Goal: Task Accomplishment & Management: Manage account settings

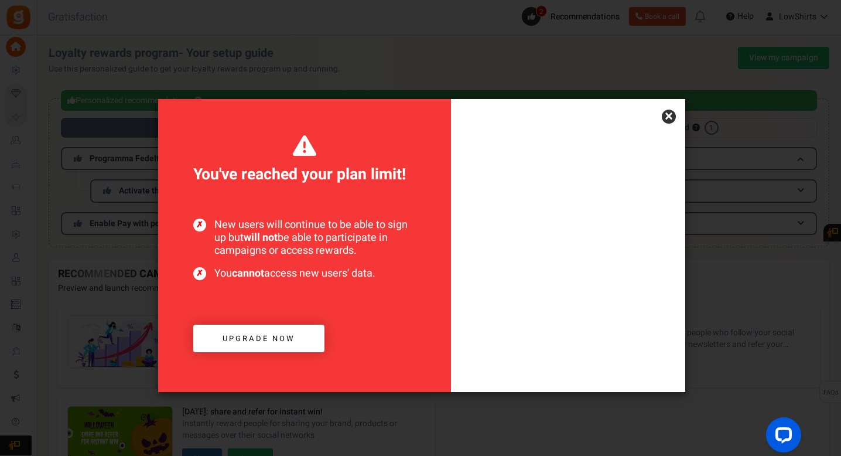
click at [674, 114] on link "×" at bounding box center [669, 117] width 14 height 14
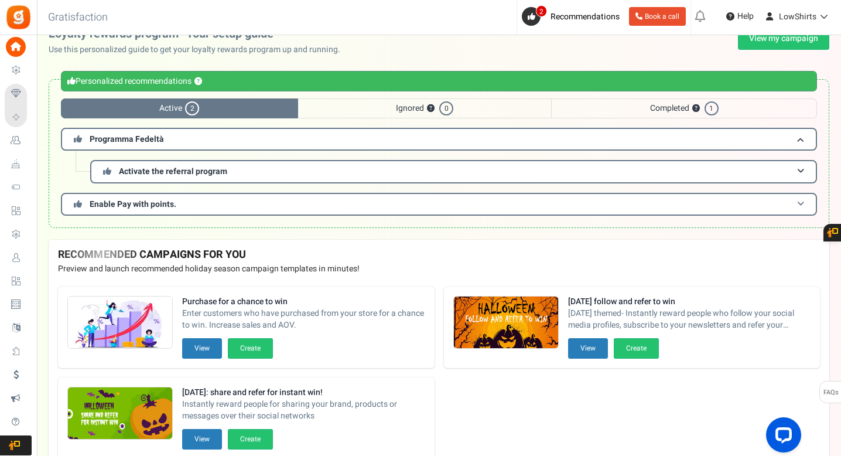
scroll to position [20, 0]
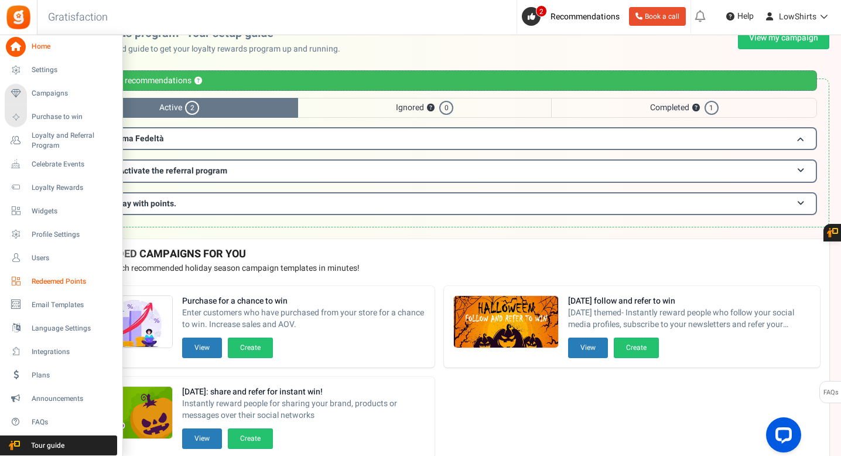
click at [76, 283] on span "Redeemed Points" at bounding box center [73, 282] width 82 height 10
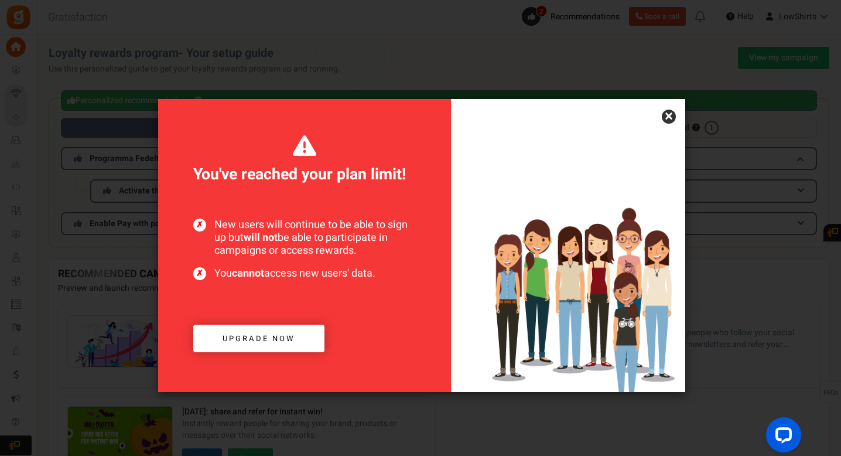
click at [248, 333] on span "Upgrade now" at bounding box center [259, 338] width 73 height 11
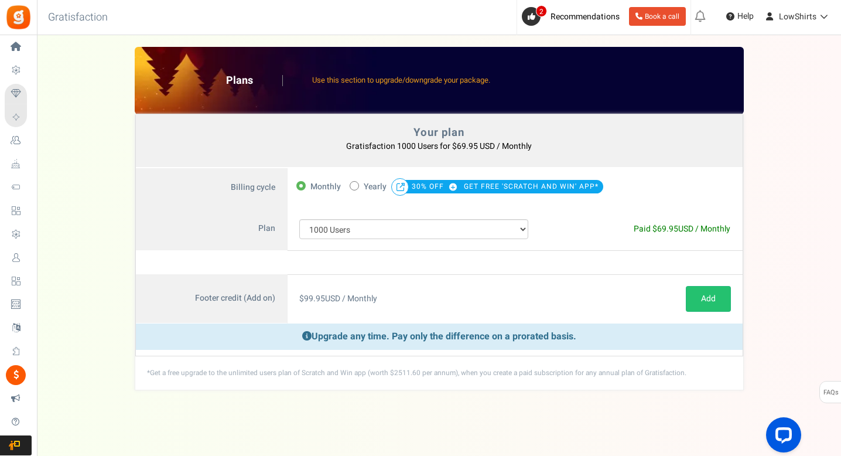
click at [369, 187] on span "Yearly" at bounding box center [375, 187] width 23 height 16
click at [357, 187] on input "50% OFF Limited time offer! Yearly 30% OFF GET FREE 'SCRATCH AND WIN' APP*" at bounding box center [354, 185] width 8 height 8
radio input "true"
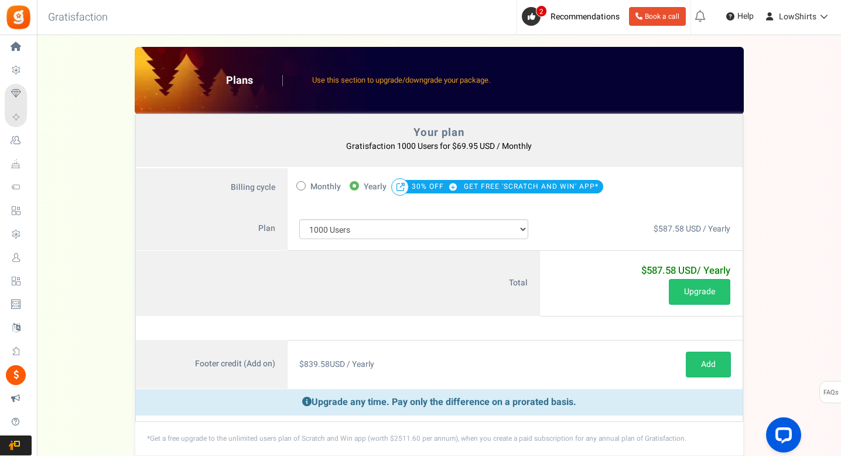
click at [316, 189] on span "Monthly" at bounding box center [326, 187] width 30 height 16
click at [304, 189] on input "Monthly" at bounding box center [301, 185] width 8 height 8
radio input "true"
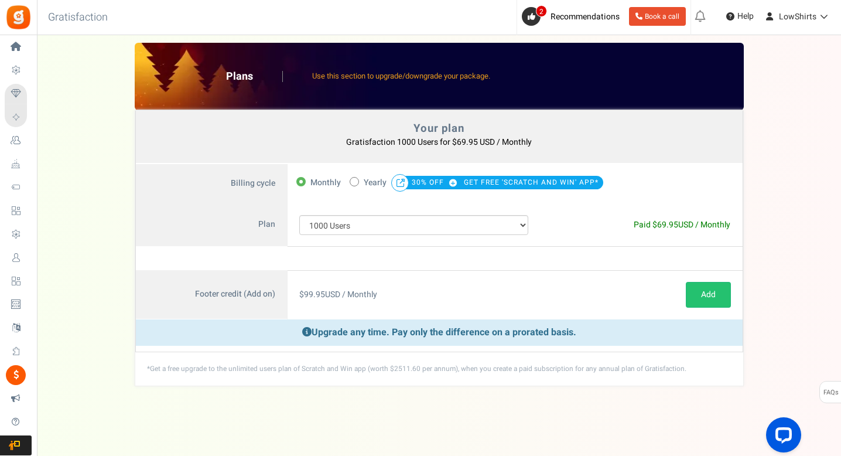
scroll to position [5, 0]
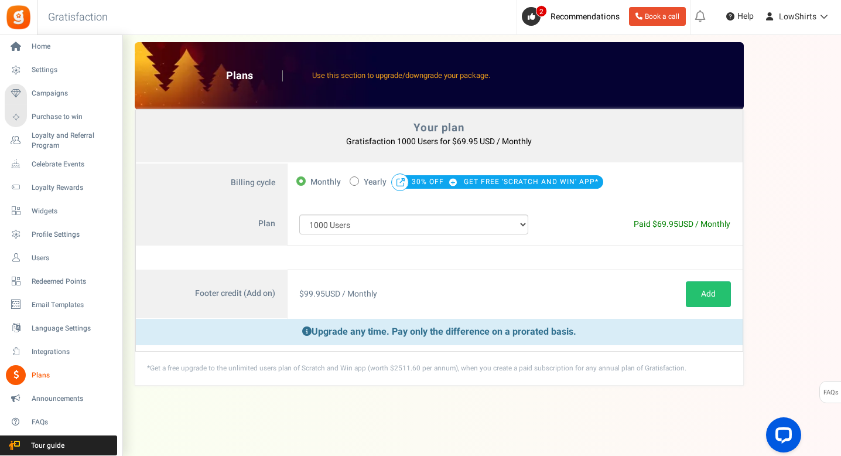
click at [56, 374] on span "Plans" at bounding box center [73, 375] width 82 height 10
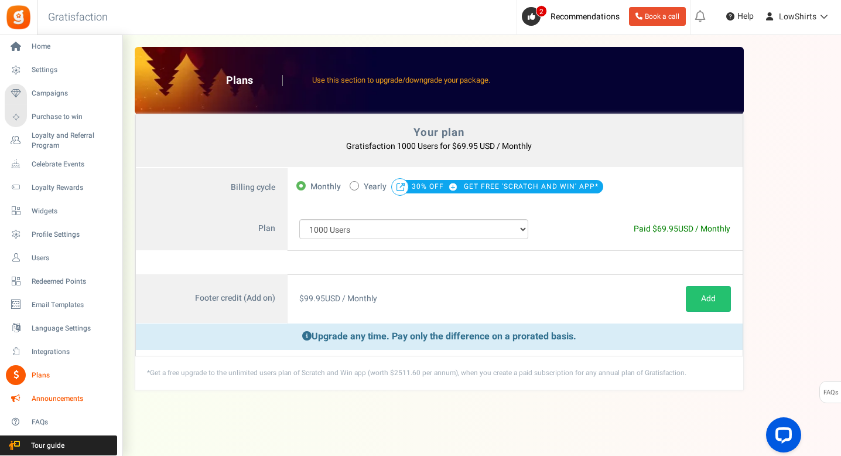
click at [45, 403] on span "Announcements" at bounding box center [73, 399] width 82 height 10
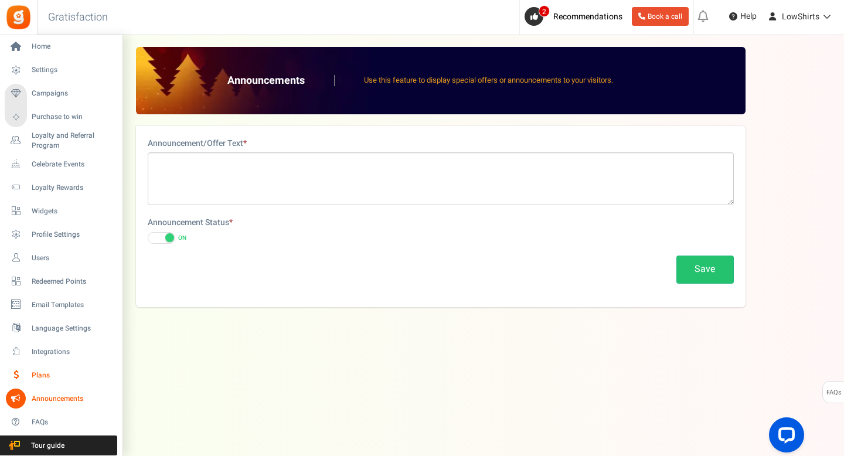
click at [30, 369] on link "Plans" at bounding box center [61, 375] width 113 height 20
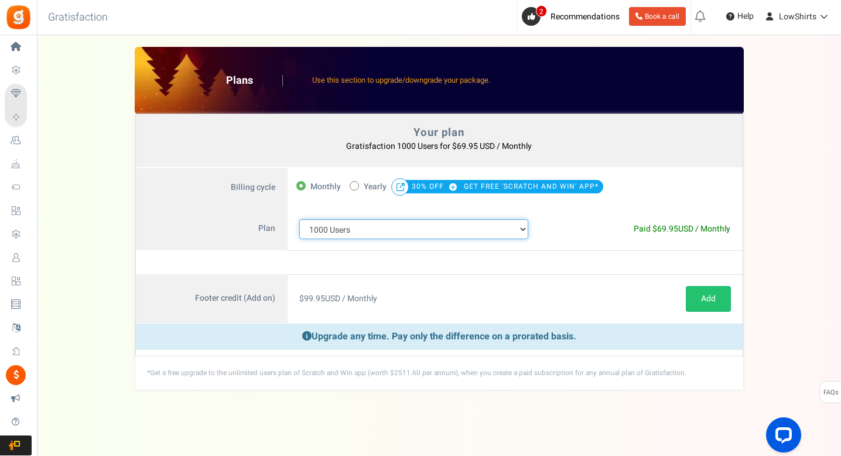
click at [360, 229] on select "100 Users 200 Users 500 Users 1000 Users 2000 Users 3000 Users 4000 Users 5000 …" at bounding box center [414, 229] width 230 height 20
select select "710"
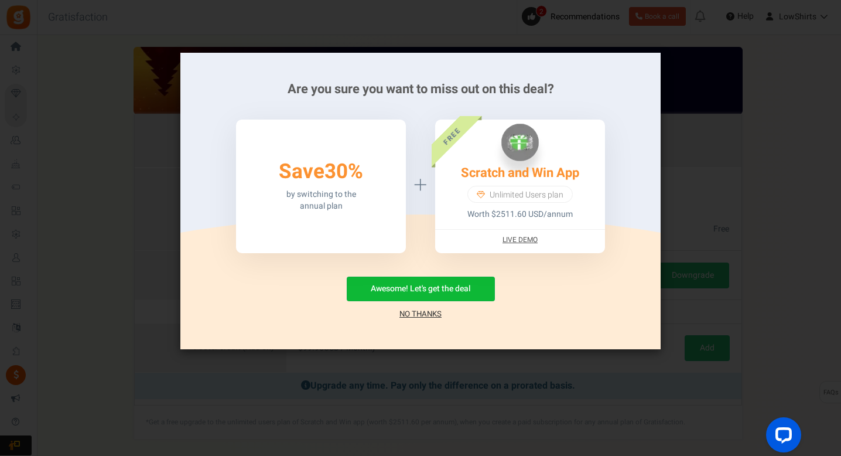
click at [415, 315] on link "No Thanks" at bounding box center [421, 314] width 42 height 12
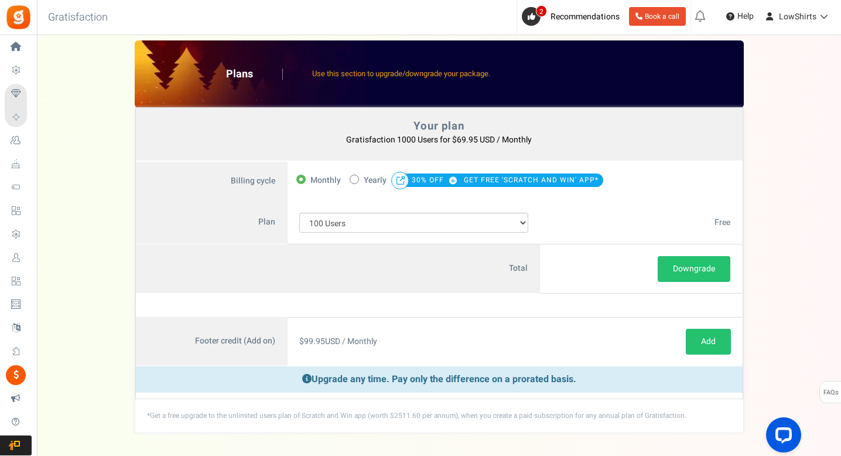
scroll to position [17, 0]
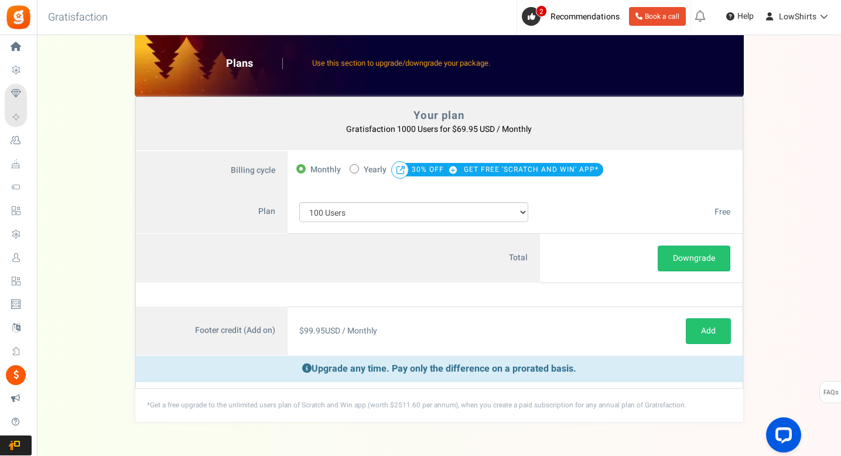
click at [415, 370] on p "Upgrade any time. Pay only the difference on a prorated basis." at bounding box center [439, 369] width 607 height 26
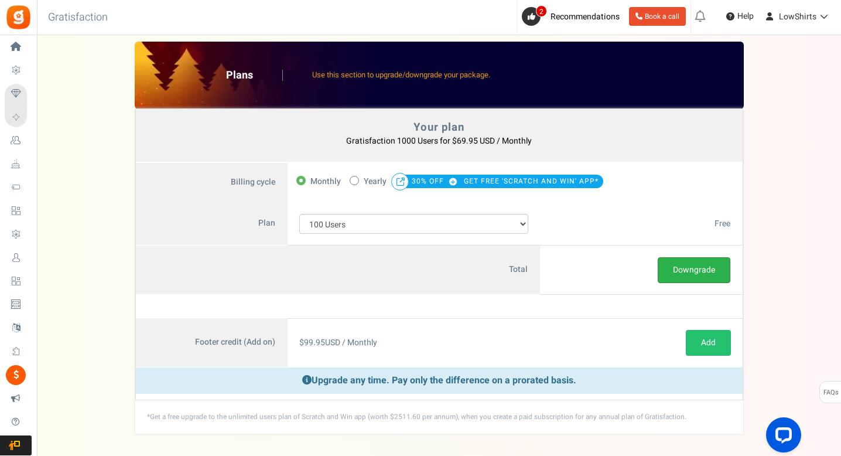
scroll to position [0, 0]
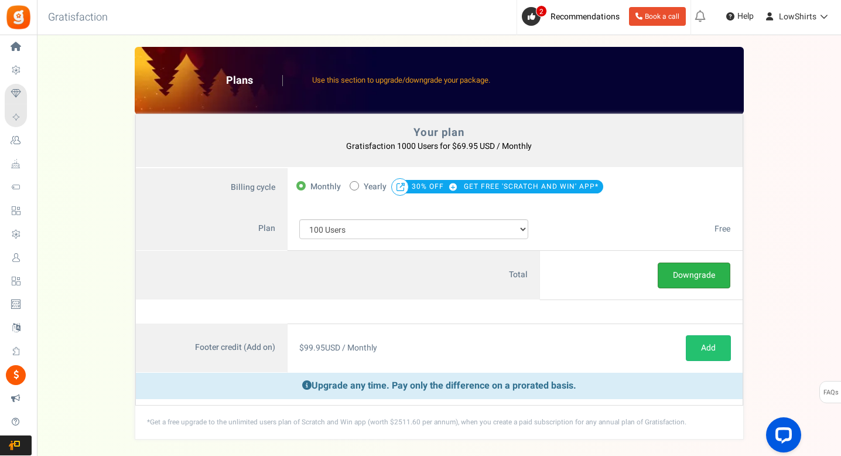
click at [687, 284] on button "Downgrade" at bounding box center [694, 276] width 73 height 26
click at [32, 274] on link "Redeemed Points" at bounding box center [18, 281] width 27 height 20
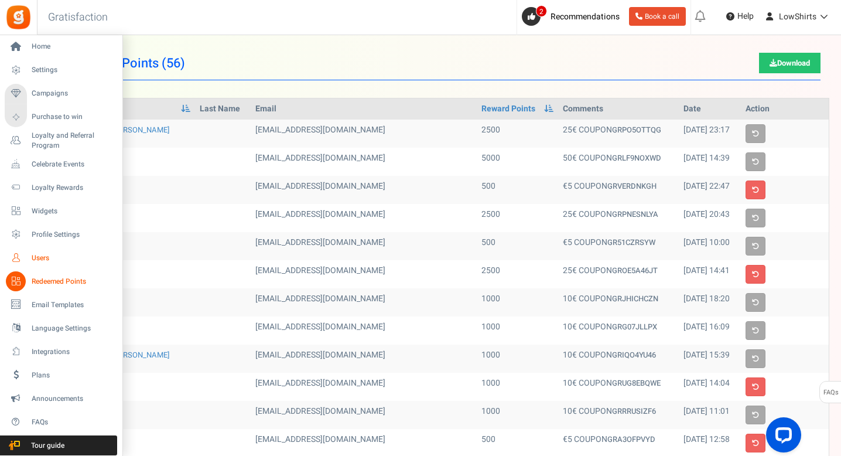
click at [48, 260] on span "Users" at bounding box center [73, 258] width 82 height 10
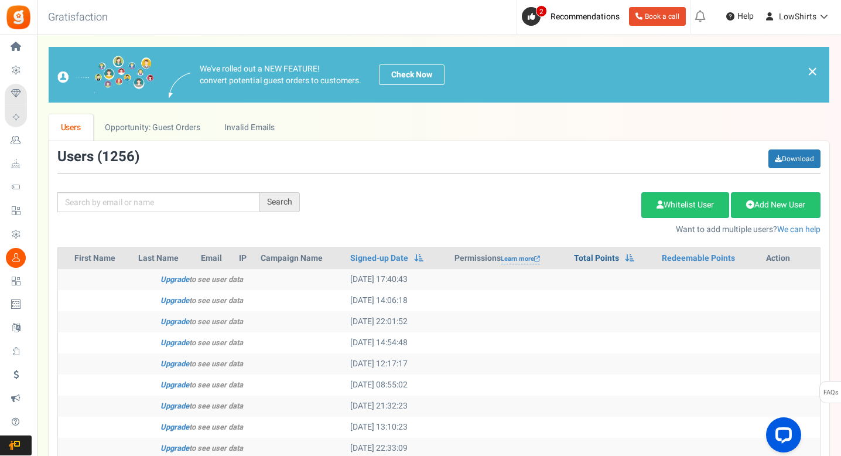
click at [599, 255] on link "Total Points" at bounding box center [596, 259] width 45 height 12
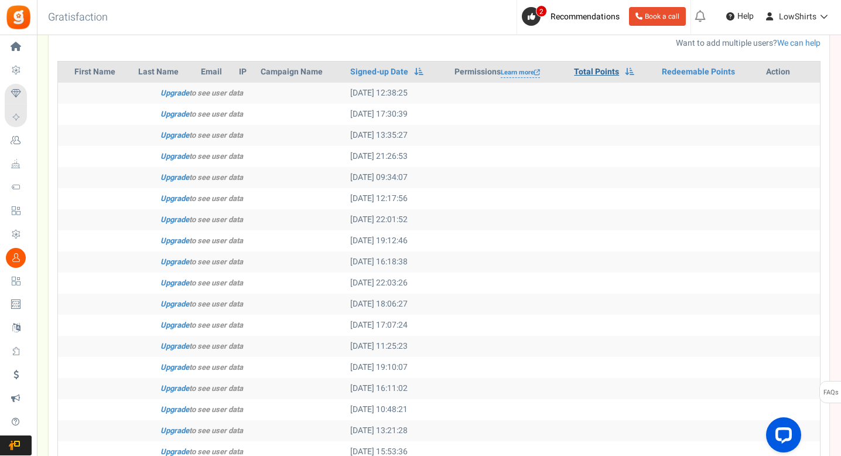
scroll to position [192, 0]
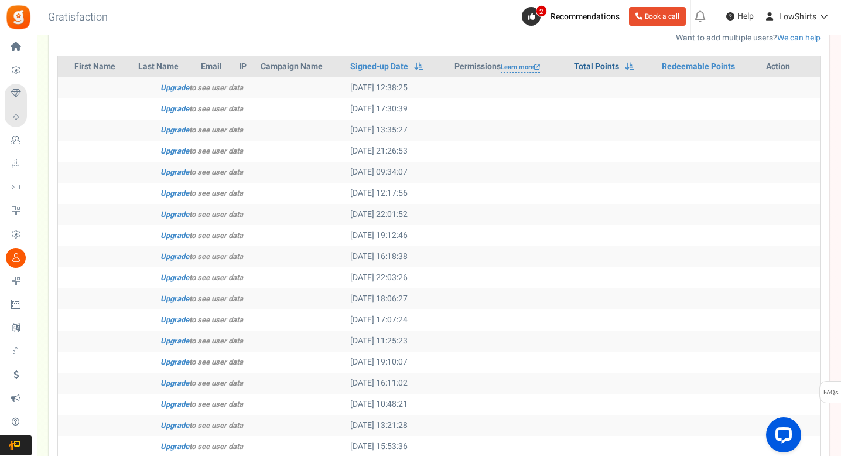
click at [606, 66] on link "Total Points" at bounding box center [596, 67] width 45 height 12
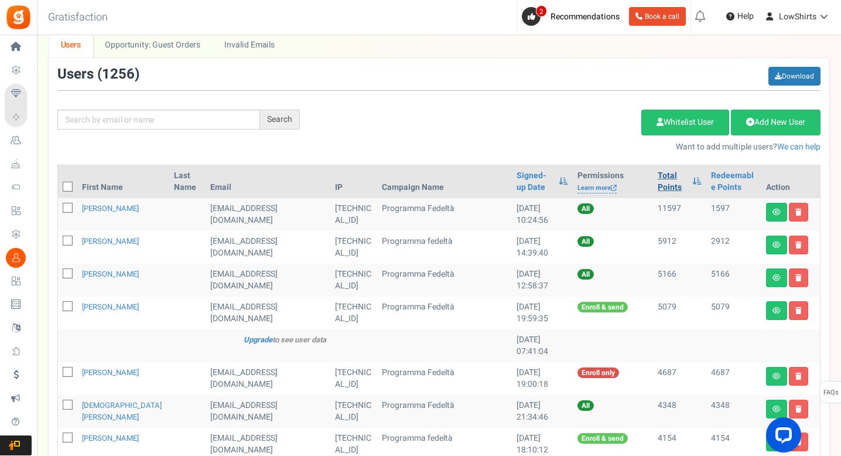
scroll to position [0, 0]
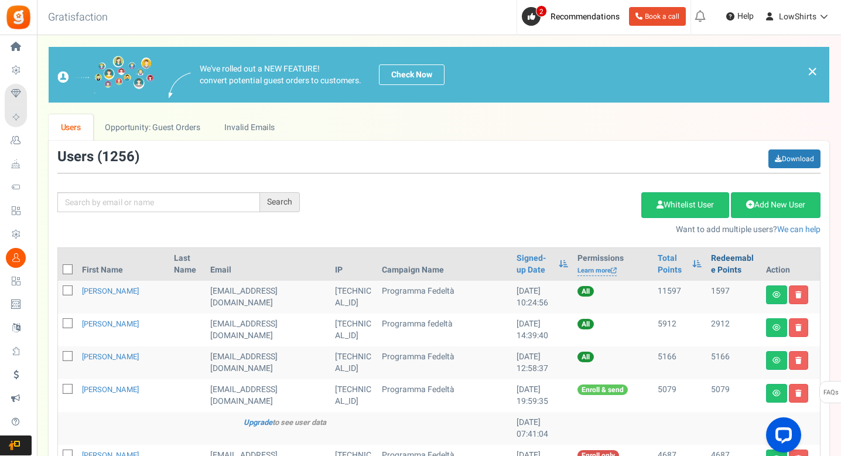
click at [726, 266] on link "Redeemable Points" at bounding box center [734, 264] width 46 height 23
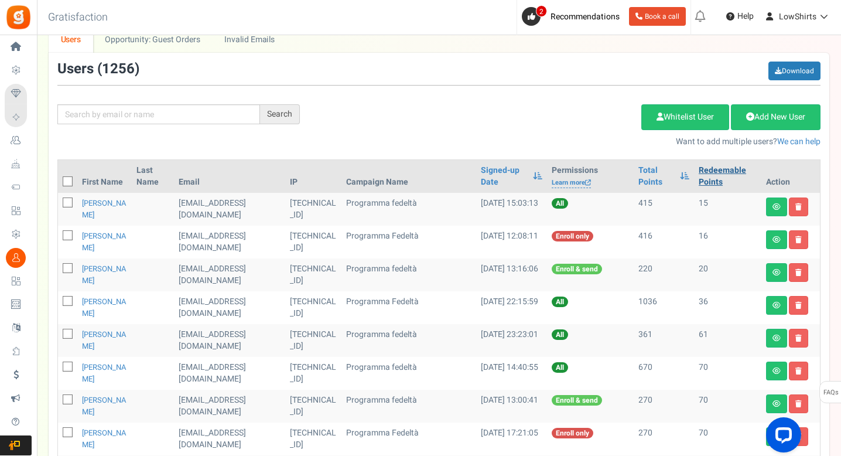
scroll to position [63, 0]
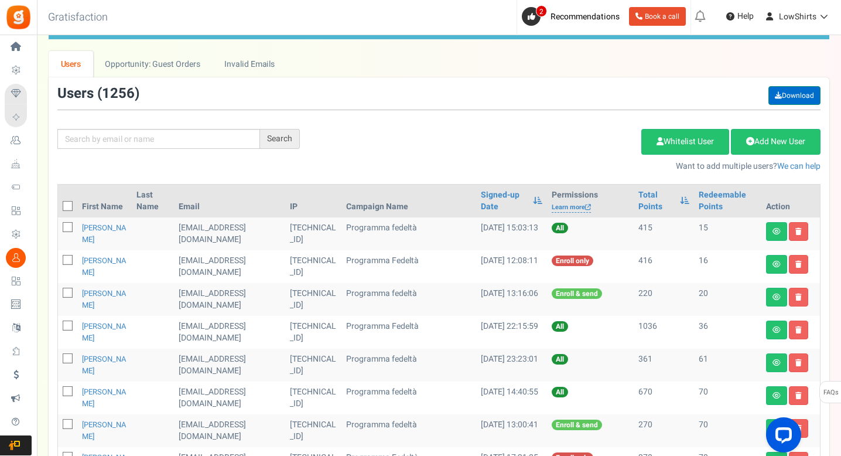
click at [788, 92] on link "Download" at bounding box center [795, 95] width 52 height 19
click at [714, 196] on link "Redeemable Points" at bounding box center [728, 200] width 58 height 23
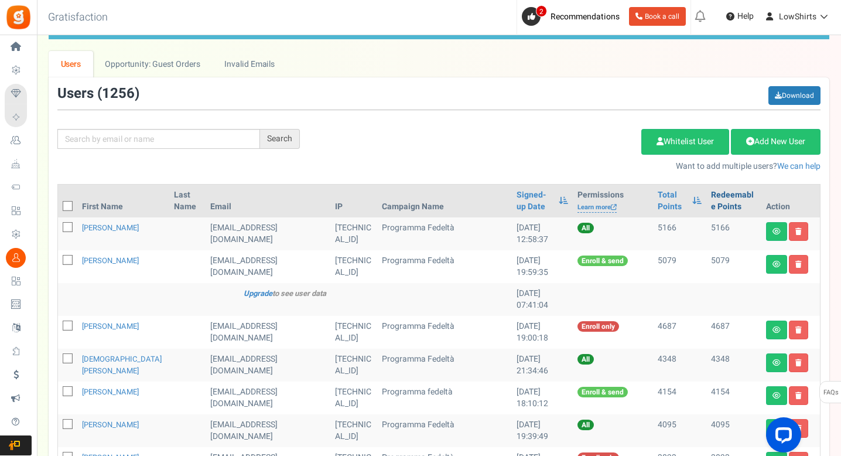
click at [714, 197] on link "Redeemable Points" at bounding box center [734, 200] width 46 height 23
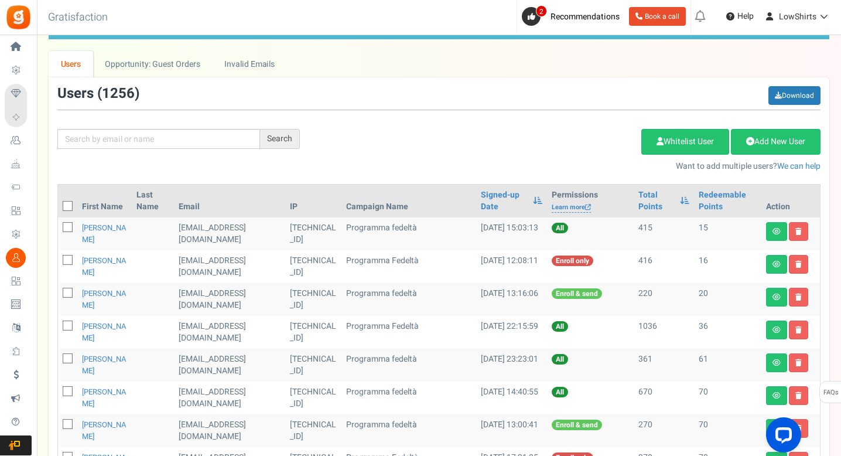
click at [68, 205] on icon at bounding box center [68, 207] width 8 height 8
click at [59, 205] on input "checkbox" at bounding box center [55, 207] width 8 height 8
checkbox input "true"
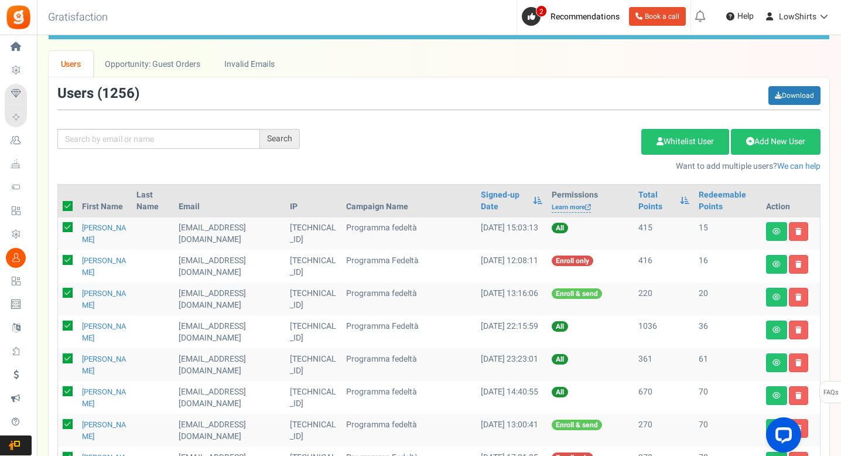
checkbox input "true"
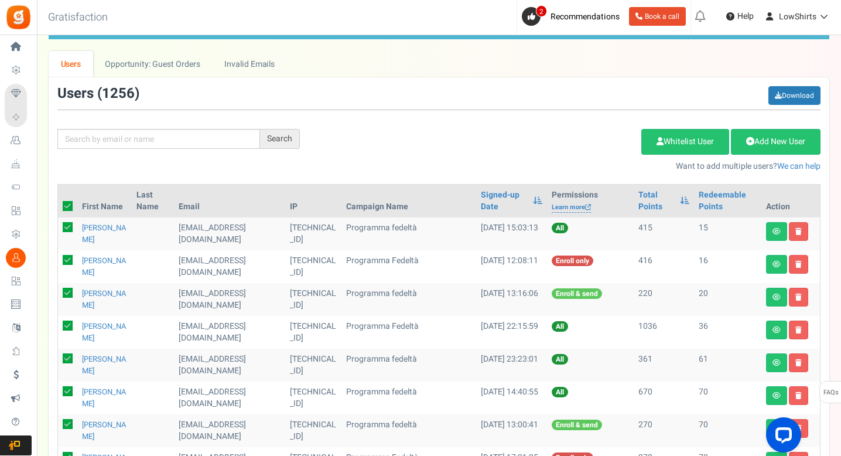
checkbox input "true"
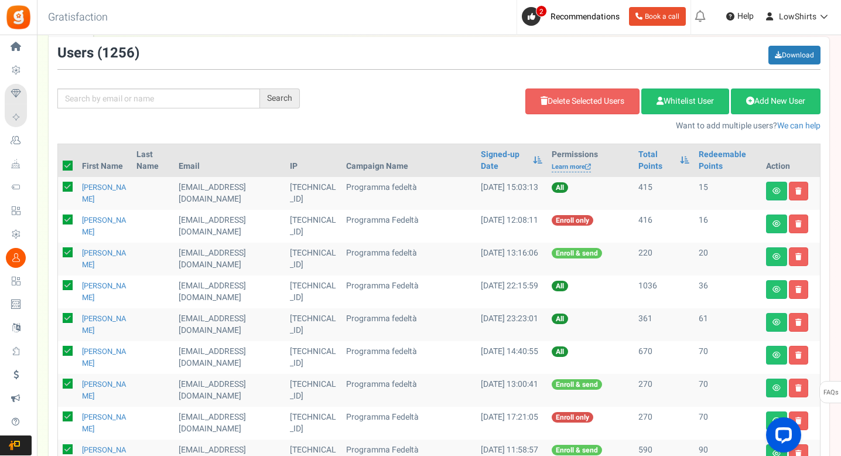
scroll to position [0, 0]
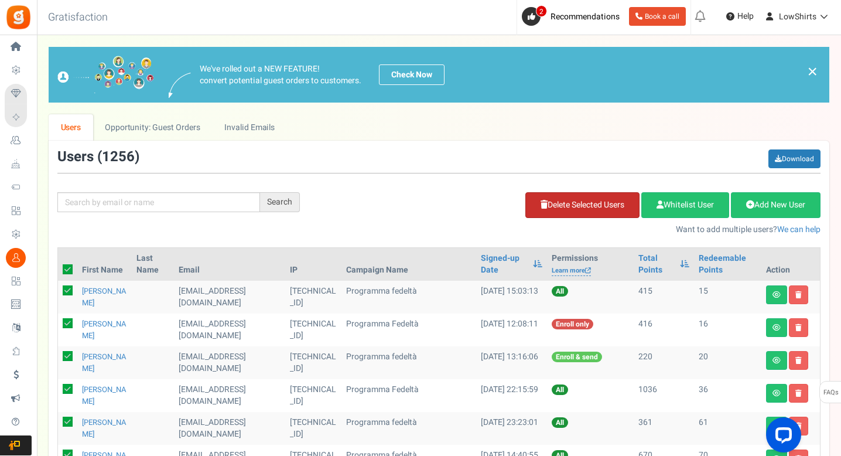
click at [546, 200] on link "Delete Selected Users" at bounding box center [583, 205] width 114 height 26
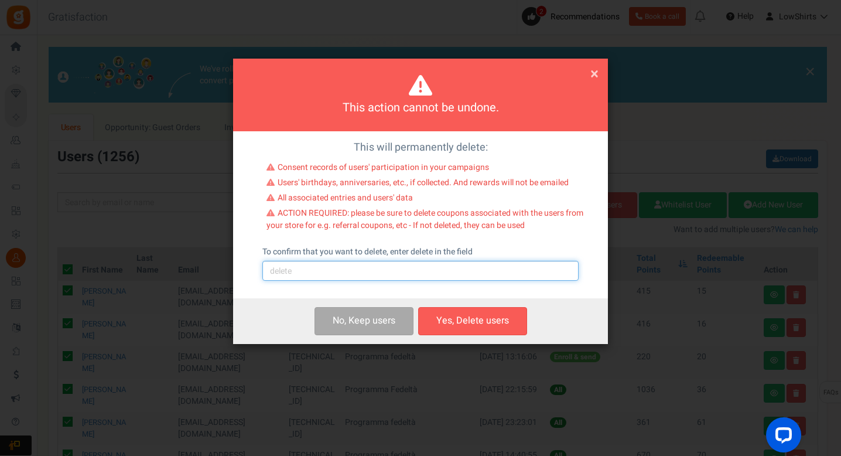
click at [457, 274] on input "text" at bounding box center [421, 271] width 316 height 20
type input "delete"
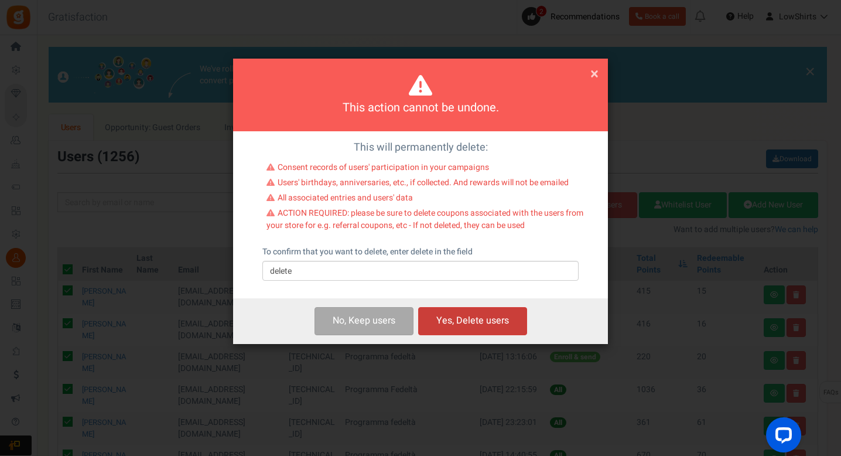
click at [506, 323] on button "Yes, Delete users" at bounding box center [472, 321] width 109 height 28
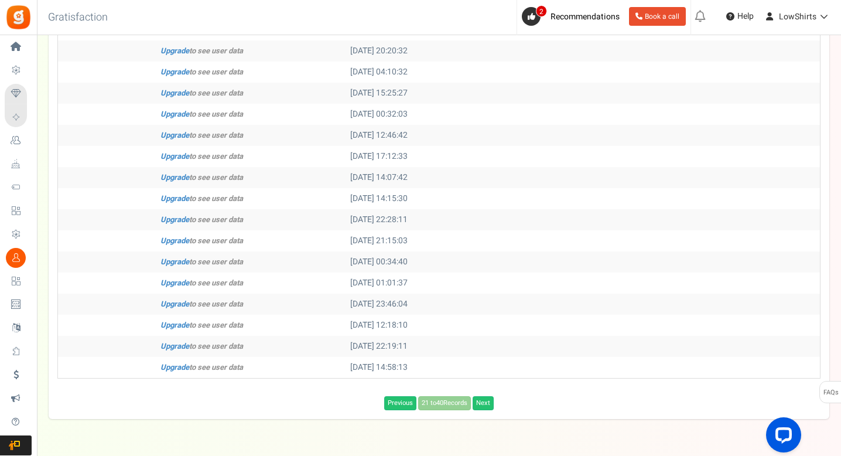
scroll to position [328, 0]
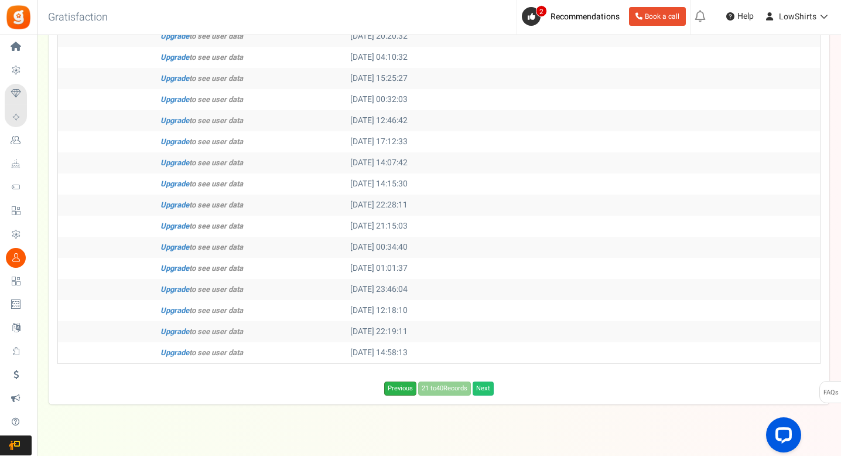
click at [404, 392] on link "Previous" at bounding box center [400, 388] width 32 height 14
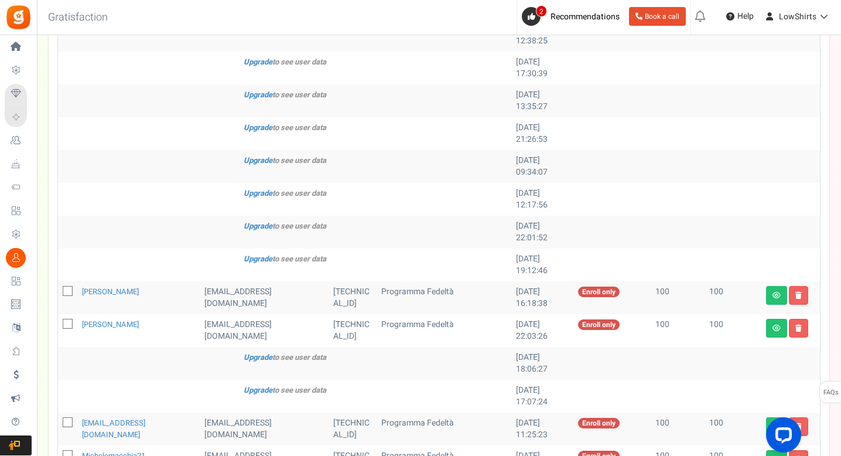
scroll to position [178, 0]
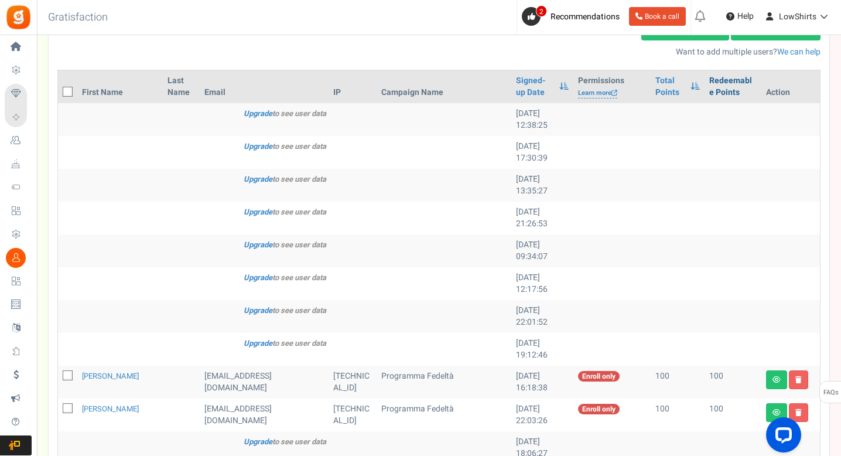
click at [710, 83] on link "Redeemable Points" at bounding box center [733, 86] width 47 height 23
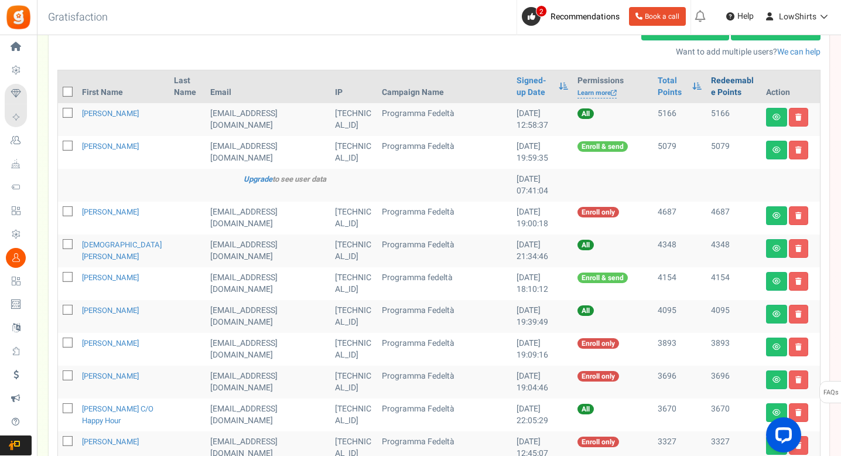
click at [714, 85] on link "Redeemable Points" at bounding box center [734, 86] width 46 height 23
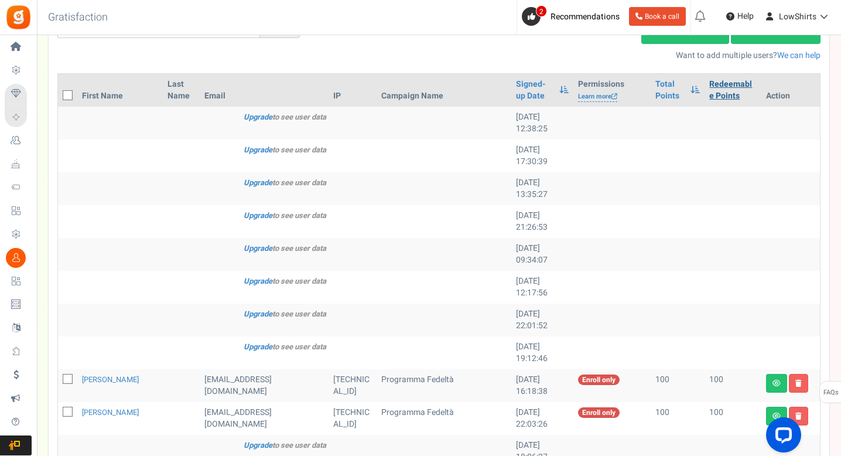
scroll to position [0, 0]
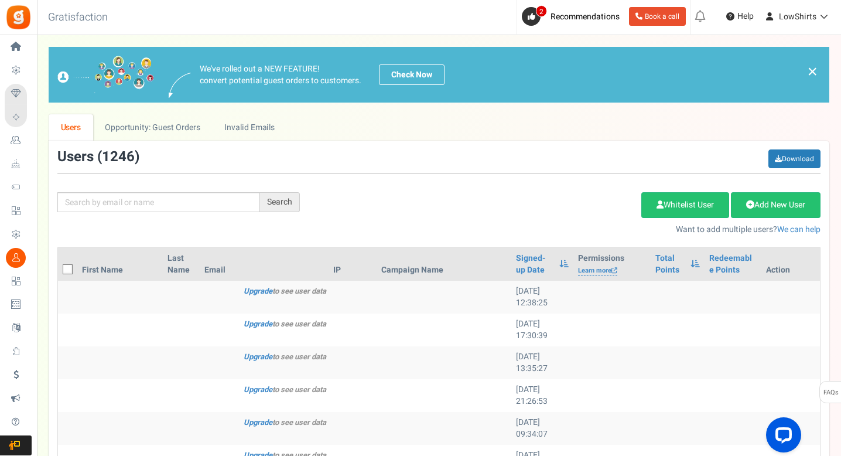
click at [60, 268] on th at bounding box center [67, 264] width 19 height 33
click at [70, 270] on icon at bounding box center [68, 270] width 8 height 8
click at [59, 270] on input "checkbox" at bounding box center [55, 271] width 8 height 8
checkbox input "true"
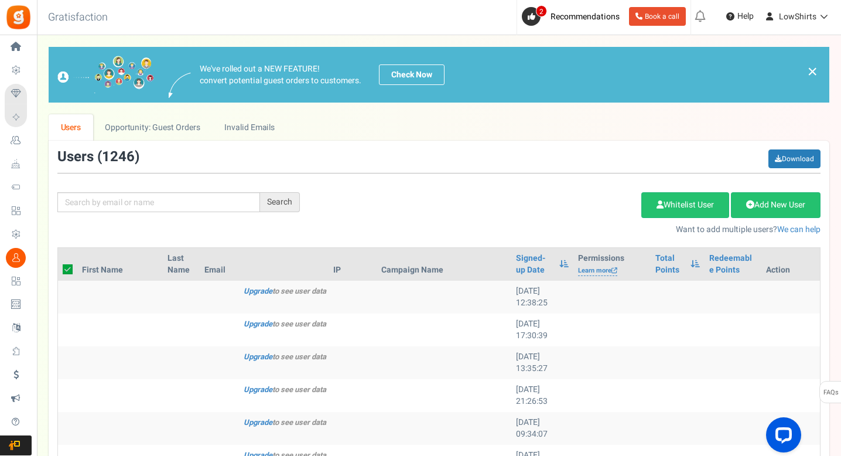
checkbox input "true"
click at [544, 209] on link "Delete Selected Users" at bounding box center [583, 205] width 114 height 26
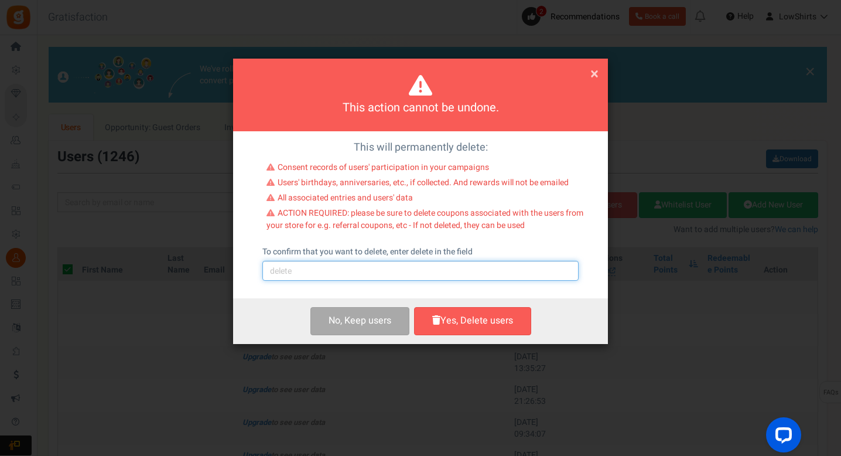
click at [454, 271] on input "text" at bounding box center [421, 271] width 316 height 20
type input "delete"
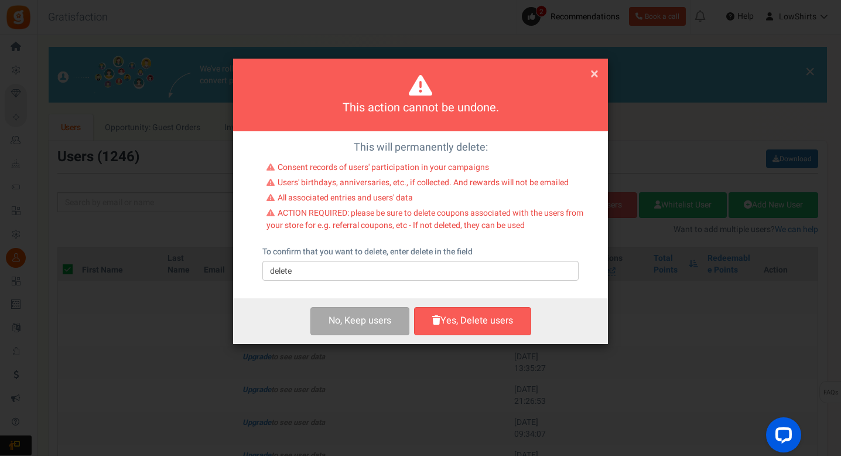
click at [493, 319] on button "Yes, Delete users" at bounding box center [472, 321] width 117 height 28
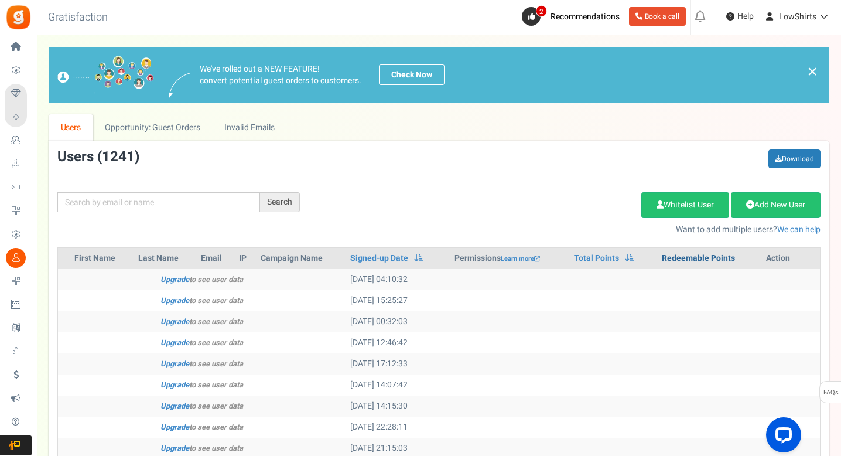
click at [691, 256] on link "Redeemable Points" at bounding box center [698, 259] width 73 height 12
click at [653, 255] on div "Total Points" at bounding box center [613, 259] width 79 height 12
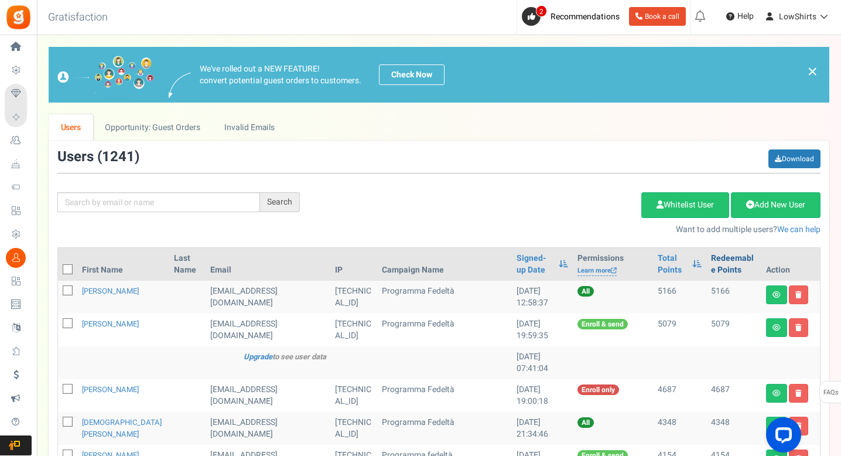
click at [711, 257] on link "Redeemable Points" at bounding box center [734, 264] width 46 height 23
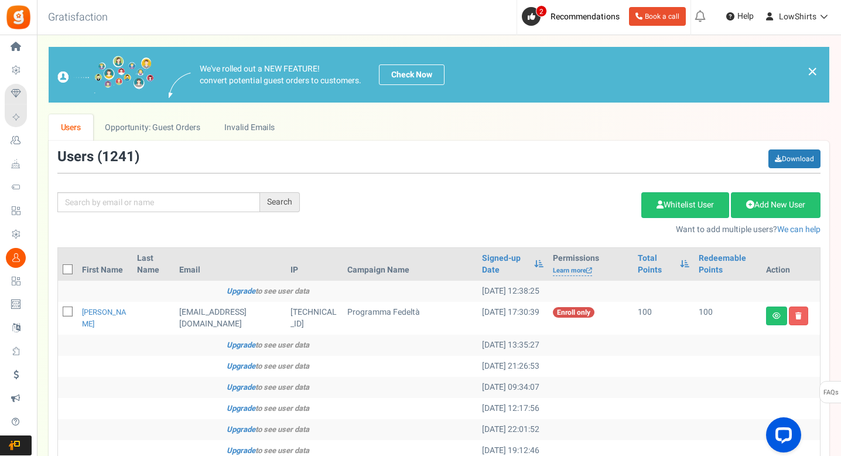
click at [61, 270] on th at bounding box center [67, 264] width 19 height 33
click at [65, 268] on icon at bounding box center [68, 270] width 8 height 8
click at [59, 268] on input "checkbox" at bounding box center [55, 271] width 8 height 8
checkbox input "true"
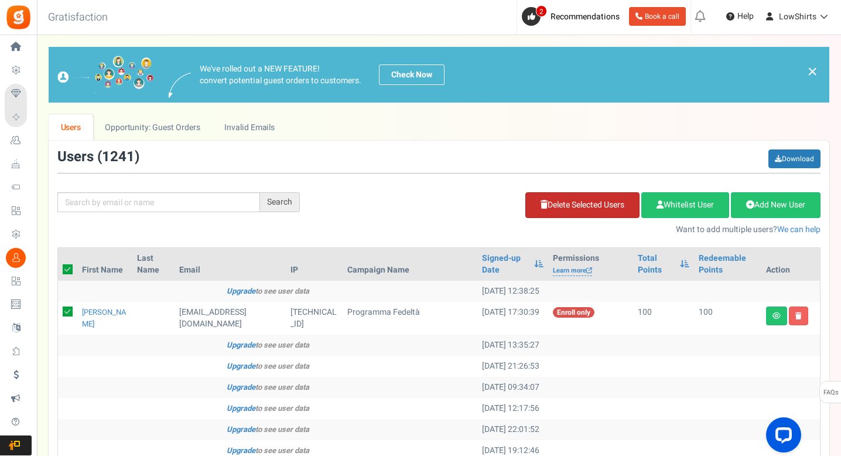
click at [568, 205] on link "Delete Selected Users" at bounding box center [583, 205] width 114 height 26
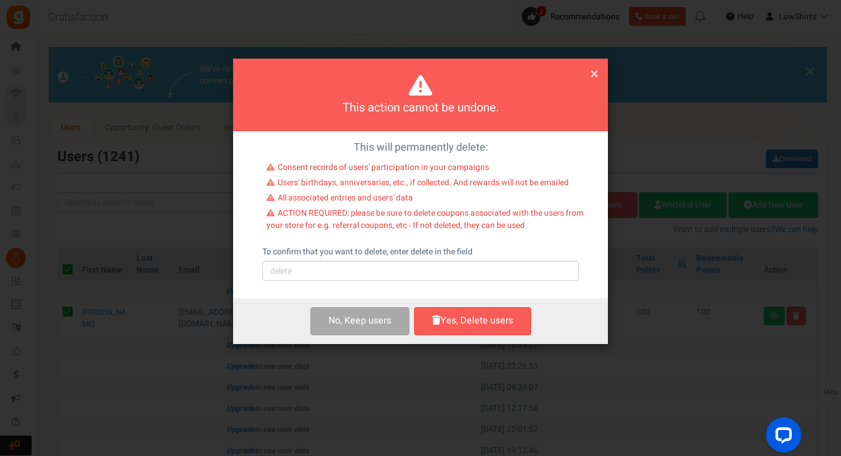
click at [507, 258] on div "To confirm that you want to delete, enter delete in the field Please type 'dele…" at bounding box center [421, 263] width 316 height 35
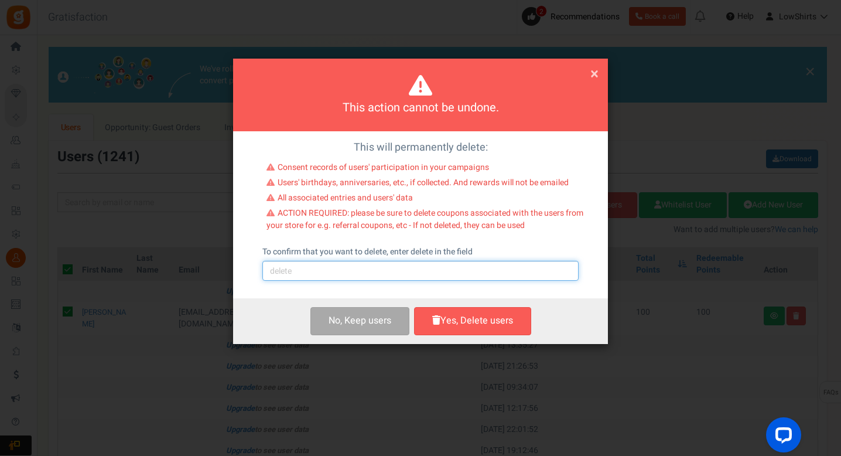
click at [509, 265] on input "text" at bounding box center [421, 271] width 316 height 20
type input "delete"
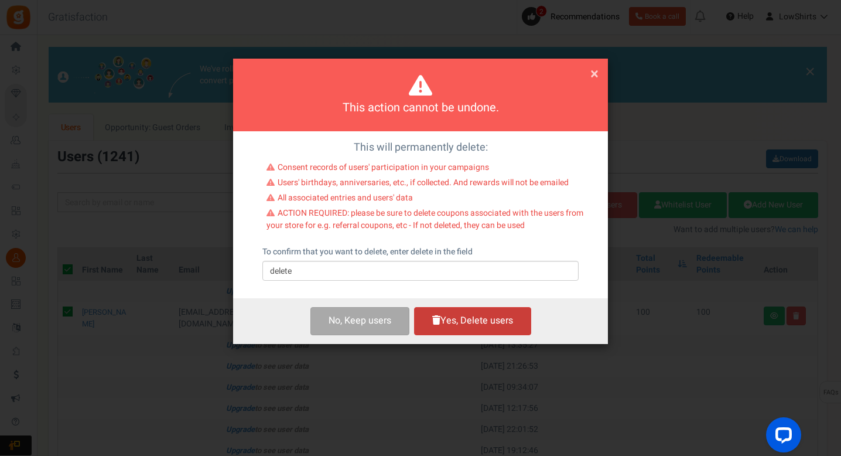
click at [515, 313] on button "Yes, Delete users" at bounding box center [472, 321] width 117 height 28
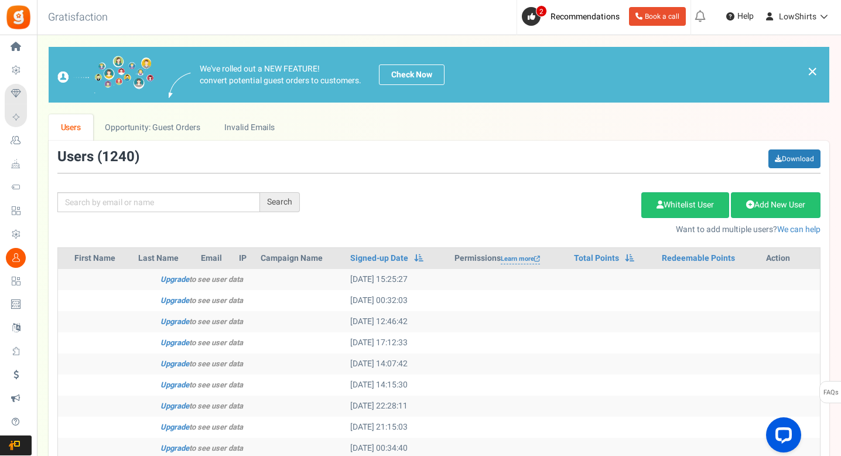
scroll to position [2, 0]
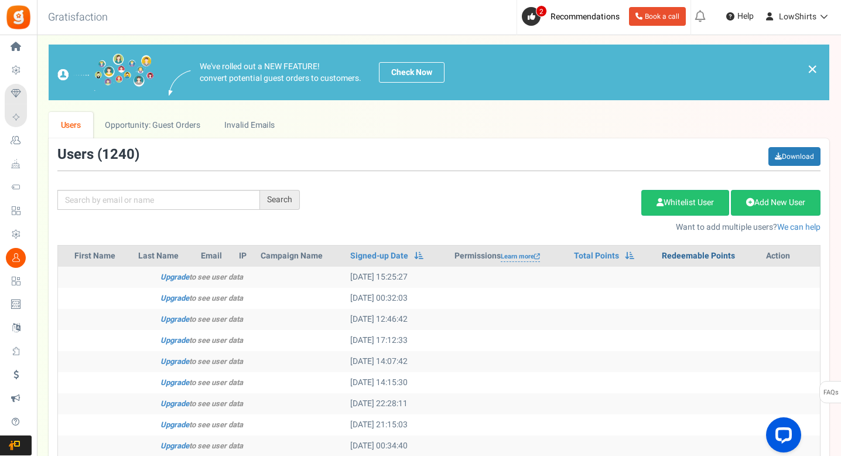
click at [708, 250] on link "Redeemable Points" at bounding box center [698, 256] width 73 height 12
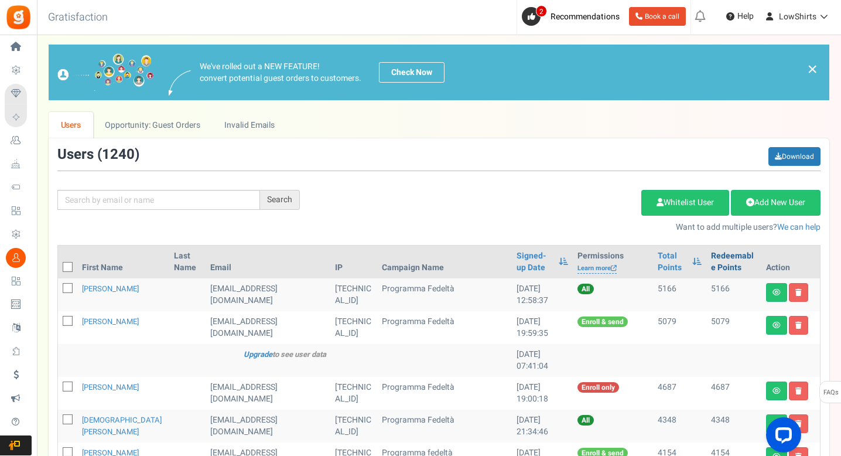
click at [711, 257] on link "Redeemable Points" at bounding box center [734, 261] width 46 height 23
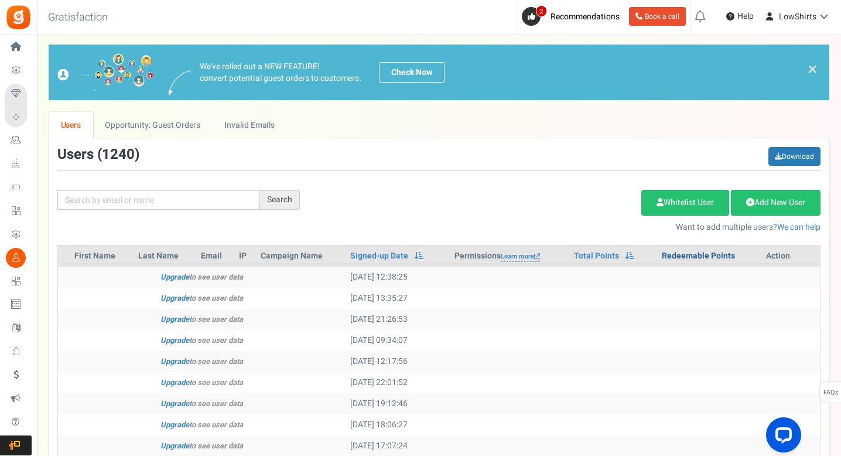
click at [707, 257] on link "Redeemable Points" at bounding box center [698, 256] width 73 height 12
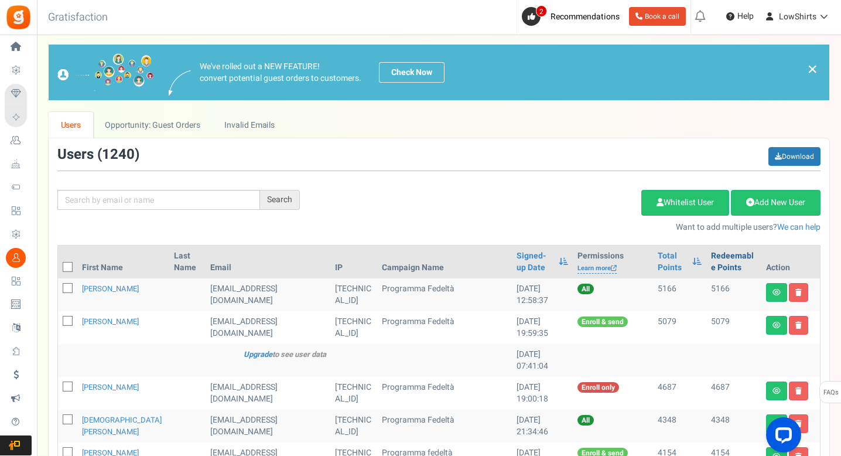
click at [712, 261] on link "Redeemable Points" at bounding box center [734, 261] width 46 height 23
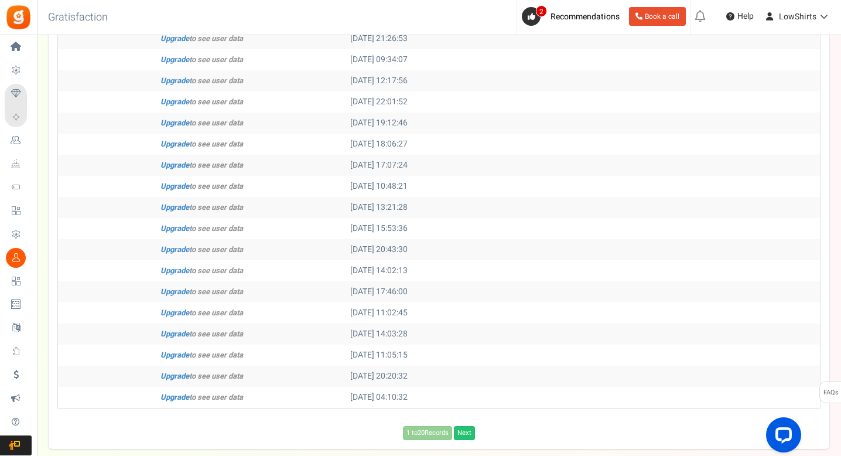
scroll to position [346, 0]
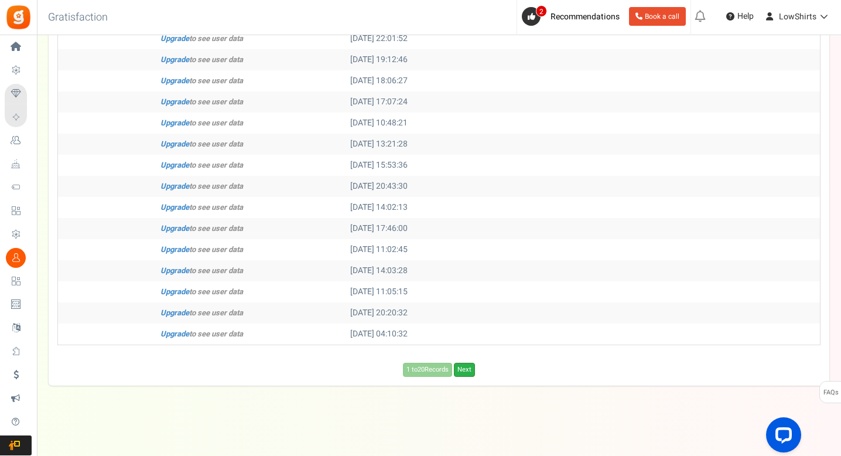
click at [471, 367] on link "Next" at bounding box center [464, 370] width 21 height 14
click at [487, 376] on link "Next" at bounding box center [483, 370] width 21 height 14
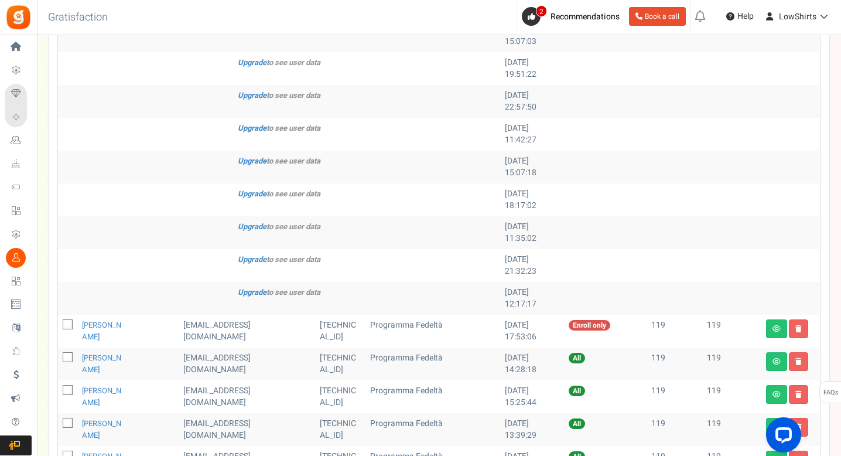
scroll to position [0, 0]
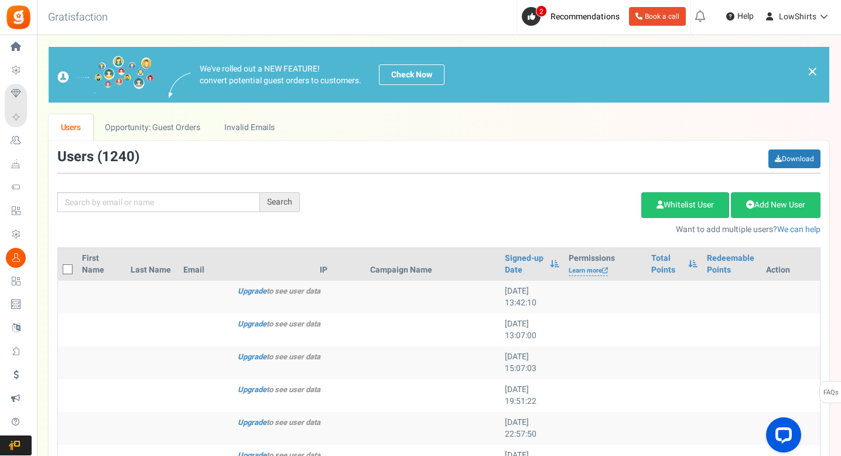
click at [69, 266] on icon at bounding box center [68, 270] width 8 height 8
click at [59, 267] on input "checkbox" at bounding box center [55, 271] width 8 height 8
checkbox input "true"
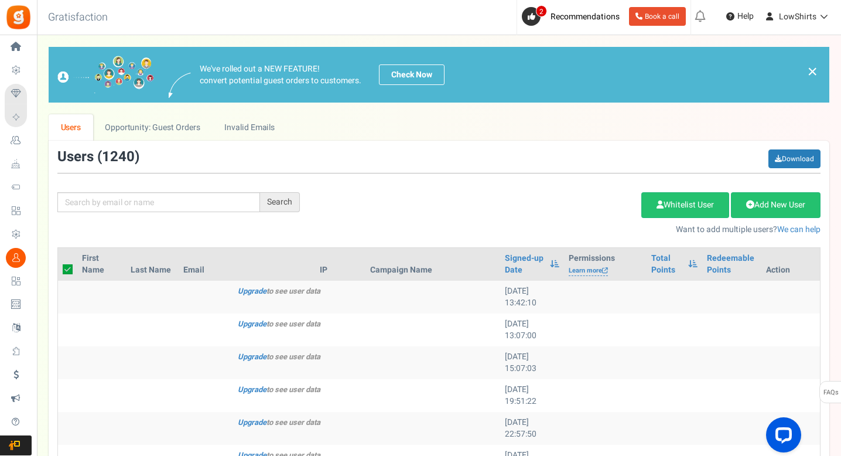
checkbox input "true"
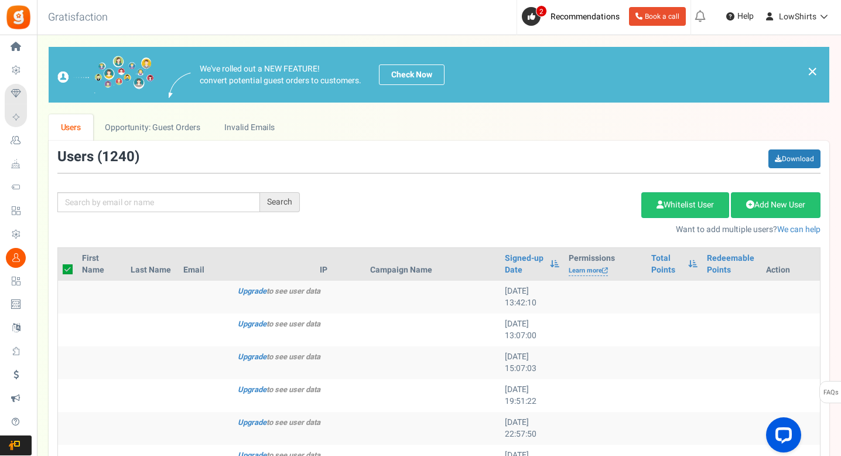
checkbox input "true"
click at [544, 210] on link "Delete Selected Users" at bounding box center [583, 205] width 114 height 26
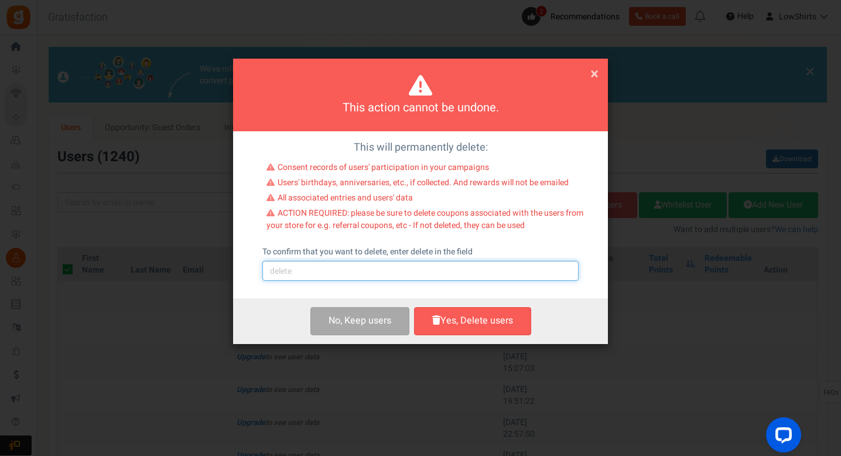
click at [525, 266] on input "text" at bounding box center [421, 271] width 316 height 20
type input "delete"
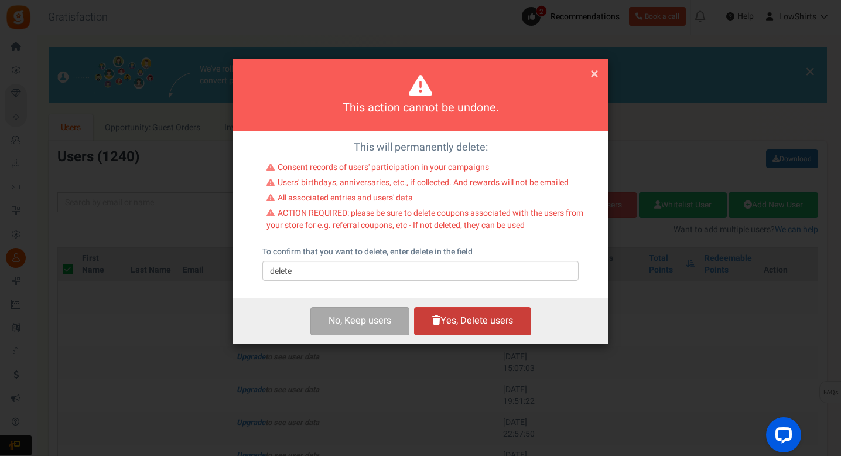
click at [454, 310] on button "Yes, Delete users" at bounding box center [472, 321] width 117 height 28
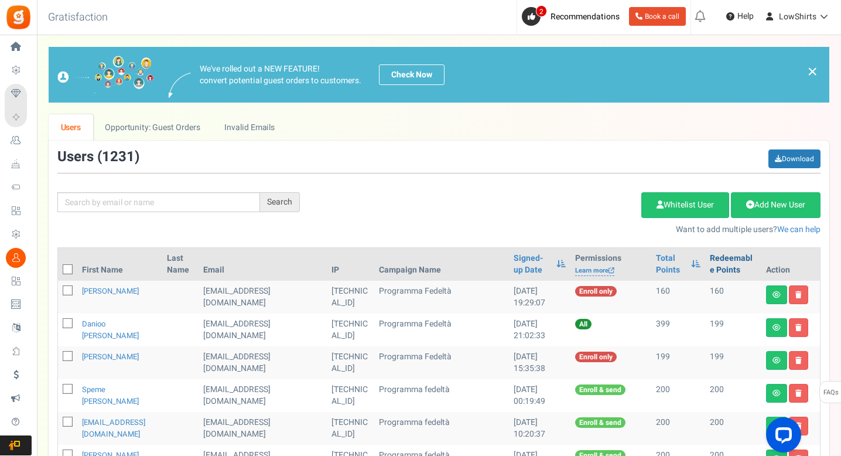
click at [718, 272] on link "Redeemable Points" at bounding box center [733, 264] width 47 height 23
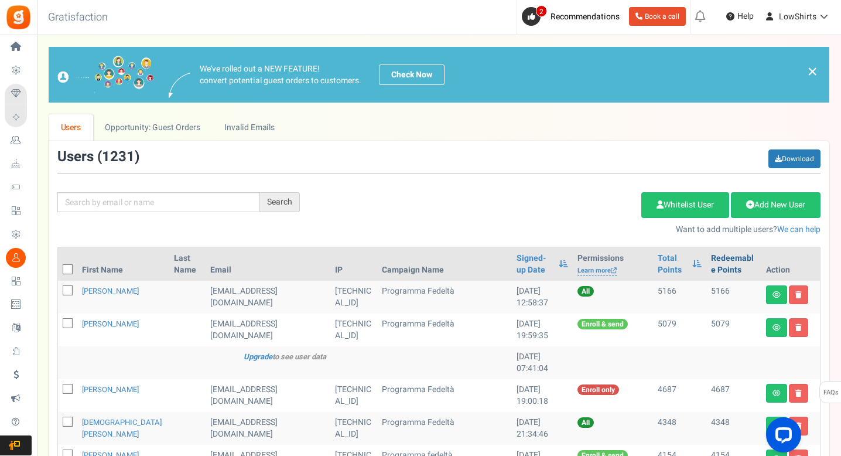
click at [718, 271] on link "Redeemable Points" at bounding box center [734, 264] width 46 height 23
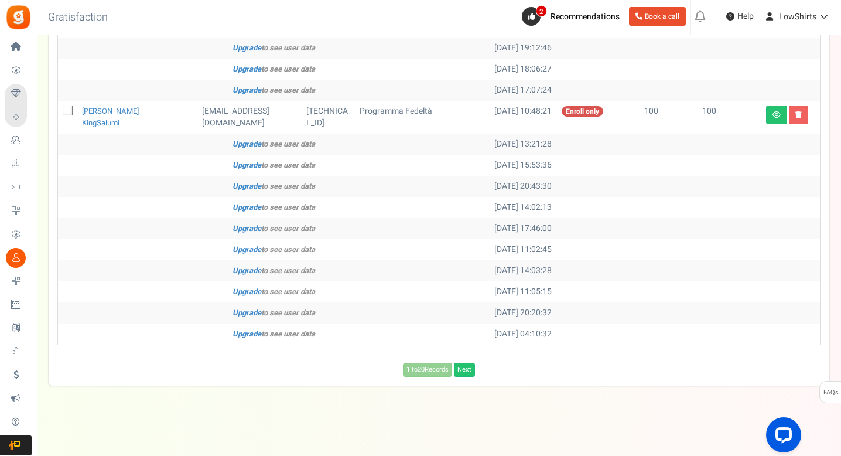
scroll to position [592, 0]
click at [466, 370] on link "Next" at bounding box center [464, 370] width 21 height 14
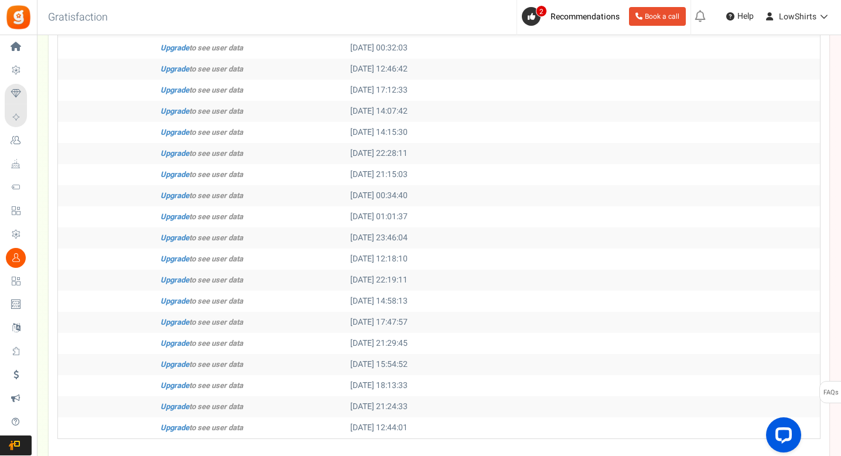
scroll to position [346, 0]
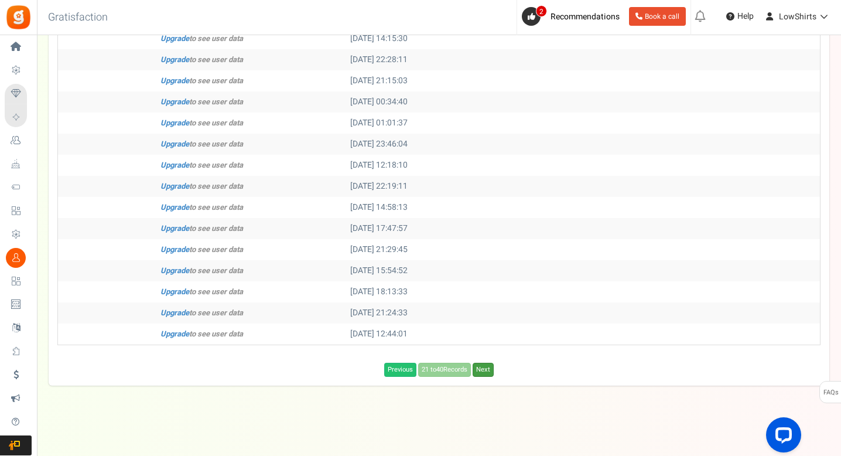
click at [479, 364] on link "Next" at bounding box center [483, 370] width 21 height 14
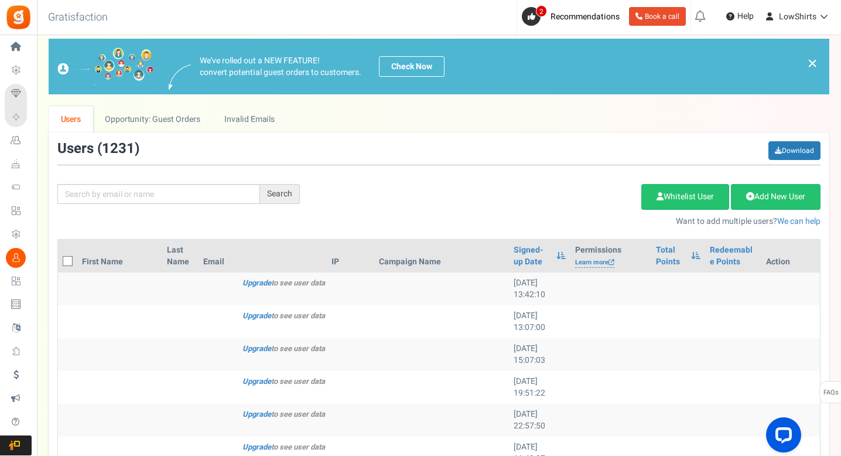
scroll to position [0, 0]
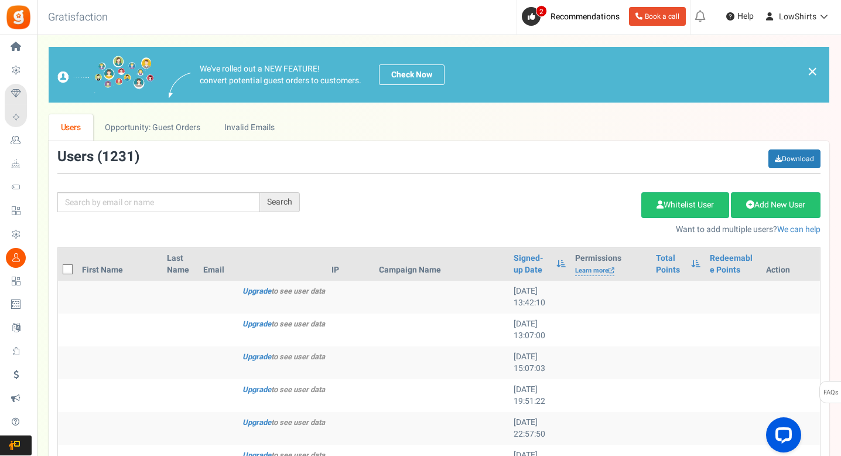
click at [66, 272] on icon at bounding box center [68, 270] width 8 height 8
click at [59, 272] on input "checkbox" at bounding box center [55, 271] width 8 height 8
checkbox input "true"
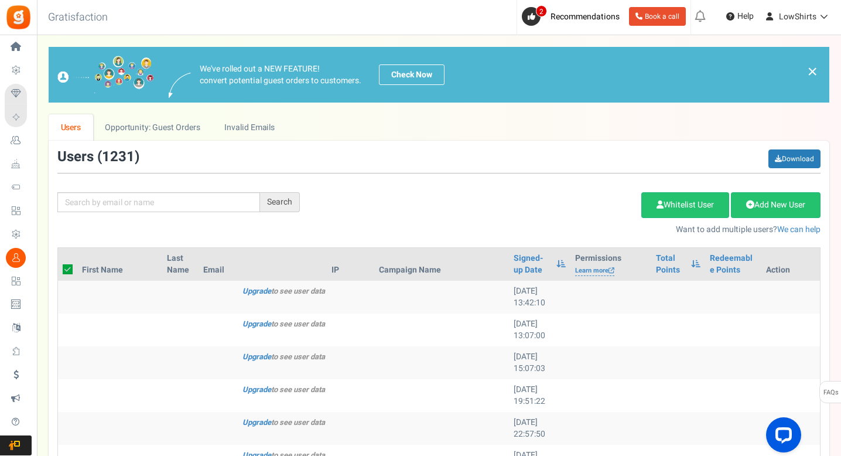
checkbox input "true"
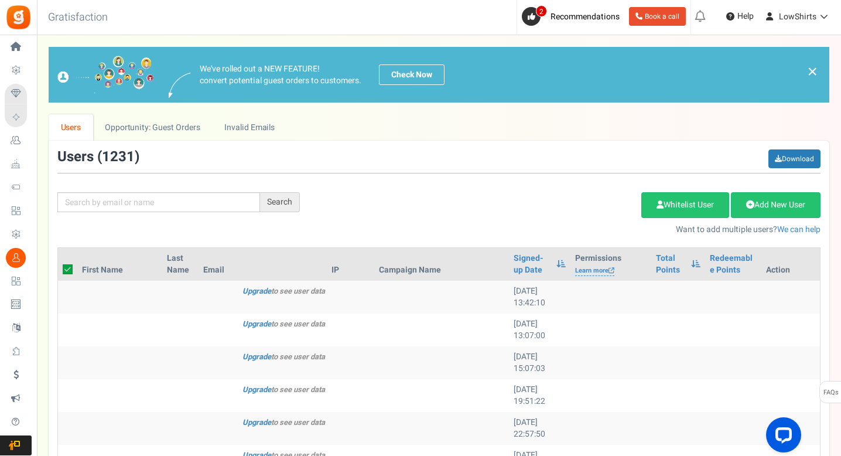
checkbox input "true"
click at [556, 210] on link "Delete Selected Users" at bounding box center [583, 205] width 114 height 26
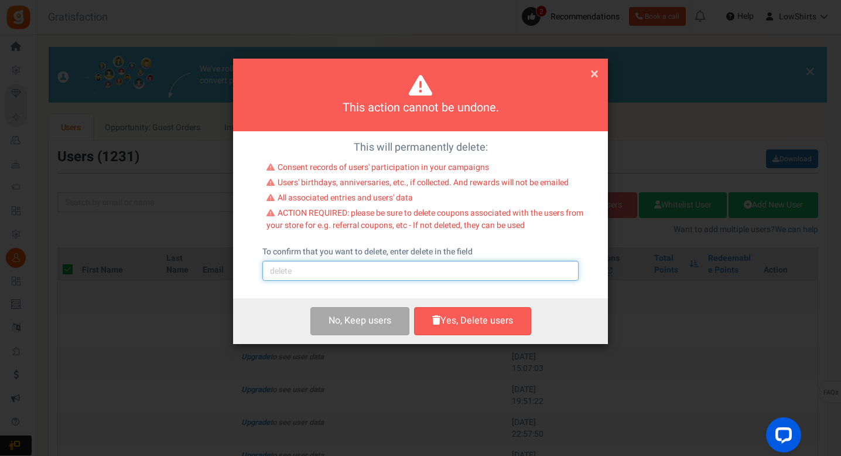
click at [469, 265] on input "text" at bounding box center [421, 271] width 316 height 20
type input "delete"
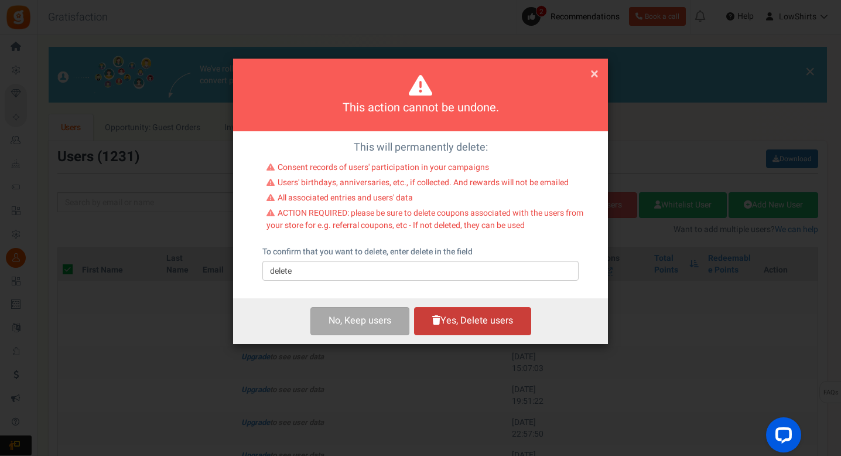
click at [481, 322] on button "Yes, Delete users" at bounding box center [472, 321] width 117 height 28
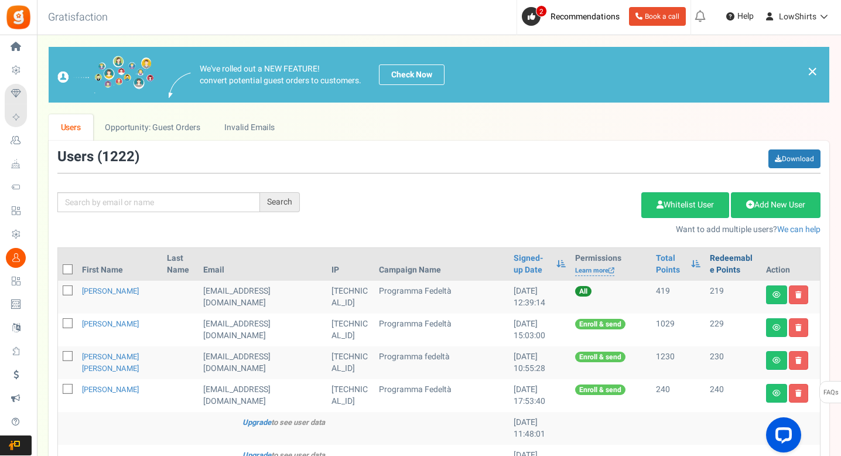
click at [714, 264] on link "Redeemable Points" at bounding box center [733, 264] width 47 height 23
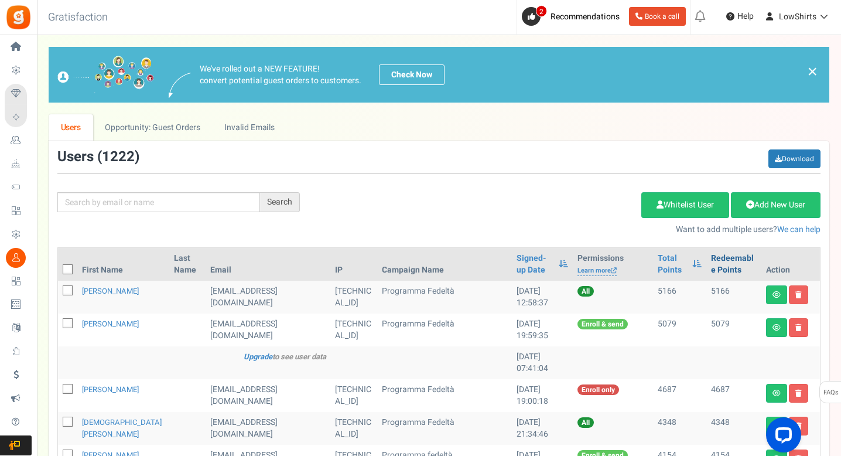
click at [716, 261] on link "Redeemable Points" at bounding box center [734, 264] width 46 height 23
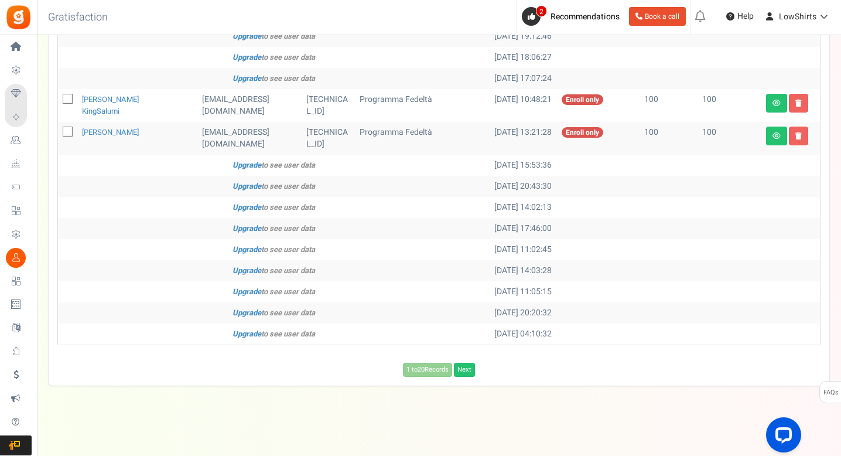
scroll to position [587, 0]
click at [461, 377] on link "Next" at bounding box center [464, 370] width 21 height 14
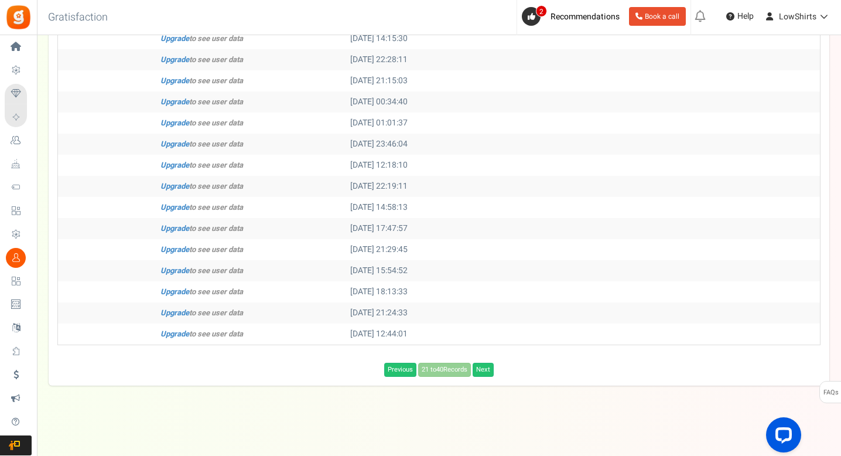
scroll to position [346, 0]
click at [485, 374] on link "Next" at bounding box center [483, 370] width 21 height 14
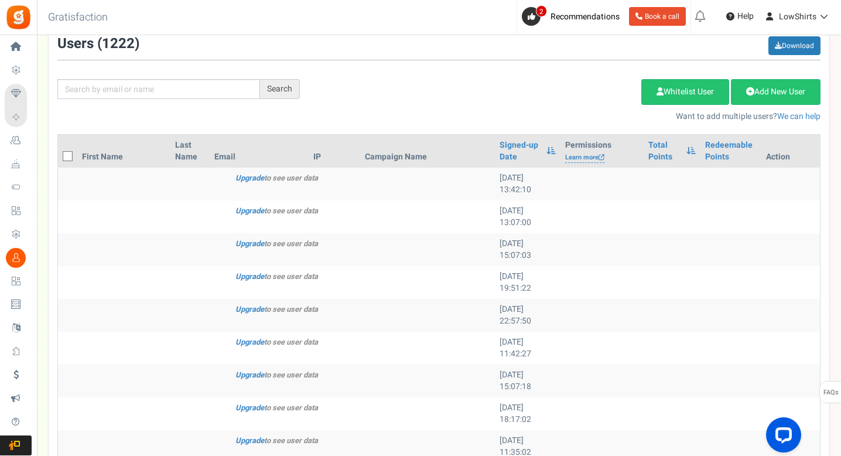
scroll to position [6, 0]
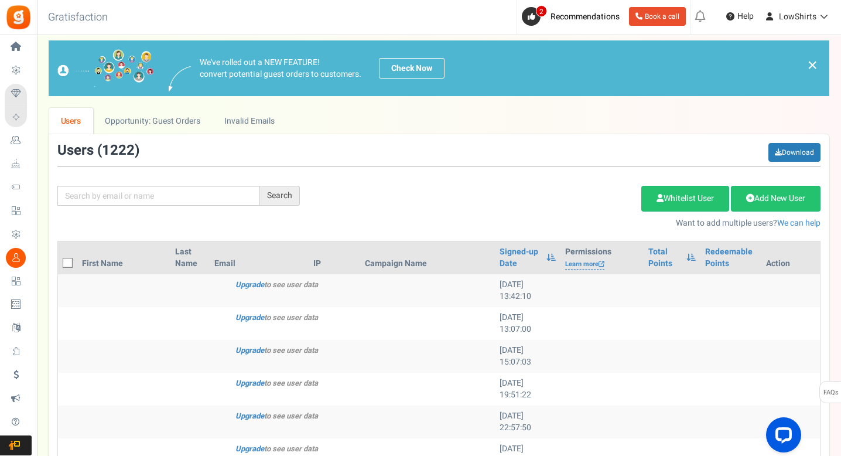
click at [66, 263] on icon at bounding box center [68, 264] width 8 height 8
click at [59, 263] on input "checkbox" at bounding box center [55, 264] width 8 height 8
checkbox input "true"
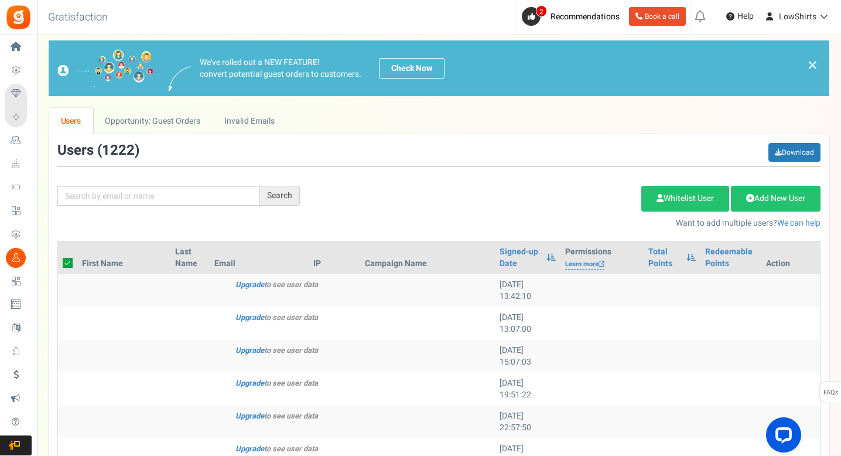
checkbox input "true"
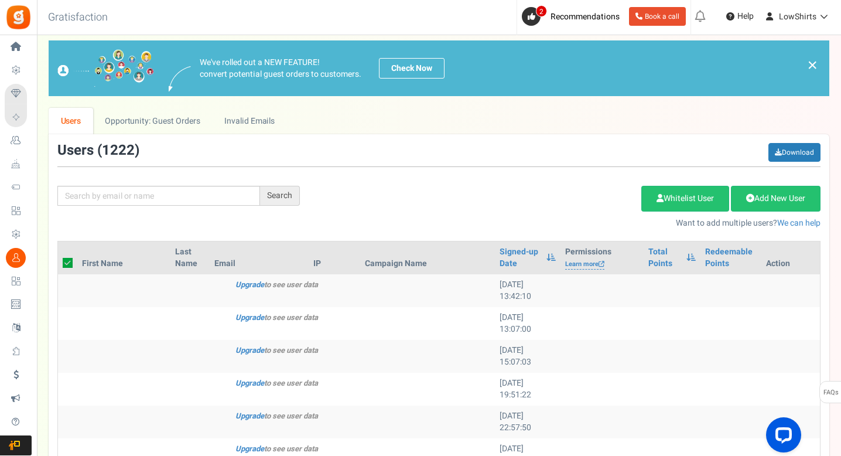
checkbox input "true"
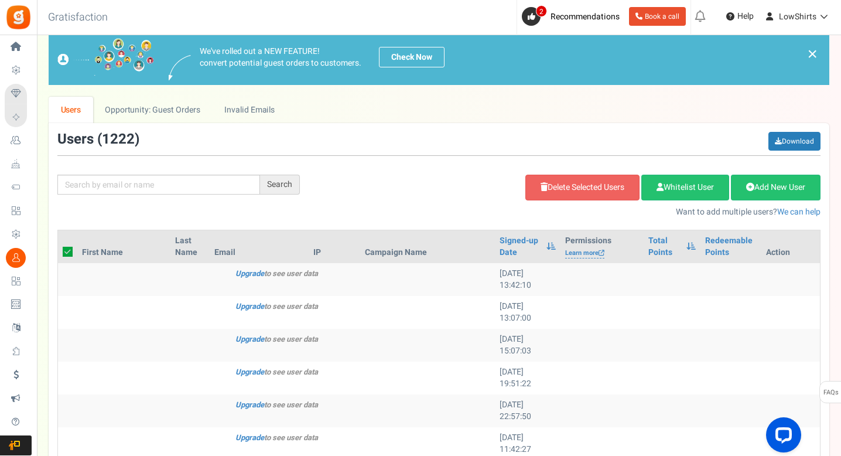
scroll to position [0, 0]
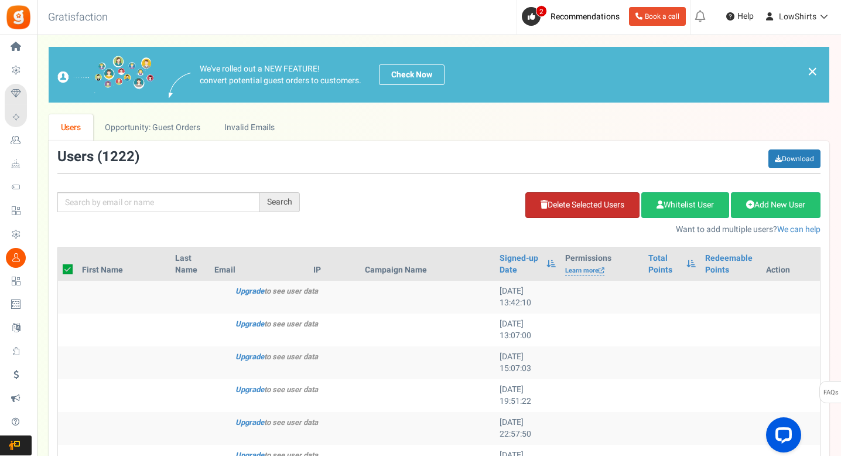
click at [601, 206] on link "Delete Selected Users" at bounding box center [583, 205] width 114 height 26
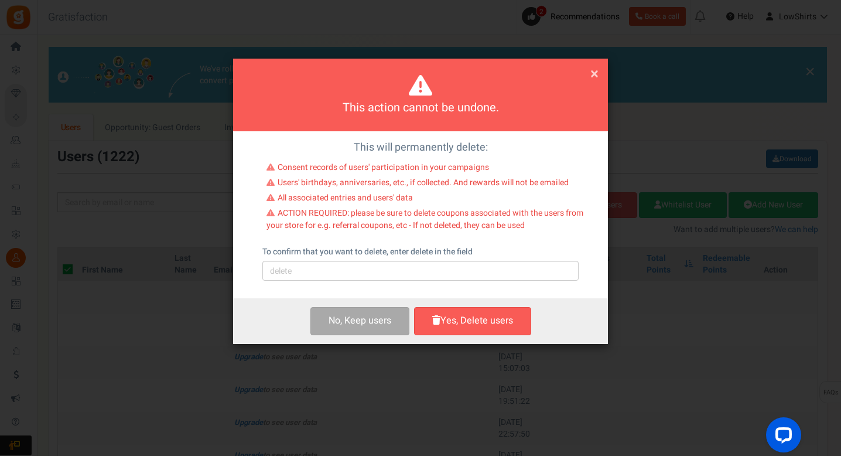
click at [488, 261] on div "To confirm that you want to delete, enter delete in the field Please type 'dele…" at bounding box center [421, 263] width 316 height 35
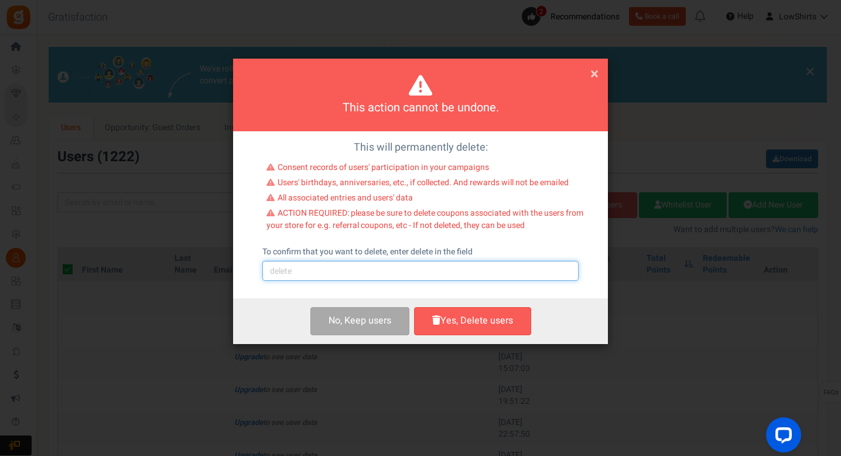
click at [490, 272] on input "text" at bounding box center [421, 271] width 316 height 20
type input "delete"
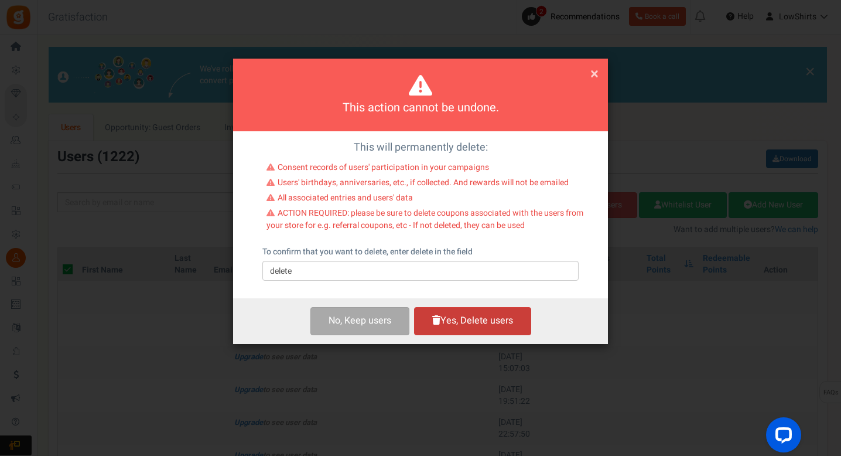
click at [479, 326] on button "Yes, Delete users" at bounding box center [472, 321] width 117 height 28
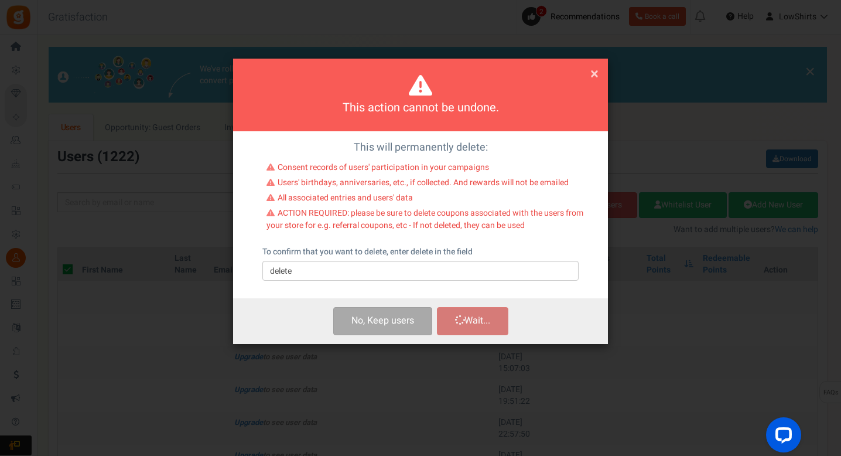
checkbox input "false"
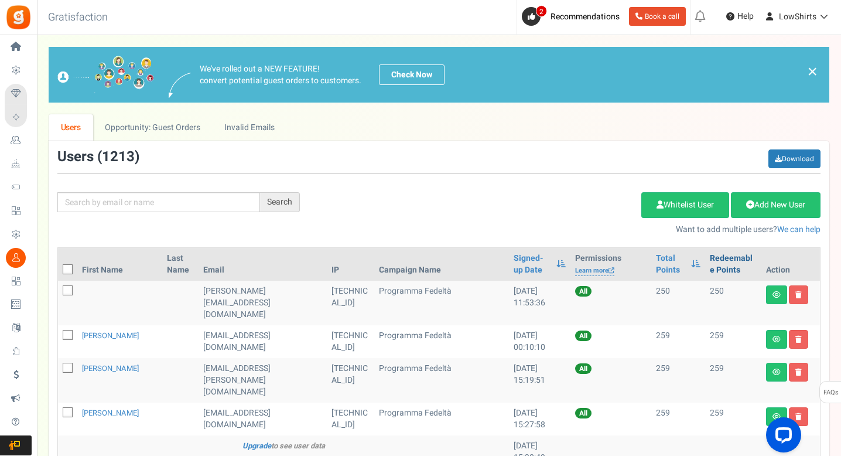
click at [718, 254] on link "Redeemable Points" at bounding box center [733, 264] width 47 height 23
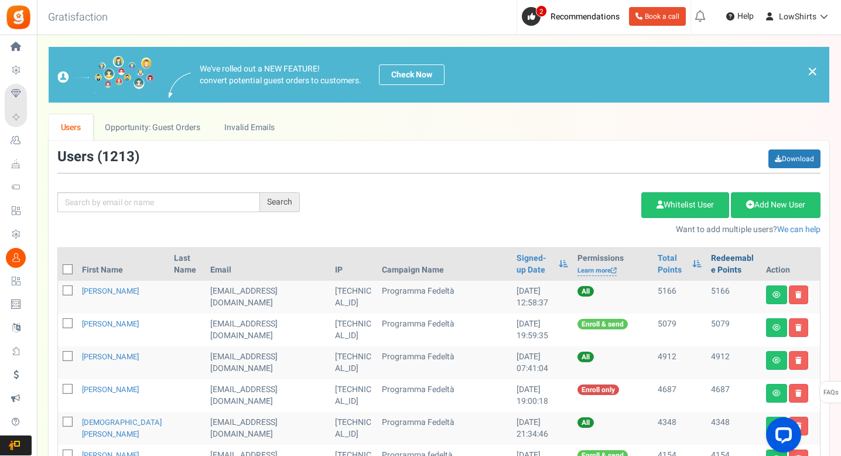
click at [716, 260] on link "Redeemable Points" at bounding box center [734, 264] width 46 height 23
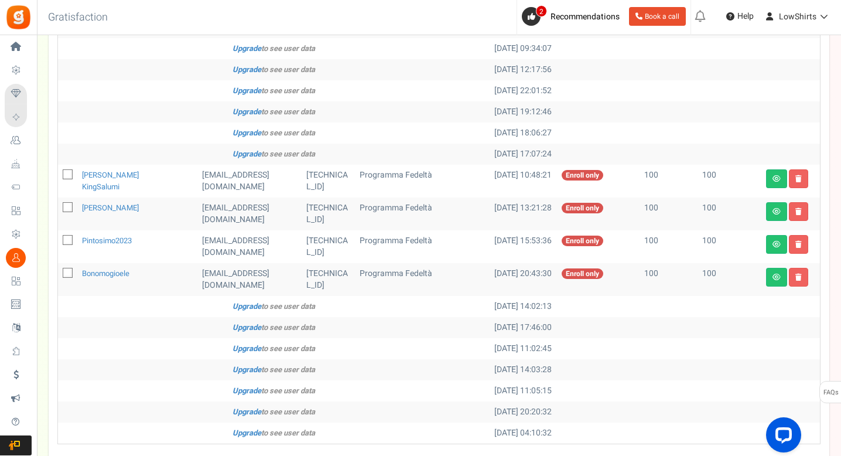
scroll to position [413, 0]
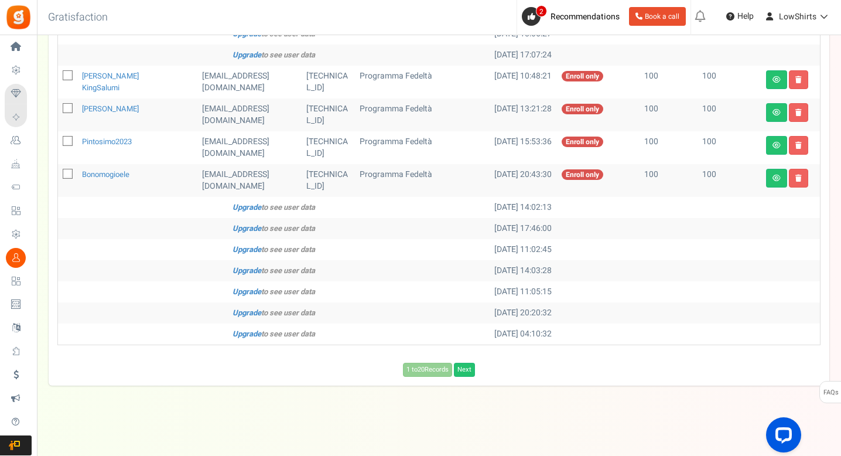
click at [64, 80] on icon at bounding box center [68, 76] width 8 height 8
click at [59, 80] on input "checkbox" at bounding box center [55, 77] width 8 height 8
checkbox input "true"
click at [62, 131] on td at bounding box center [67, 114] width 19 height 33
click at [68, 113] on span at bounding box center [68, 108] width 10 height 10
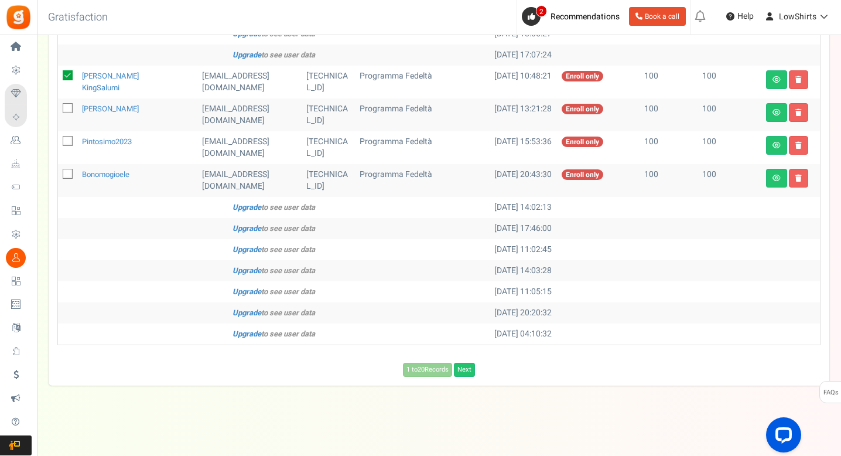
click at [59, 113] on input "checkbox" at bounding box center [55, 109] width 8 height 8
checkbox input "true"
click at [65, 145] on icon at bounding box center [68, 142] width 8 height 8
click at [59, 146] on input "checkbox" at bounding box center [55, 142] width 8 height 8
checkbox input "true"
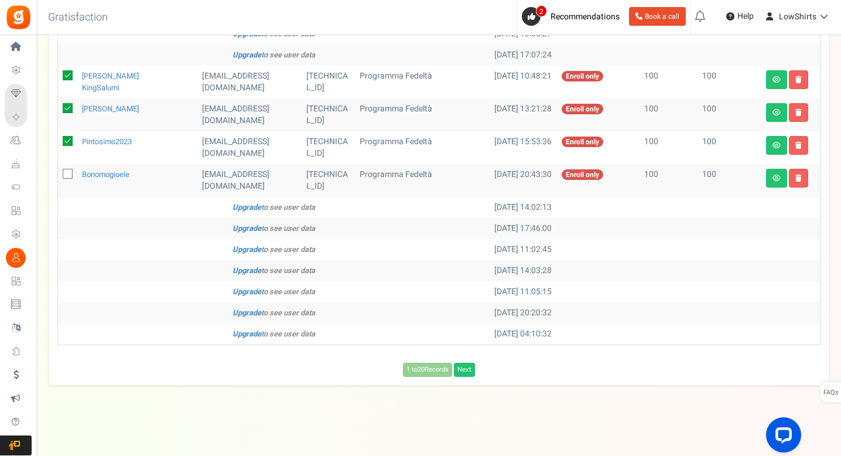
click at [66, 178] on icon at bounding box center [68, 175] width 8 height 8
click at [59, 179] on input "checkbox" at bounding box center [55, 175] width 8 height 8
checkbox input "true"
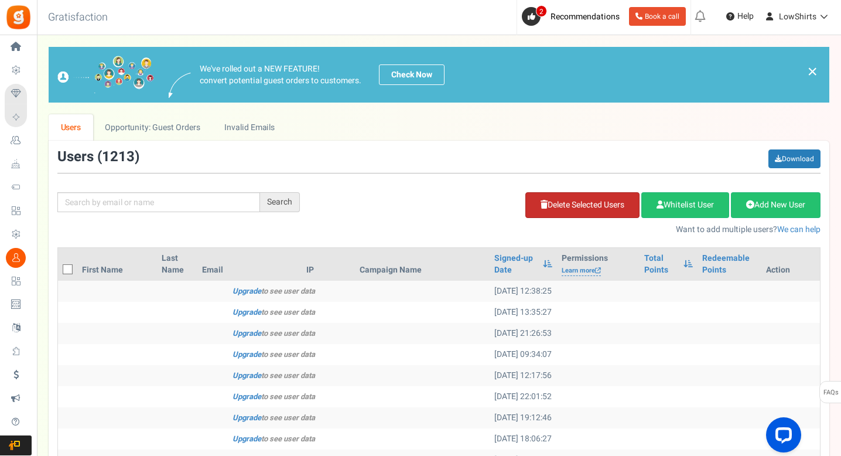
click at [613, 196] on link "Delete Selected Users" at bounding box center [583, 205] width 114 height 26
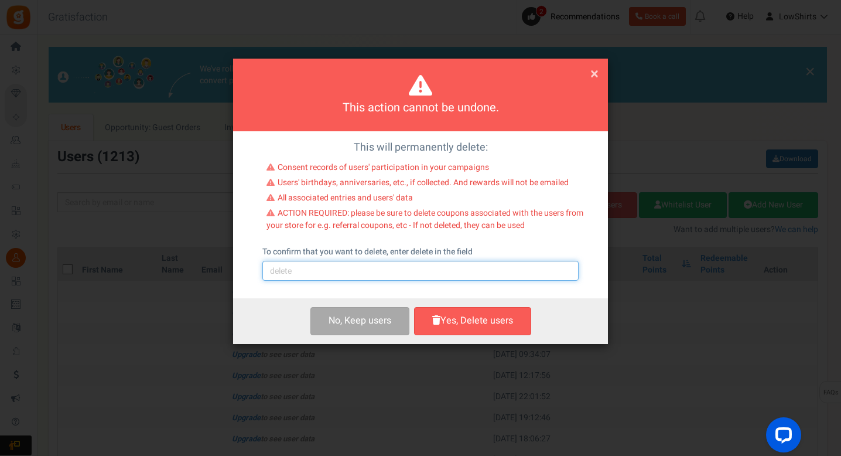
click at [476, 270] on input "text" at bounding box center [421, 271] width 316 height 20
type input "delete"
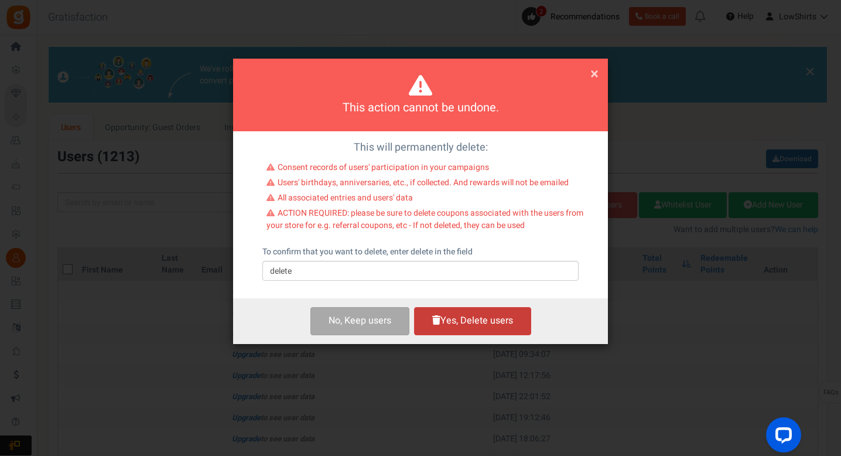
click at [465, 326] on button "Yes, Delete users" at bounding box center [472, 321] width 117 height 28
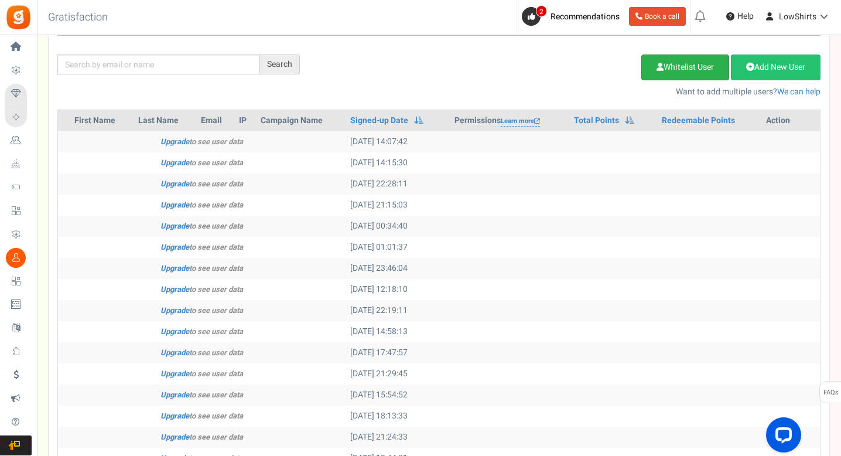
scroll to position [88, 0]
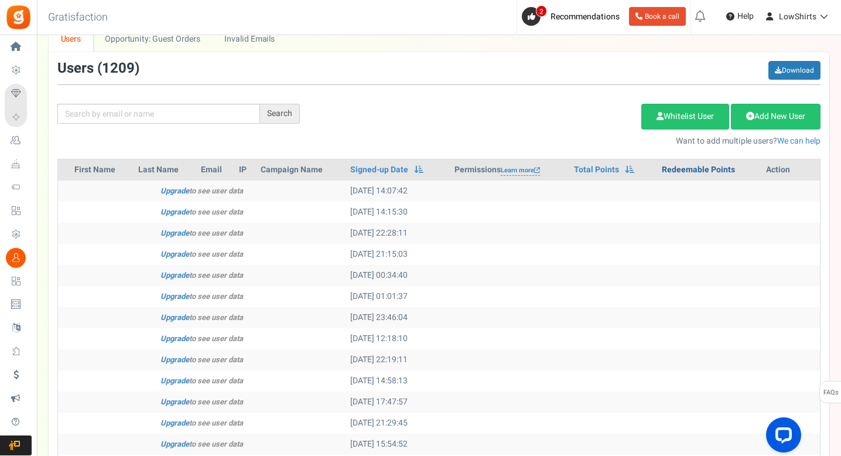
click at [685, 172] on link "Redeemable Points" at bounding box center [698, 170] width 73 height 12
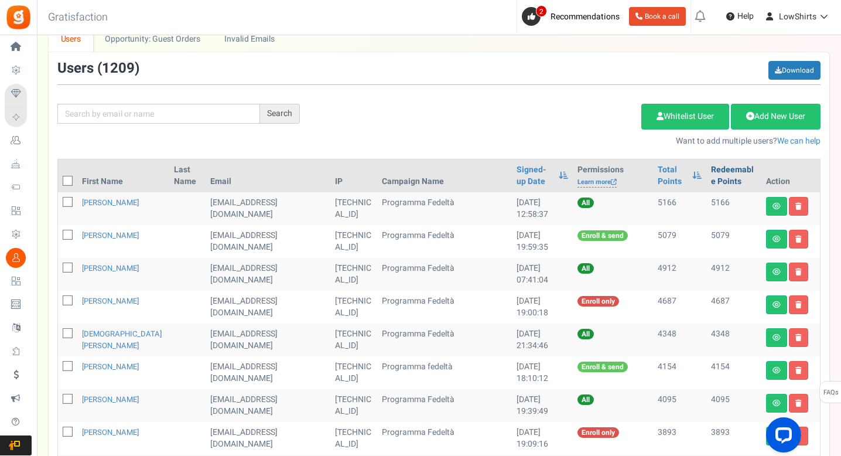
click at [713, 173] on link "Redeemable Points" at bounding box center [734, 175] width 46 height 23
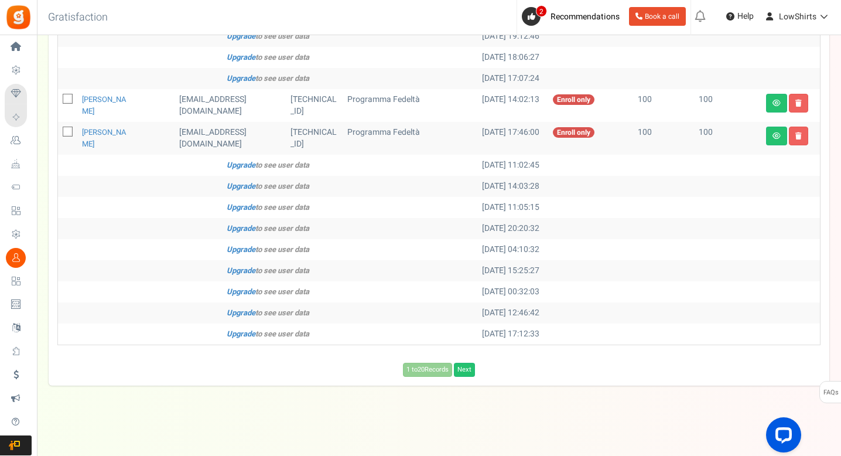
scroll to position [592, 0]
click at [461, 367] on link "Next" at bounding box center [464, 370] width 21 height 14
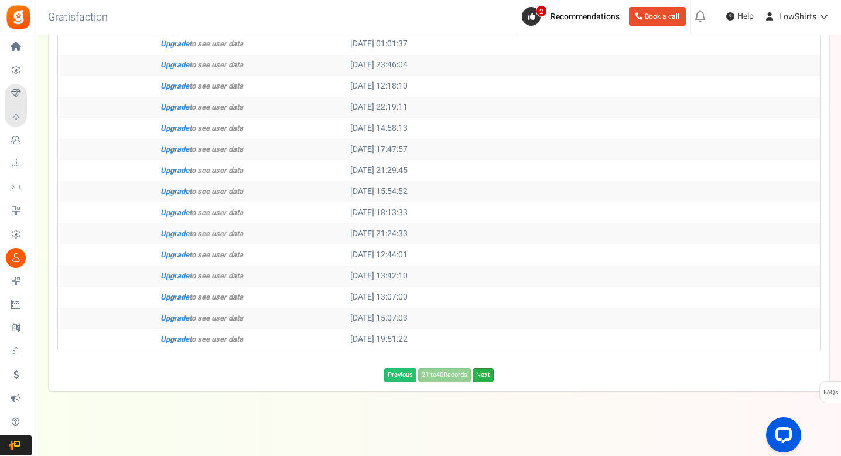
scroll to position [346, 0]
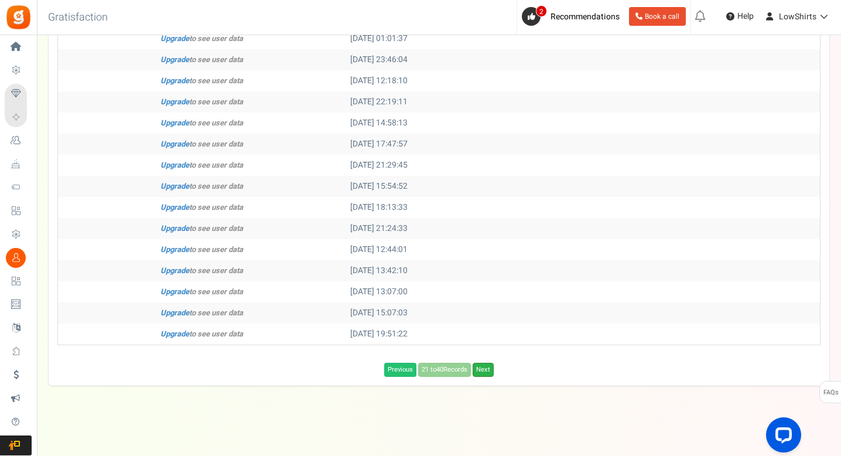
click at [485, 367] on link "Next" at bounding box center [483, 370] width 21 height 14
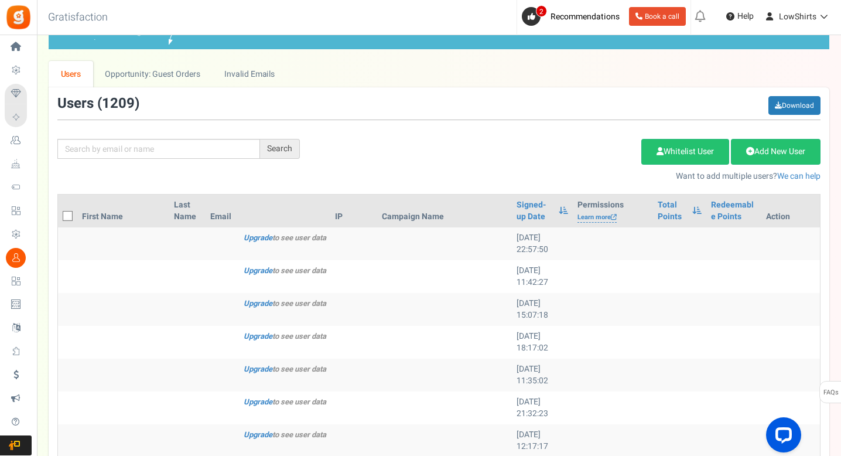
scroll to position [0, 0]
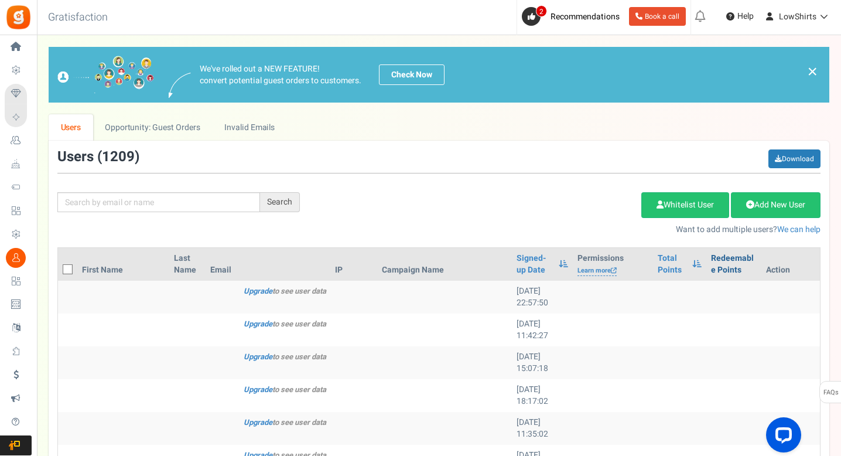
click at [723, 259] on link "Redeemable Points" at bounding box center [734, 264] width 46 height 23
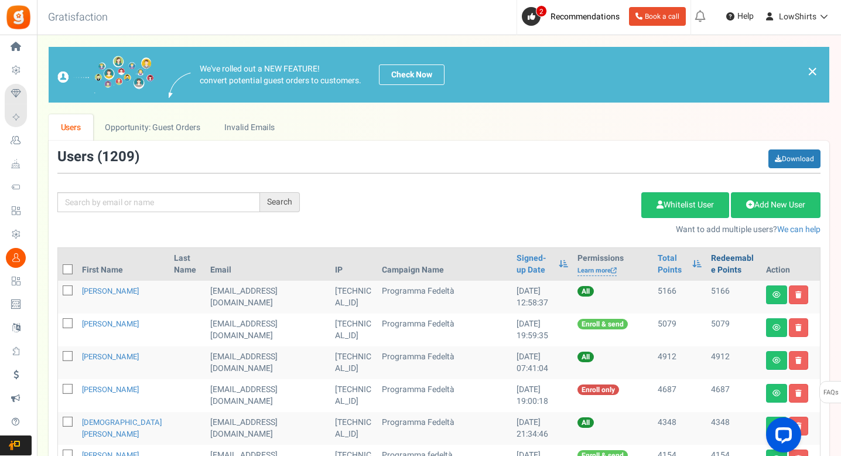
click at [720, 267] on link "Redeemable Points" at bounding box center [734, 264] width 46 height 23
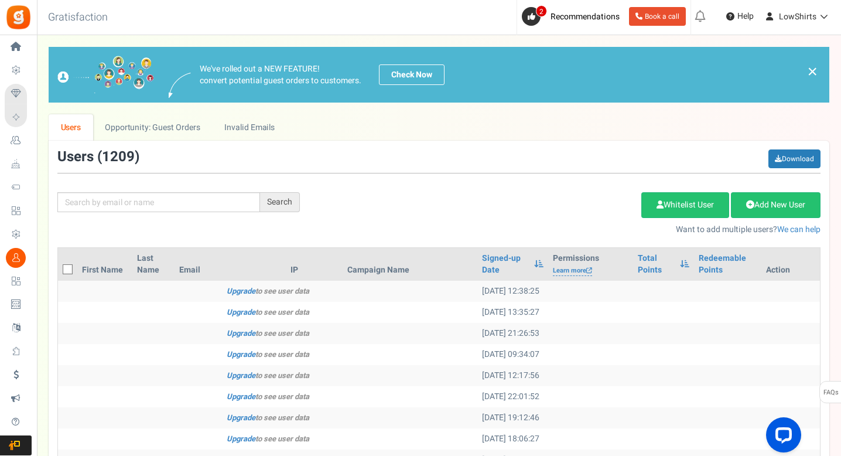
click at [70, 268] on icon at bounding box center [68, 270] width 8 height 8
click at [59, 268] on input "checkbox" at bounding box center [55, 271] width 8 height 8
checkbox input "true"
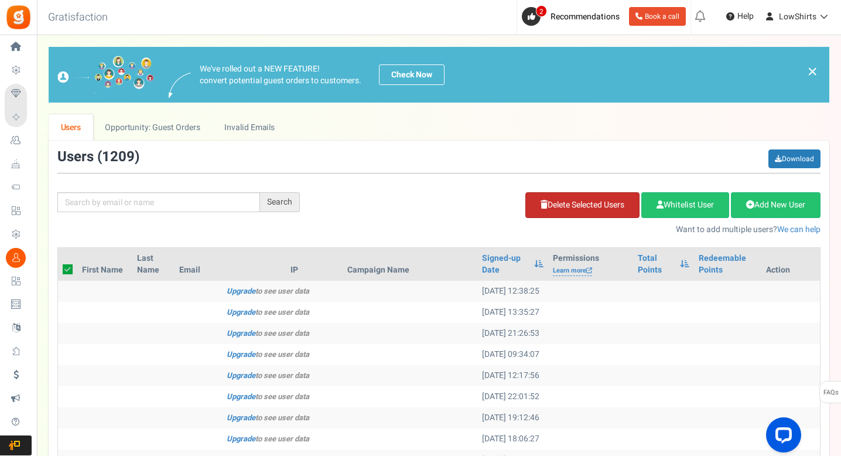
click at [578, 211] on link "Delete Selected Users" at bounding box center [583, 205] width 114 height 26
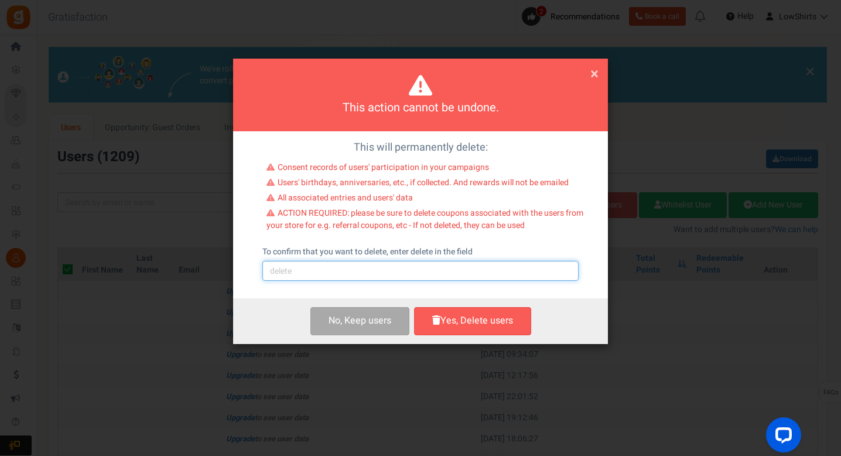
click at [407, 278] on input "text" at bounding box center [421, 271] width 316 height 20
type input "delete"
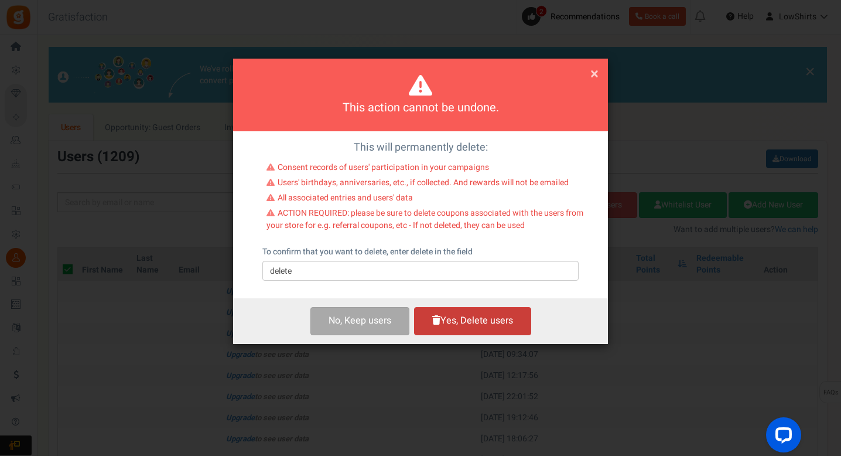
click at [479, 319] on button "Yes, Delete users" at bounding box center [472, 321] width 117 height 28
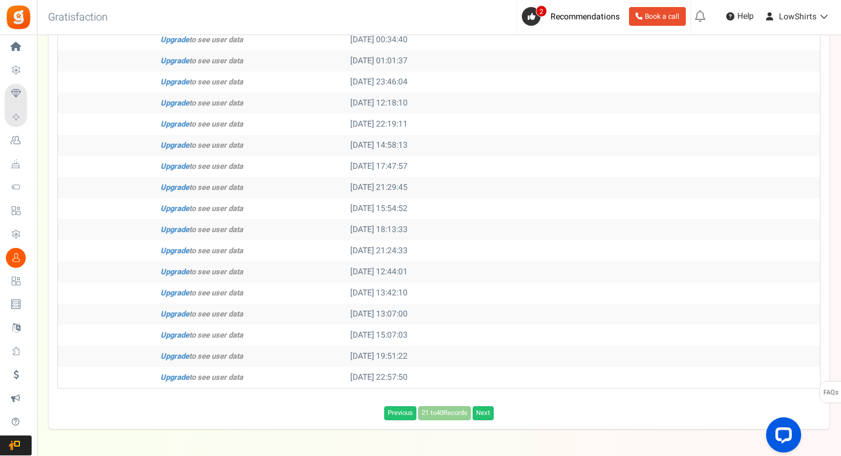
scroll to position [346, 0]
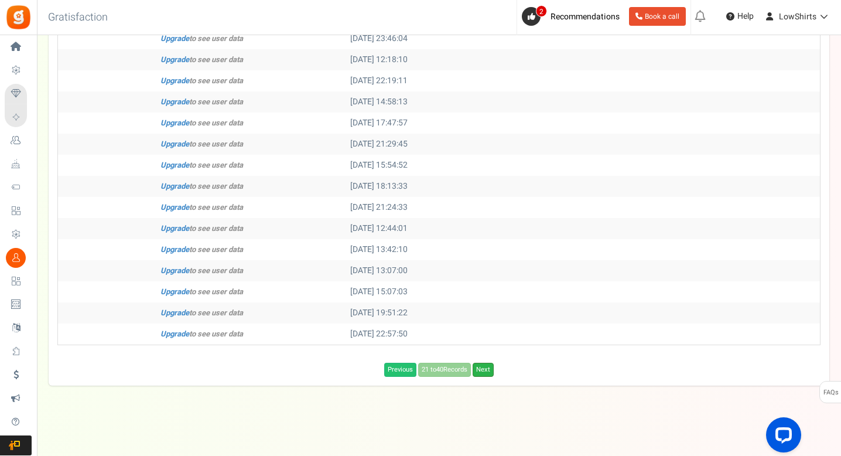
click at [488, 372] on link "Next" at bounding box center [483, 370] width 21 height 14
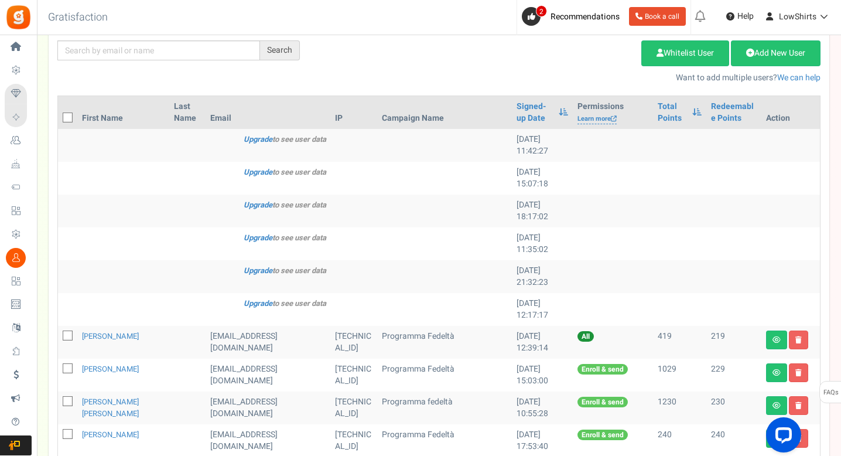
scroll to position [97, 0]
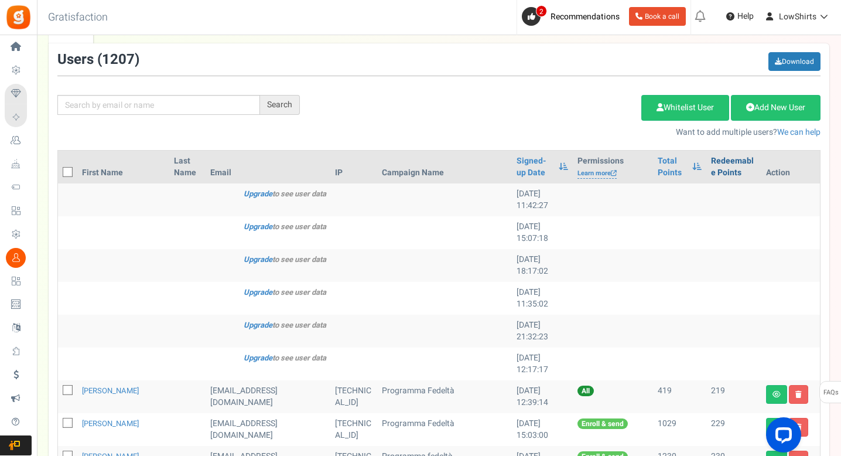
click at [715, 166] on link "Redeemable Points" at bounding box center [734, 166] width 46 height 23
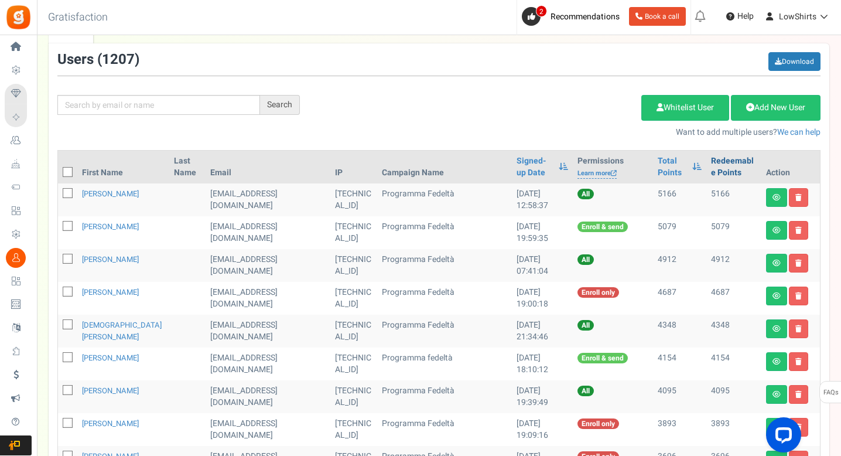
click at [715, 166] on link "Redeemable Points" at bounding box center [734, 166] width 46 height 23
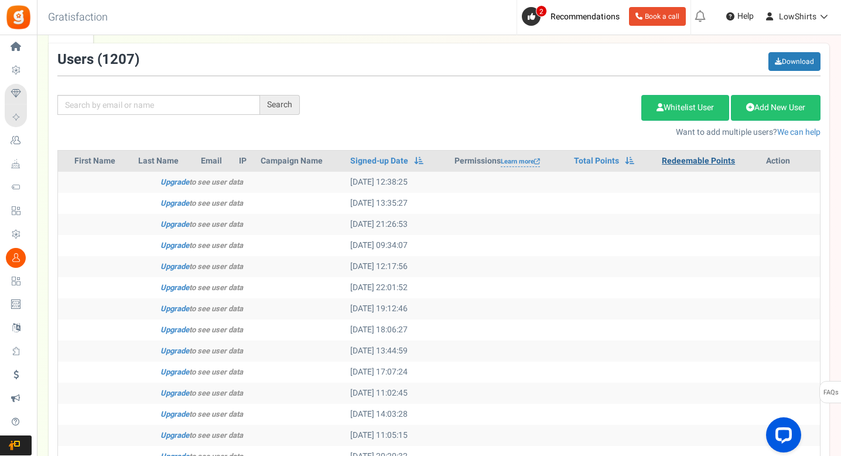
scroll to position [346, 0]
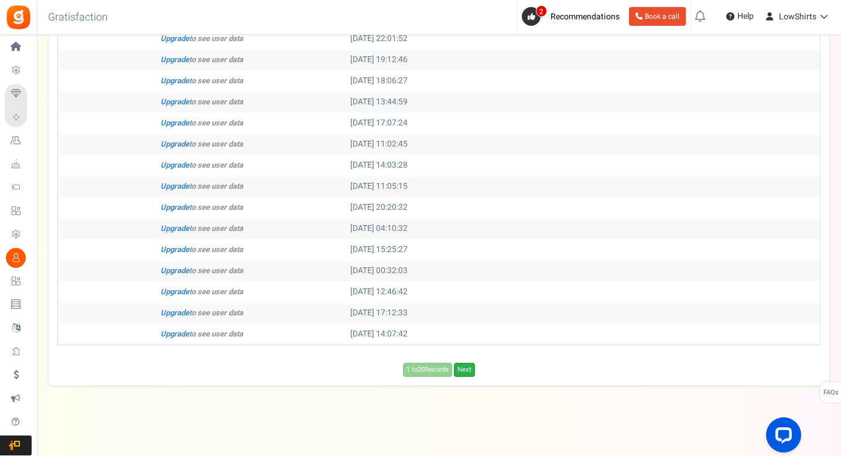
click at [474, 364] on link "Next" at bounding box center [464, 370] width 21 height 14
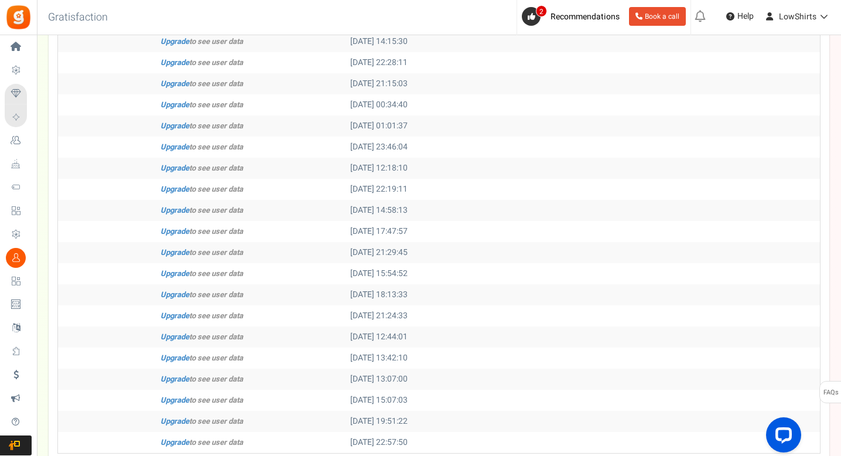
scroll to position [0, 0]
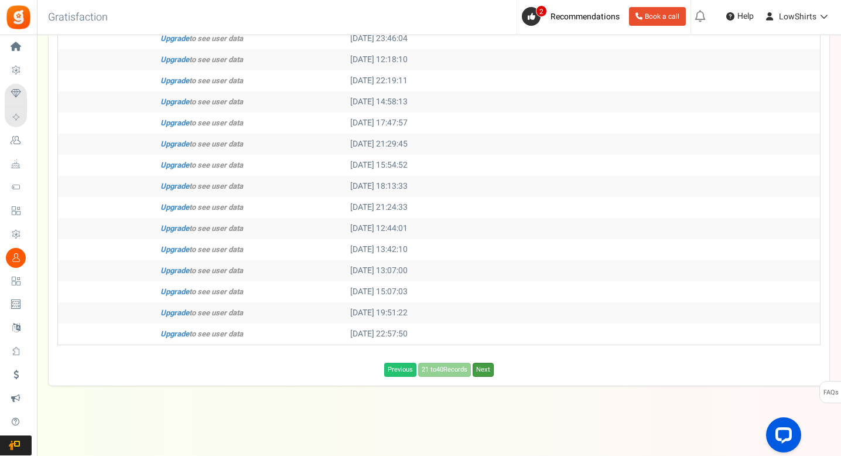
click at [491, 372] on link "Next" at bounding box center [483, 370] width 21 height 14
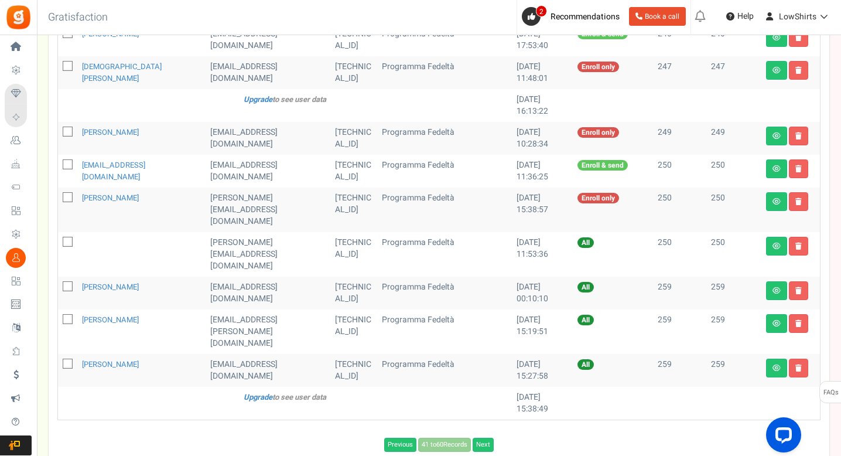
scroll to position [592, 0]
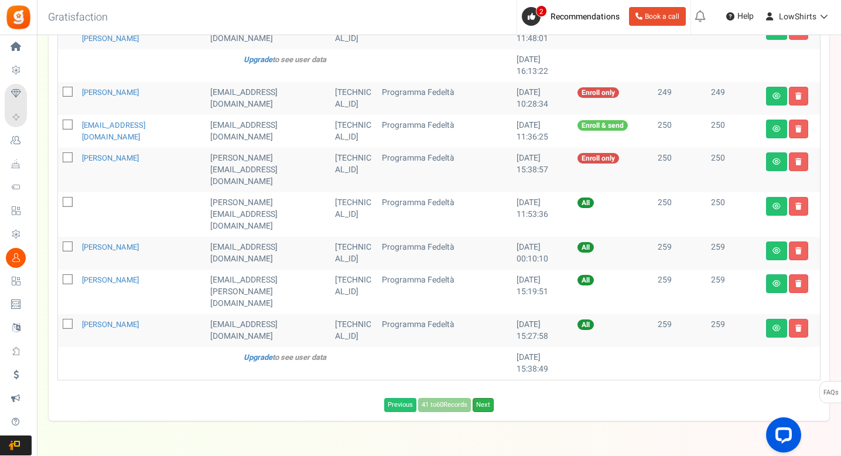
click at [483, 398] on link "Next" at bounding box center [483, 405] width 21 height 14
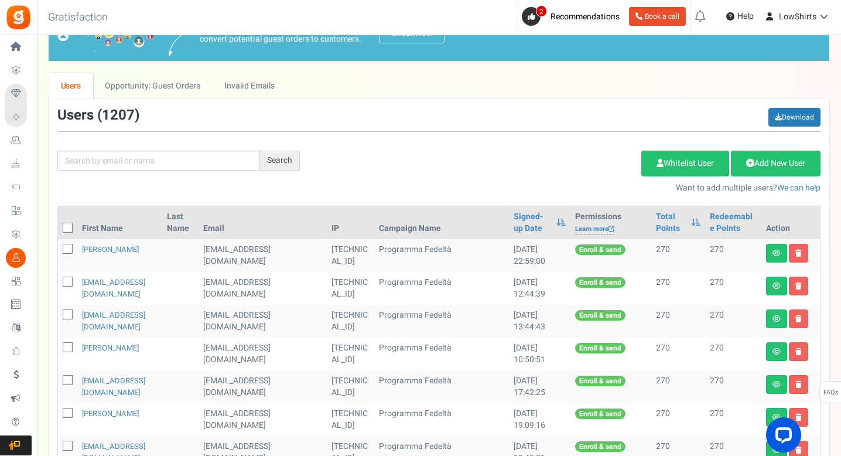
scroll to position [0, 0]
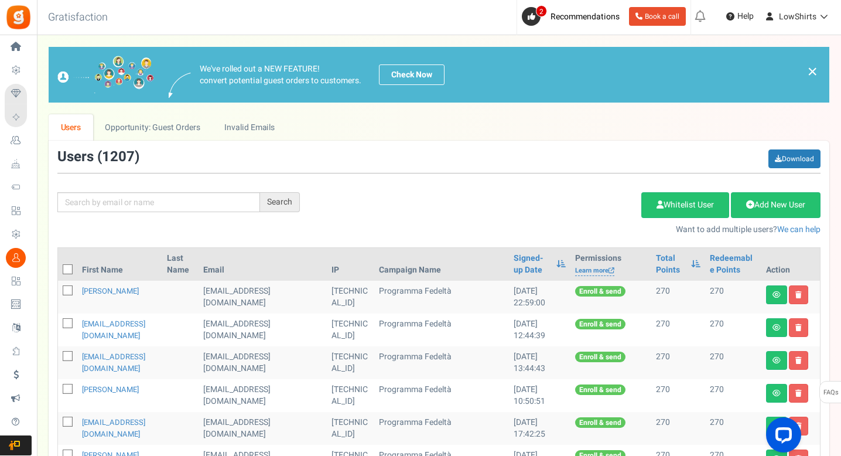
click at [67, 268] on icon at bounding box center [68, 270] width 8 height 8
click at [59, 268] on input "checkbox" at bounding box center [55, 271] width 8 height 8
checkbox input "true"
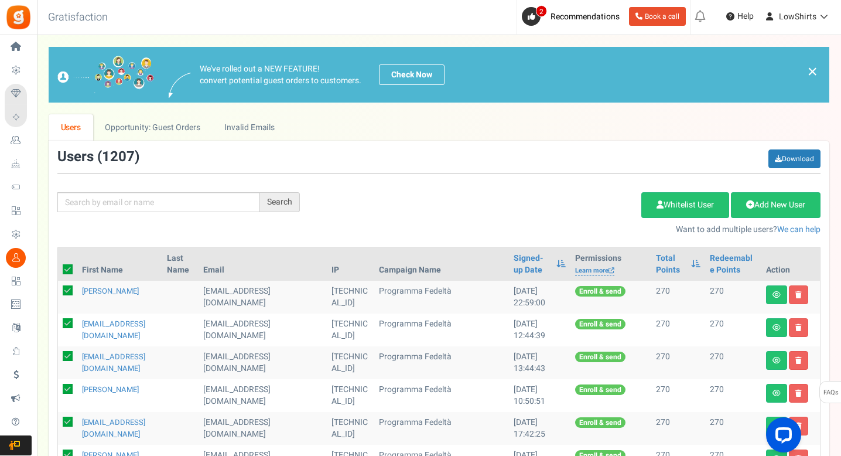
checkbox input "true"
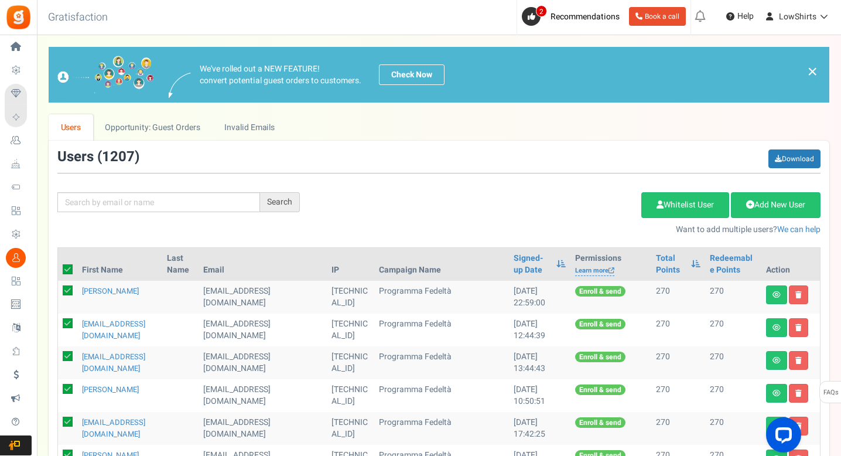
checkbox input "true"
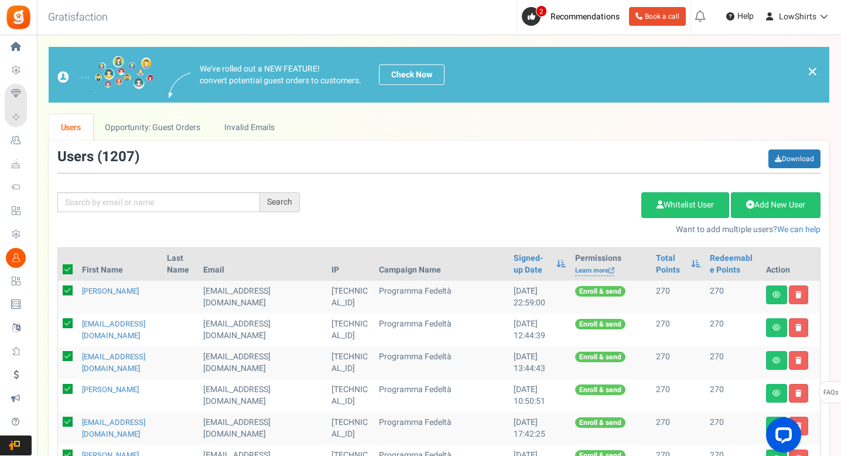
checkbox input "true"
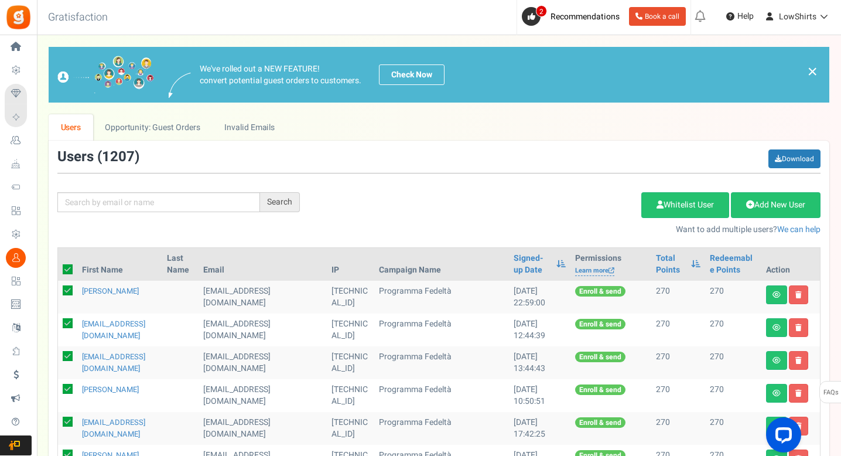
checkbox input "true"
click at [576, 208] on link "Delete Selected Users" at bounding box center [583, 205] width 114 height 26
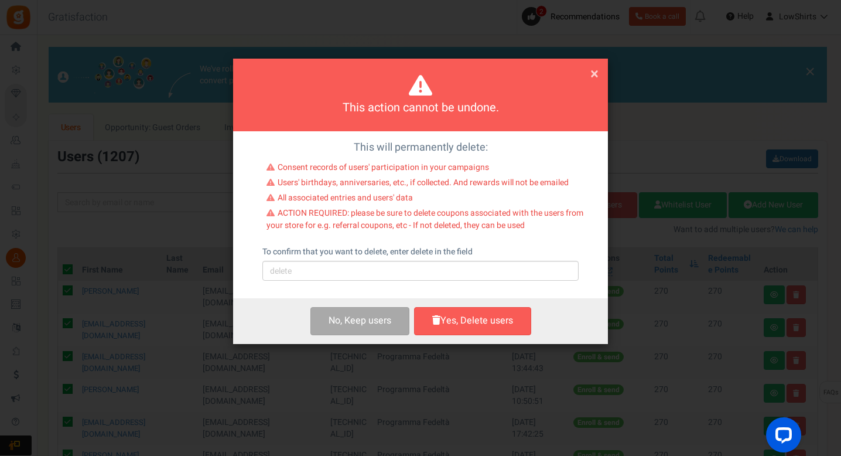
click at [506, 255] on div "To confirm that you want to delete, enter delete in the field Please type 'dele…" at bounding box center [421, 263] width 316 height 35
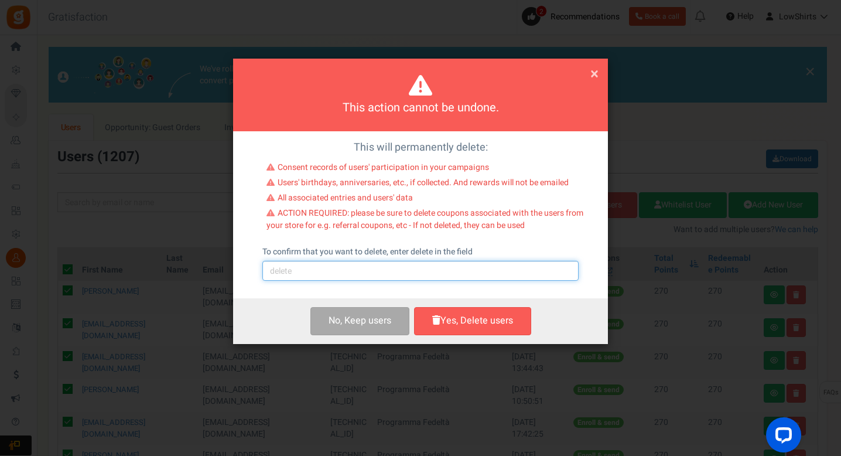
click at [503, 264] on input "text" at bounding box center [421, 271] width 316 height 20
type input "delete"
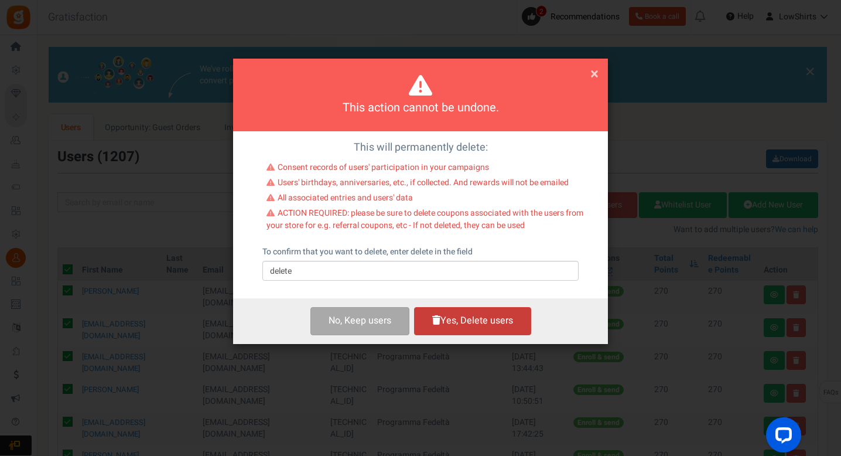
click at [452, 307] on button "Yes, Delete users" at bounding box center [472, 321] width 117 height 28
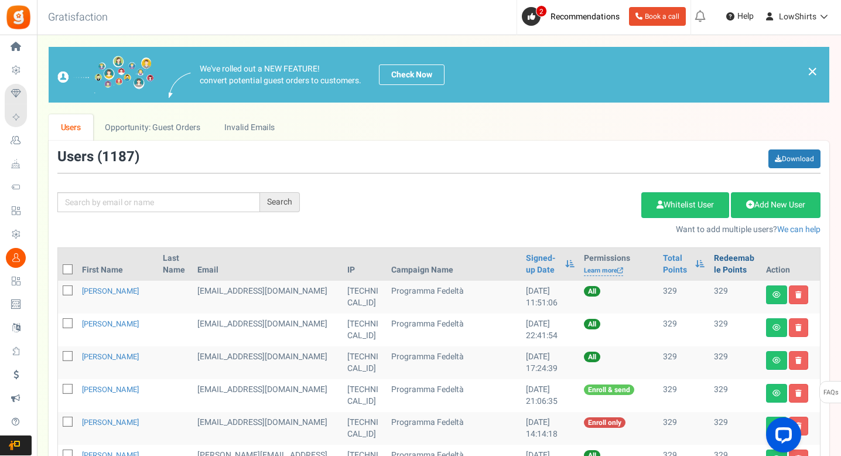
click at [725, 269] on link "Redeemable Points" at bounding box center [735, 264] width 43 height 23
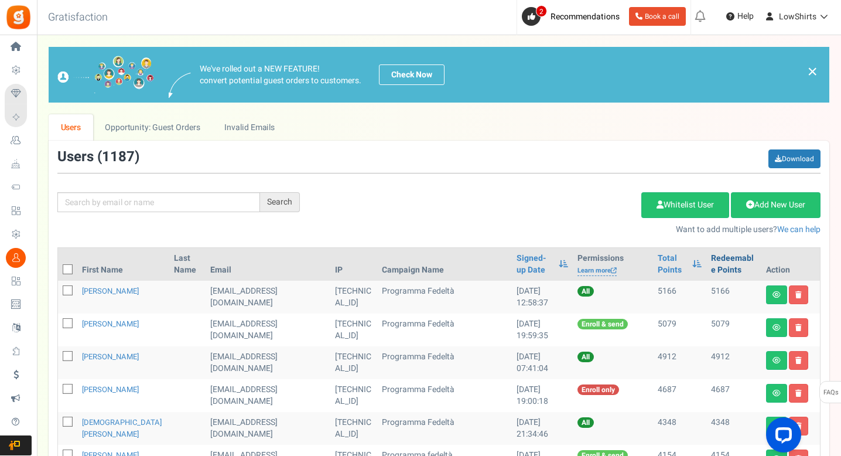
click at [724, 269] on link "Redeemable Points" at bounding box center [734, 264] width 46 height 23
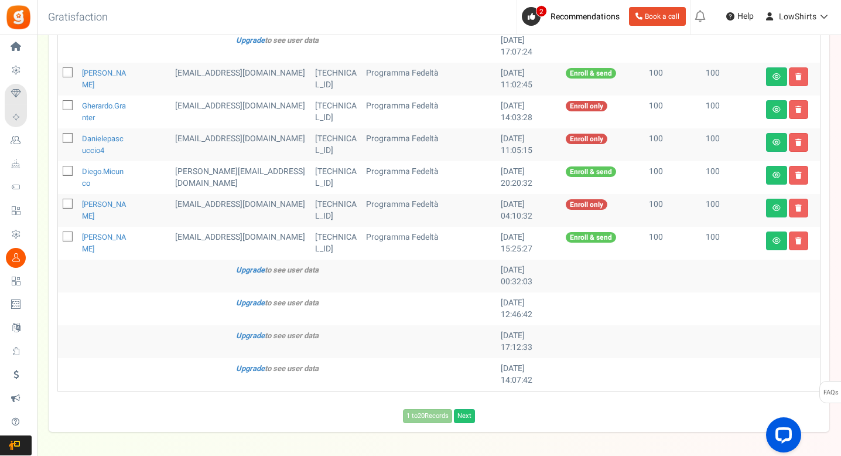
scroll to position [592, 0]
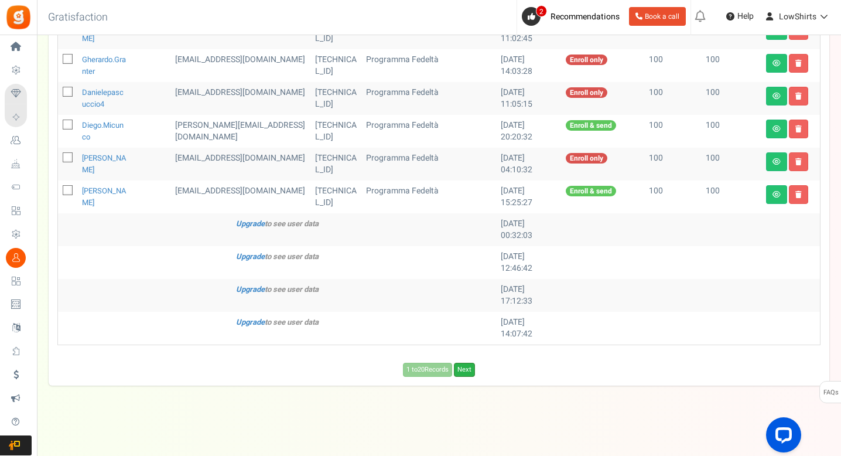
click at [469, 374] on link "Next" at bounding box center [464, 370] width 21 height 14
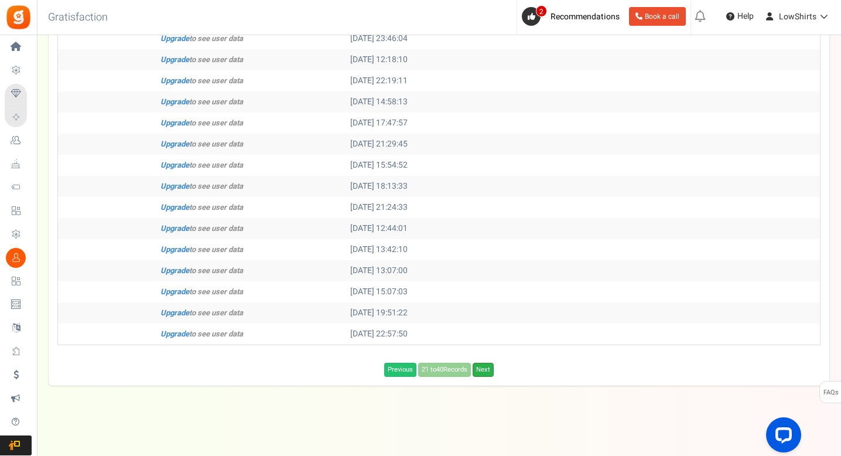
click at [478, 371] on link "Next" at bounding box center [483, 370] width 21 height 14
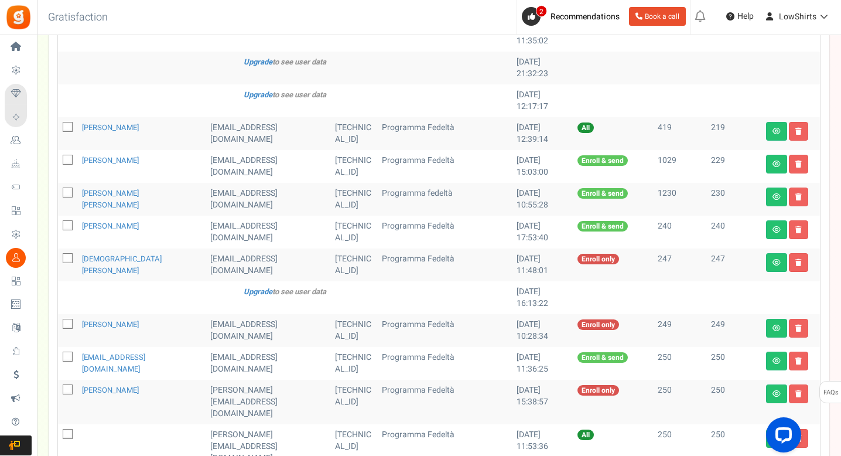
scroll to position [592, 0]
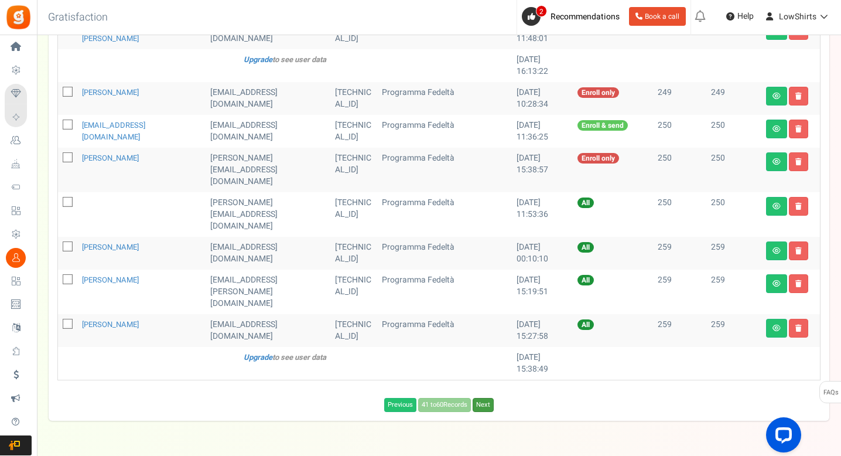
click at [485, 398] on link "Next" at bounding box center [483, 405] width 21 height 14
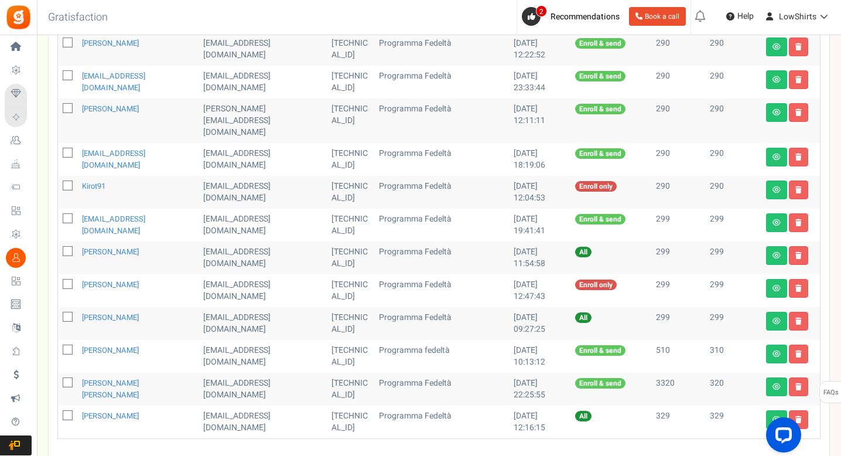
scroll to position [0, 0]
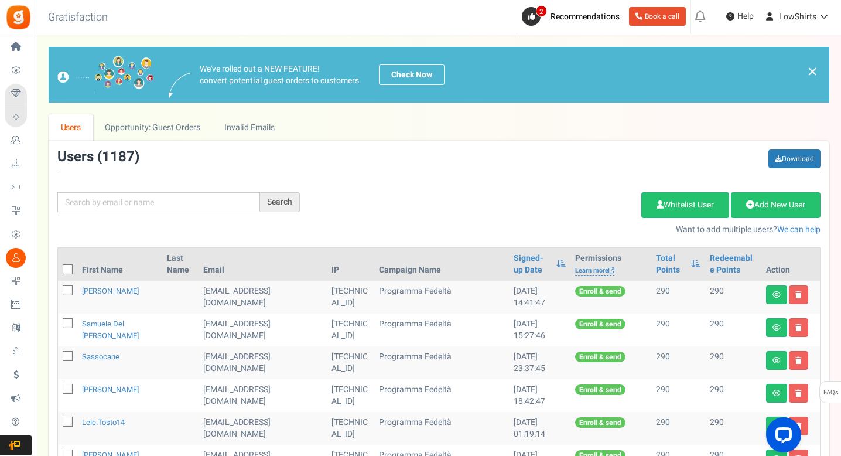
click at [66, 266] on icon at bounding box center [68, 270] width 8 height 8
click at [59, 267] on input "checkbox" at bounding box center [55, 271] width 8 height 8
checkbox input "true"
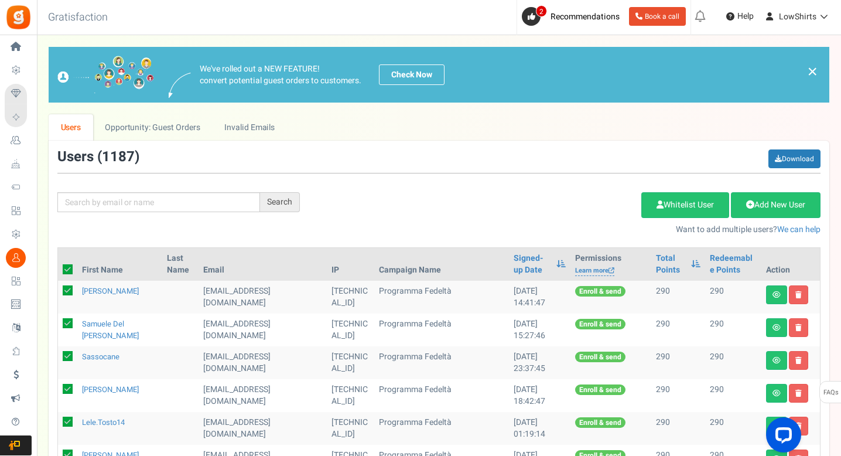
checkbox input "true"
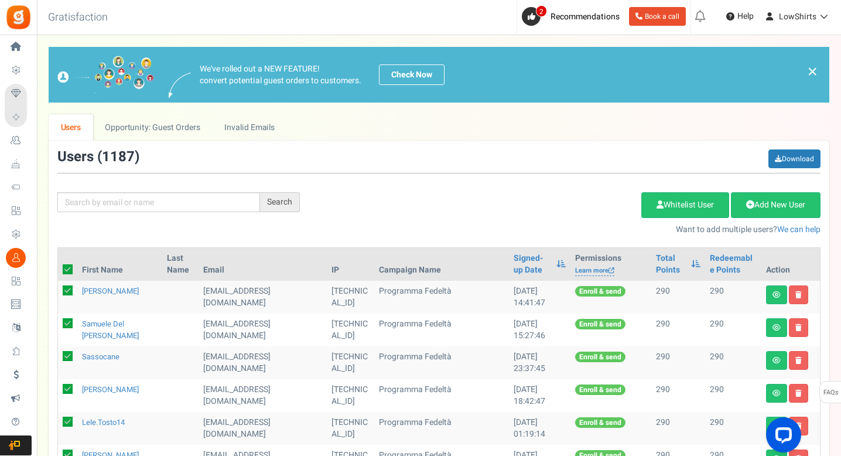
checkbox input "true"
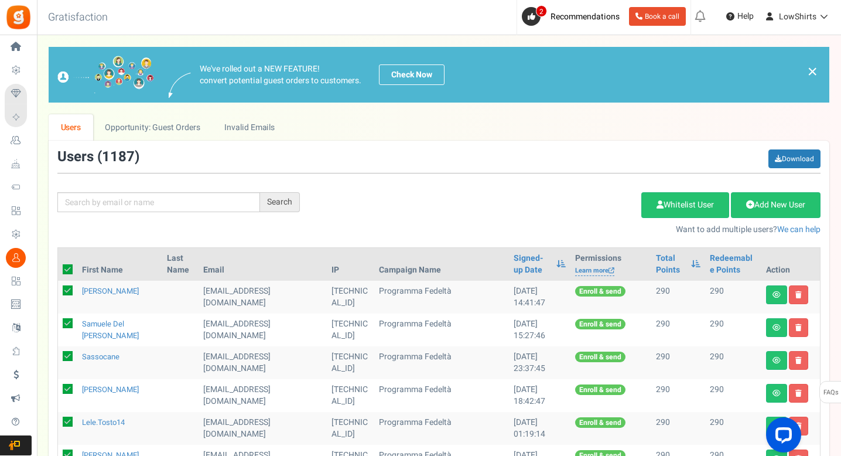
checkbox input "true"
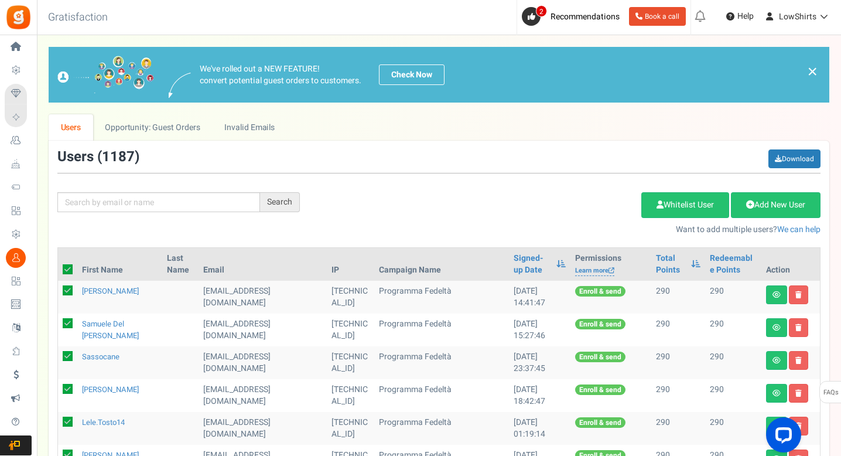
checkbox input "true"
click at [612, 206] on link "Delete Selected Users" at bounding box center [583, 205] width 114 height 26
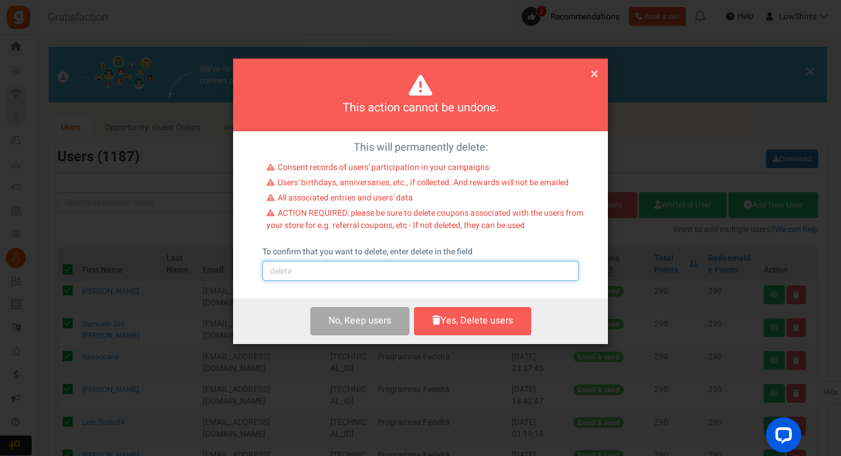
click at [439, 280] on input "text" at bounding box center [421, 271] width 316 height 20
type input "delete"
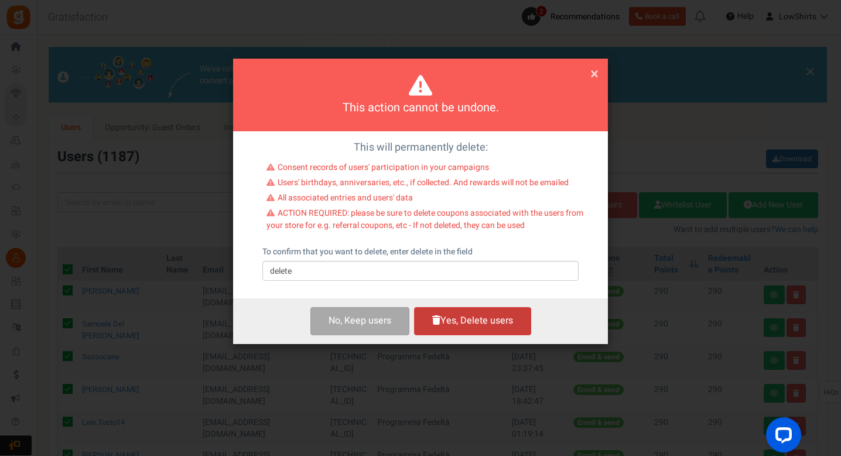
click at [467, 323] on button "Yes, Delete users" at bounding box center [472, 321] width 117 height 28
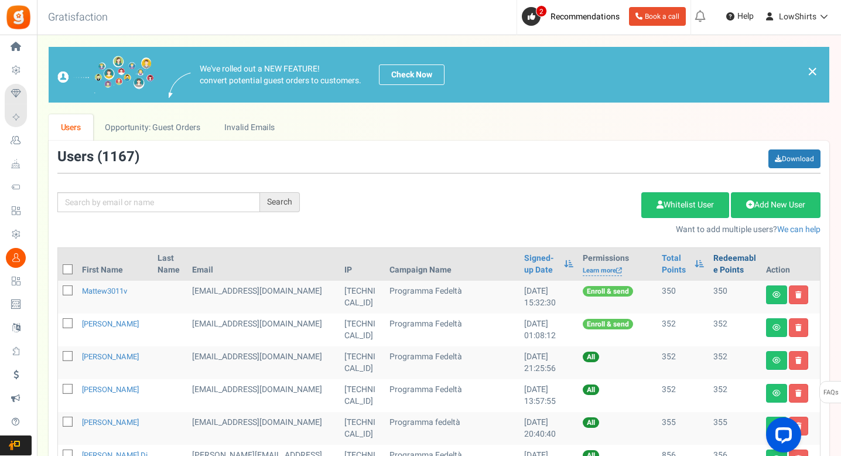
click at [728, 257] on link "Redeemable Points" at bounding box center [735, 264] width 43 height 23
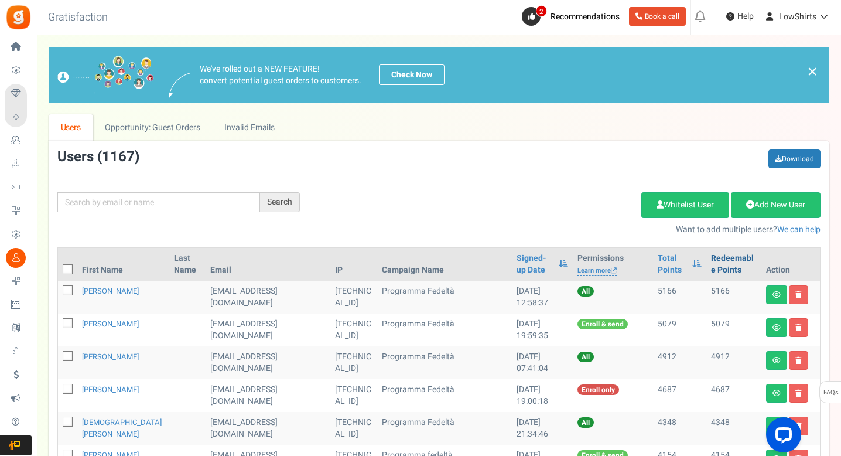
click at [728, 257] on link "Redeemable Points" at bounding box center [734, 264] width 46 height 23
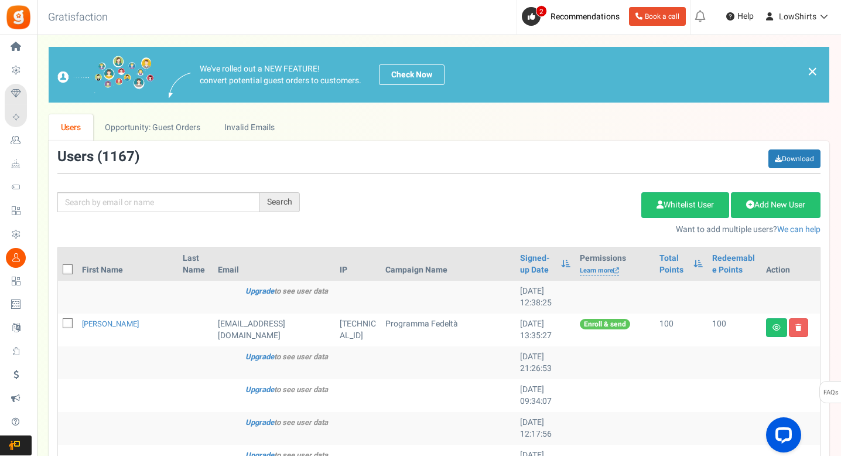
click at [70, 268] on icon at bounding box center [68, 270] width 8 height 8
click at [59, 268] on input "checkbox" at bounding box center [55, 271] width 8 height 8
checkbox input "true"
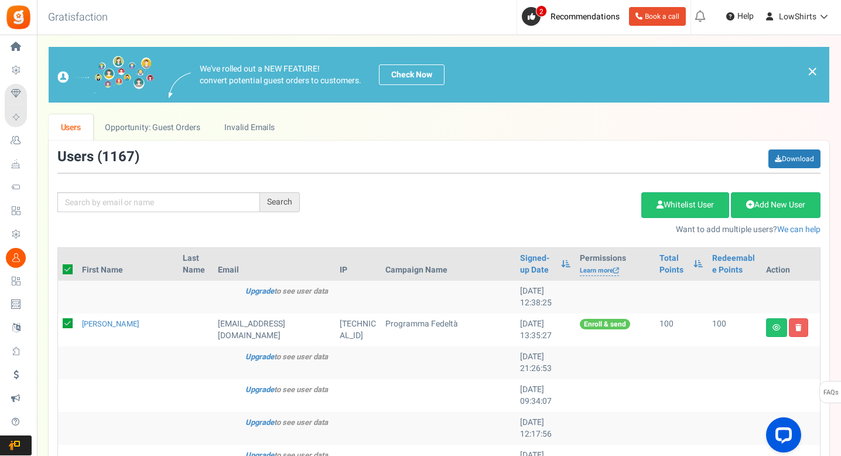
checkbox input "true"
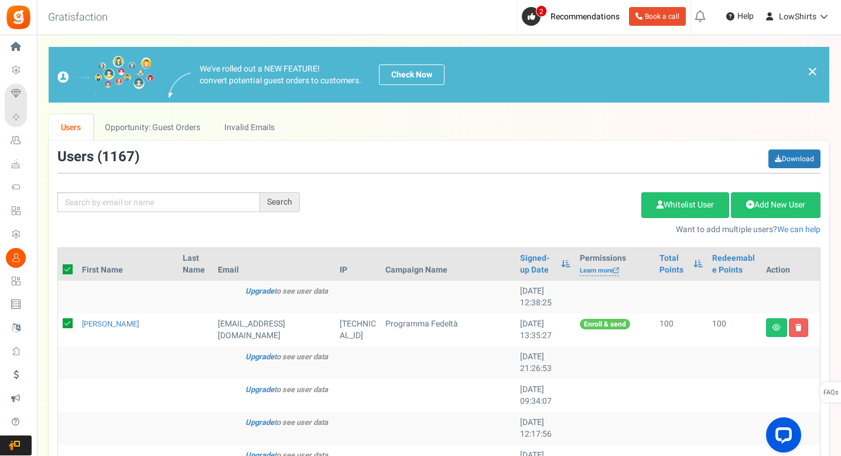
checkbox input "true"
click at [583, 203] on link "Delete Selected Users" at bounding box center [583, 205] width 114 height 26
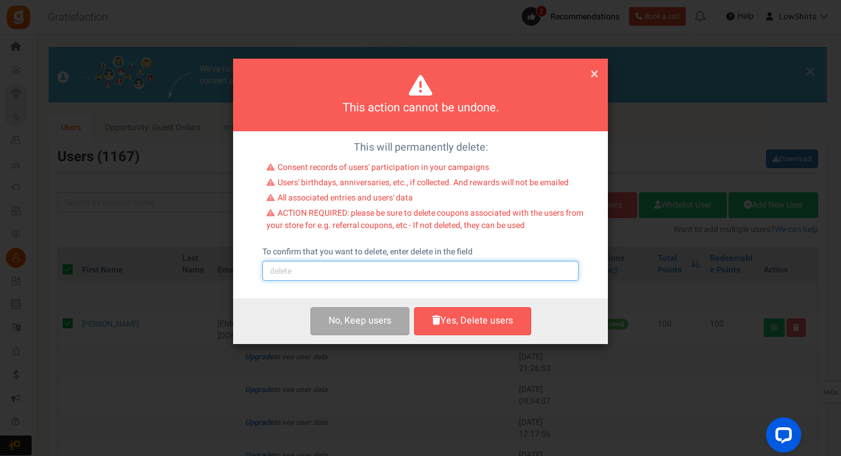
click at [417, 263] on input "text" at bounding box center [421, 271] width 316 height 20
type input "delete"
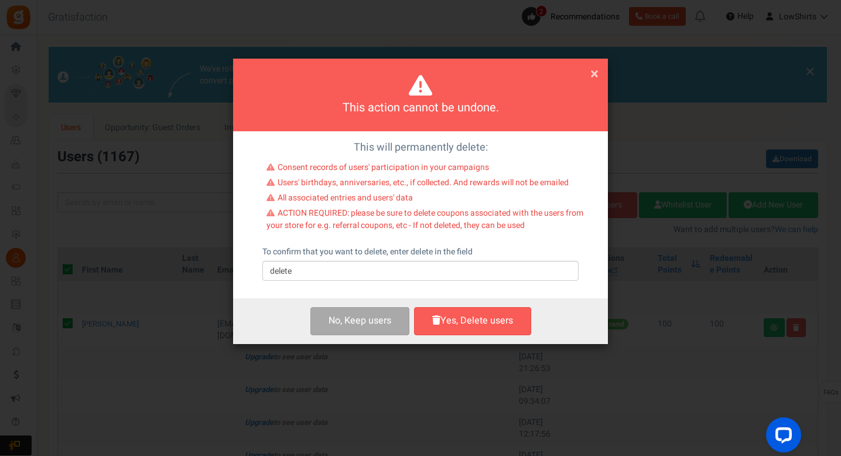
click at [357, 296] on div "This will permanently delete: Consent records of users' participation in your c…" at bounding box center [420, 215] width 375 height 168
click at [509, 336] on div "No, Keep user s Yes, Delete user Yes, Delete users" at bounding box center [420, 320] width 375 height 45
click at [483, 316] on button "Yes, Delete users" at bounding box center [472, 321] width 117 height 28
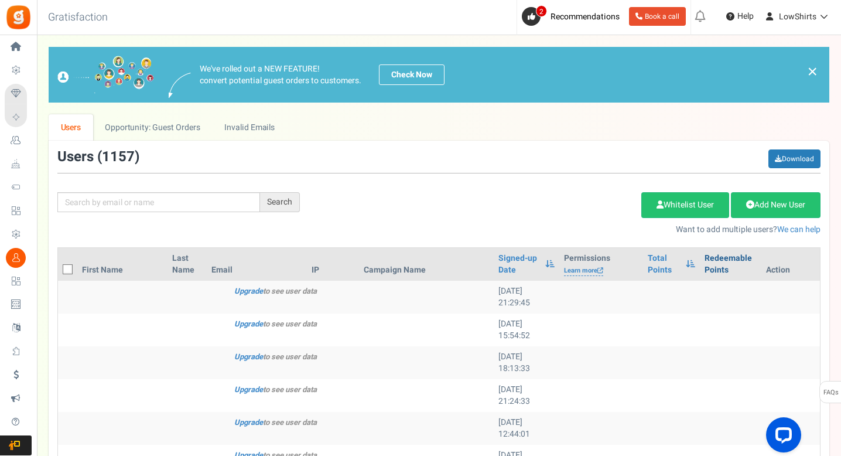
click at [725, 257] on link "Redeemable Points" at bounding box center [731, 264] width 52 height 23
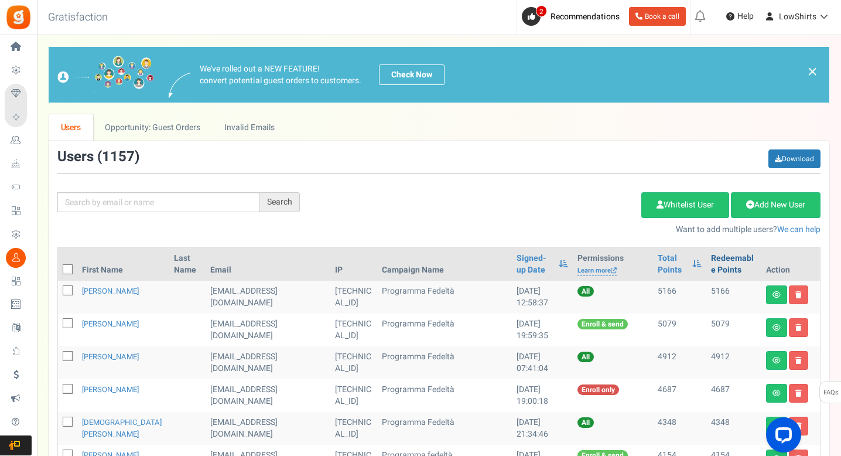
click at [725, 257] on link "Redeemable Points" at bounding box center [734, 264] width 46 height 23
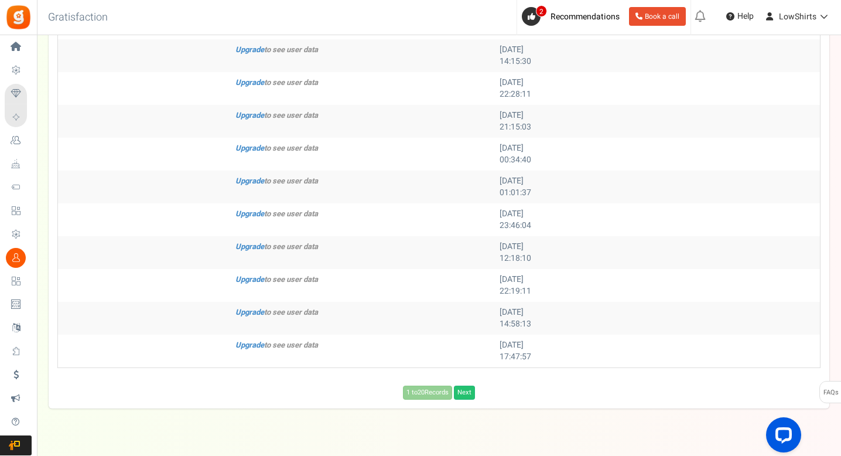
scroll to position [592, 0]
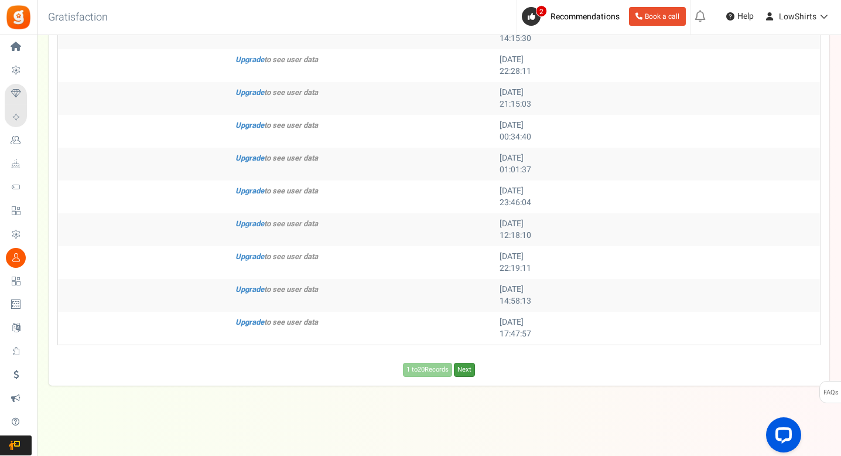
click at [469, 373] on link "Next" at bounding box center [464, 370] width 21 height 14
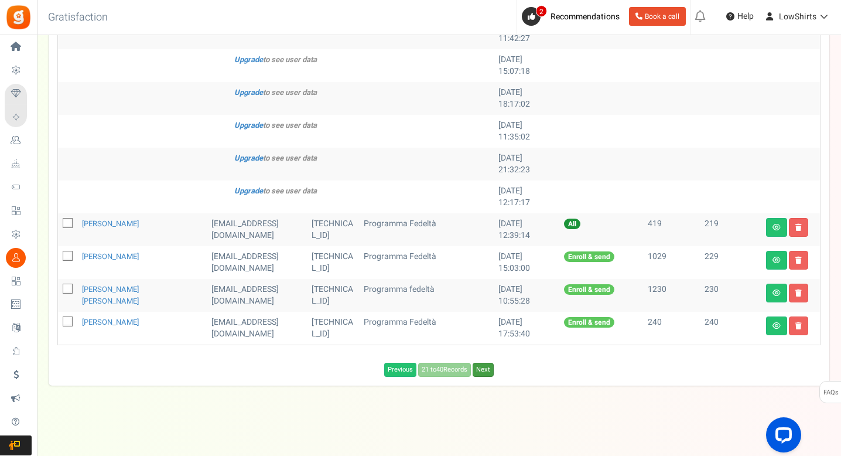
click at [487, 369] on link "Next" at bounding box center [483, 370] width 21 height 14
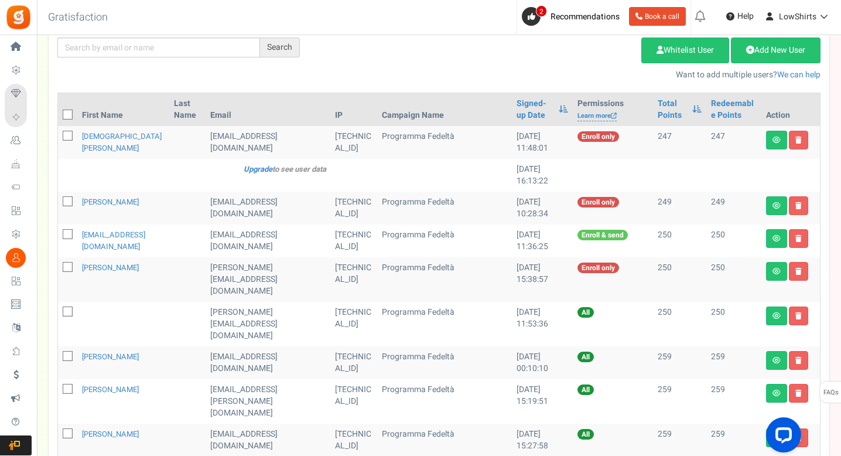
scroll to position [0, 0]
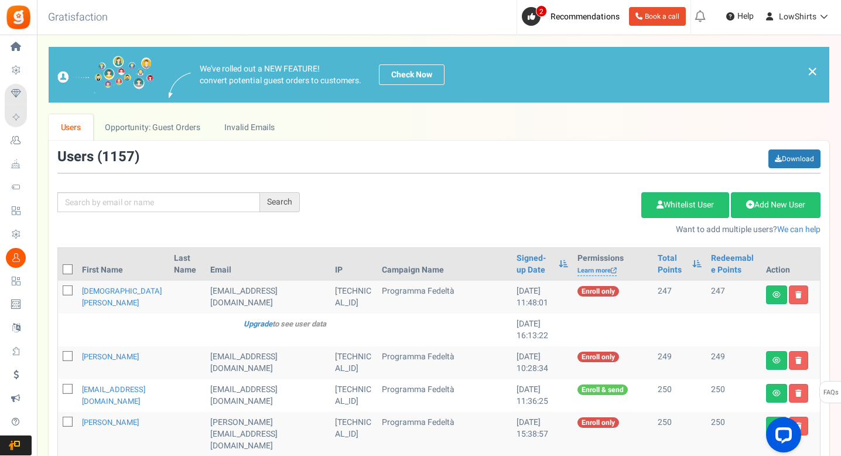
click at [72, 265] on span at bounding box center [68, 269] width 10 height 10
click at [59, 267] on input "checkbox" at bounding box center [55, 271] width 8 height 8
checkbox input "true"
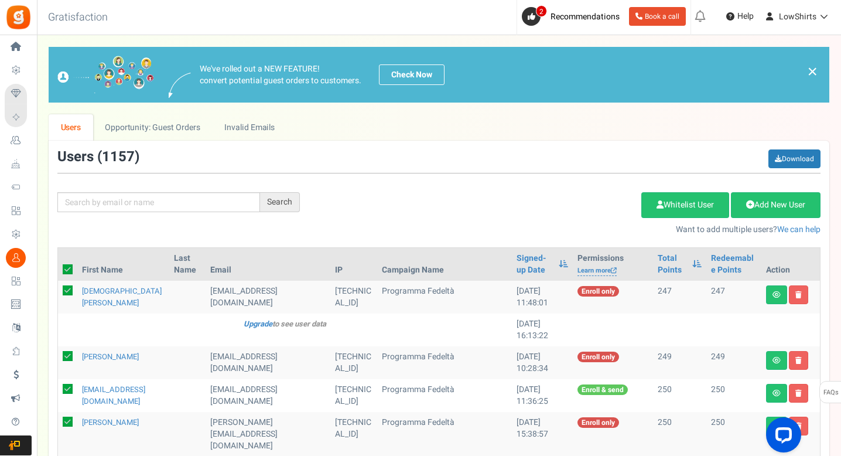
checkbox input "true"
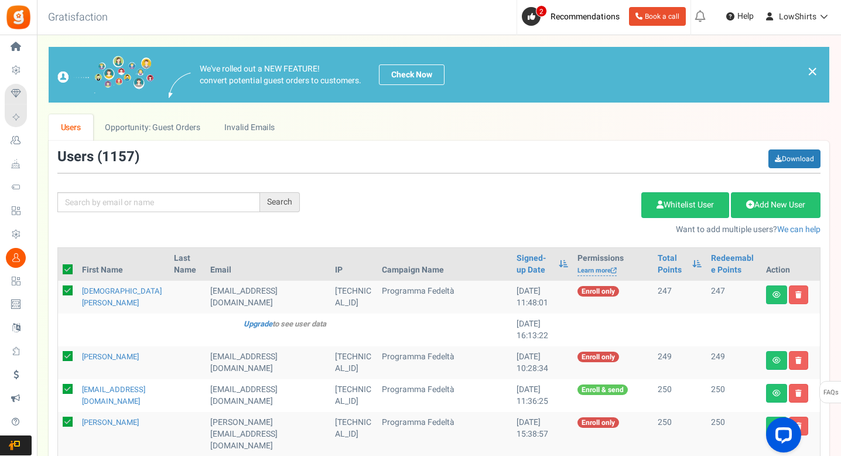
checkbox input "true"
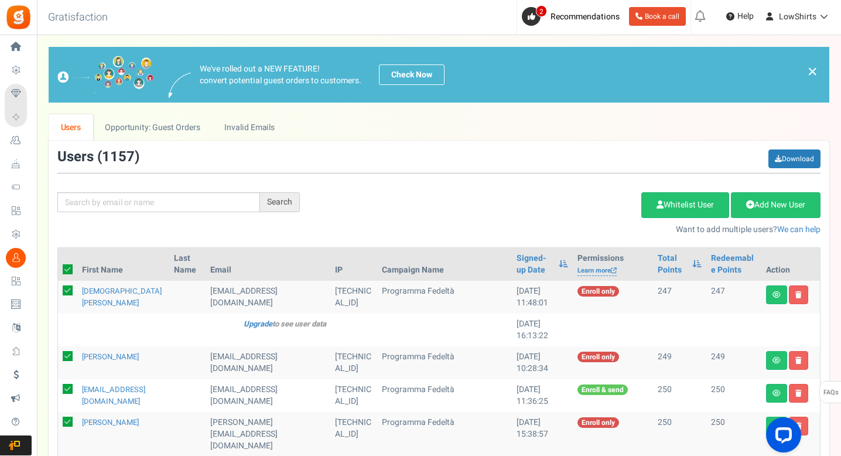
checkbox input "true"
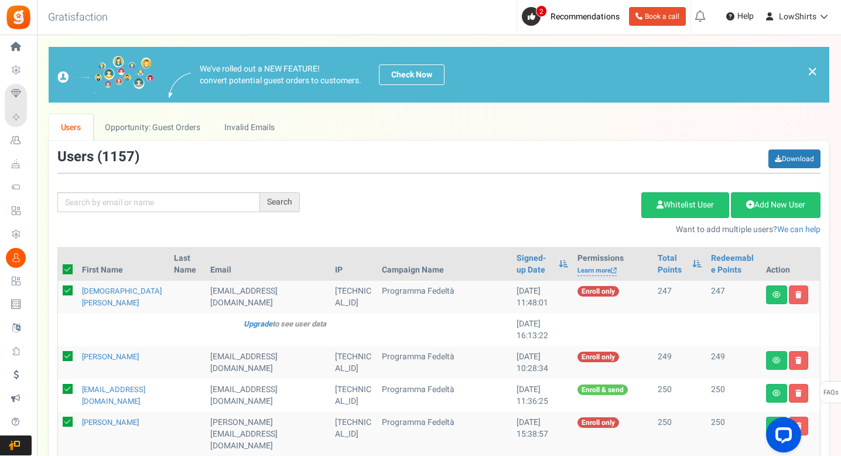
checkbox input "true"
click at [71, 265] on icon at bounding box center [68, 269] width 10 height 10
click at [59, 267] on input "checkbox" at bounding box center [55, 271] width 8 height 8
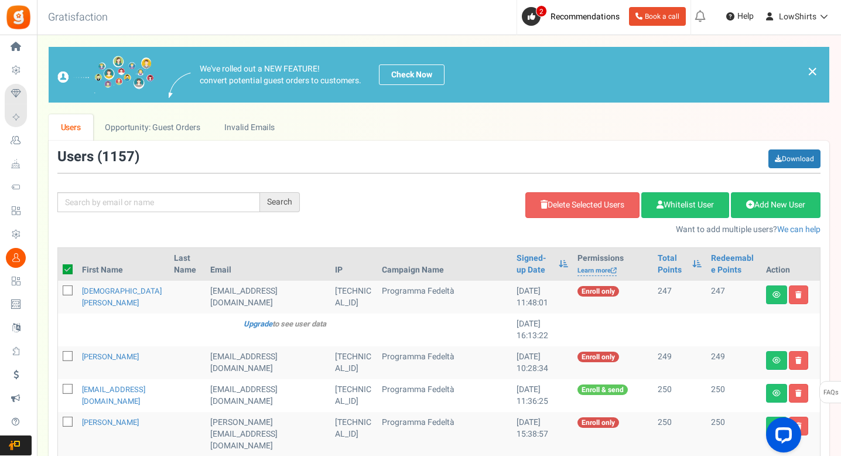
checkbox input "false"
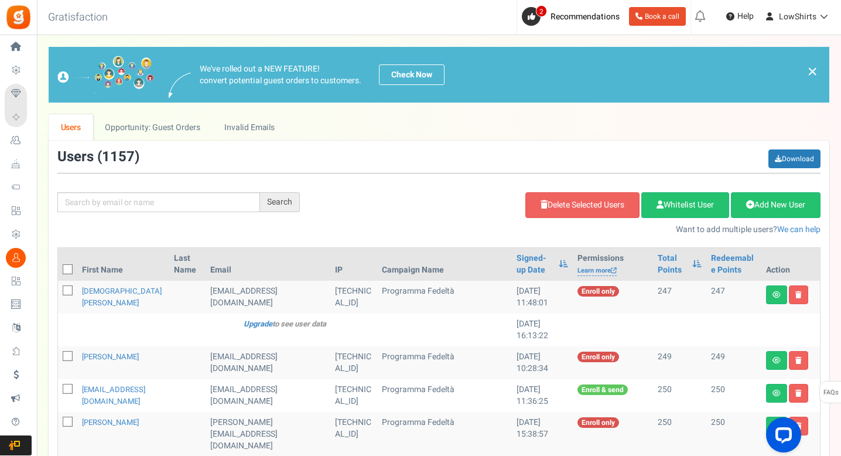
checkbox input "false"
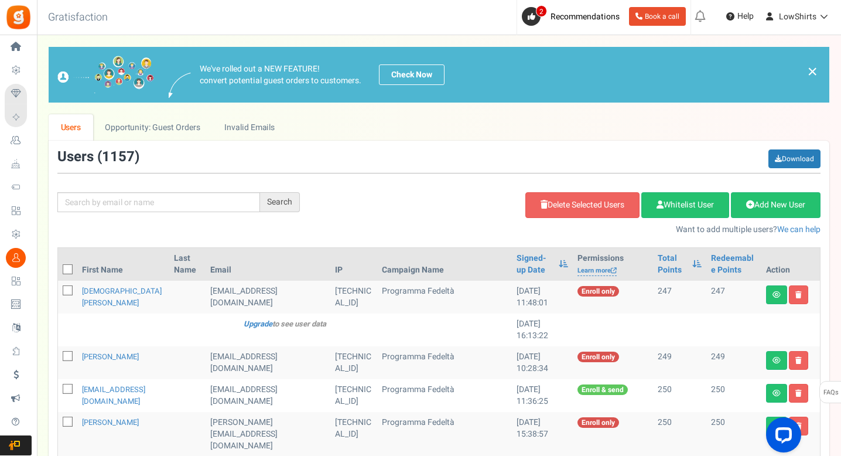
checkbox input "false"
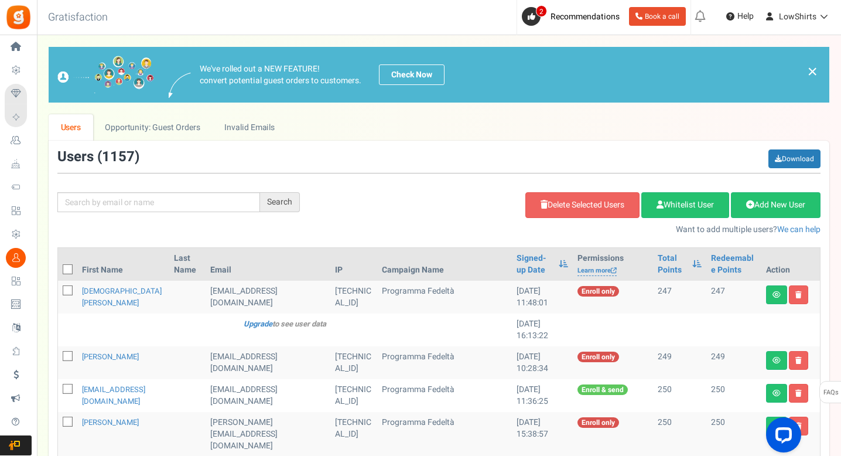
checkbox input "false"
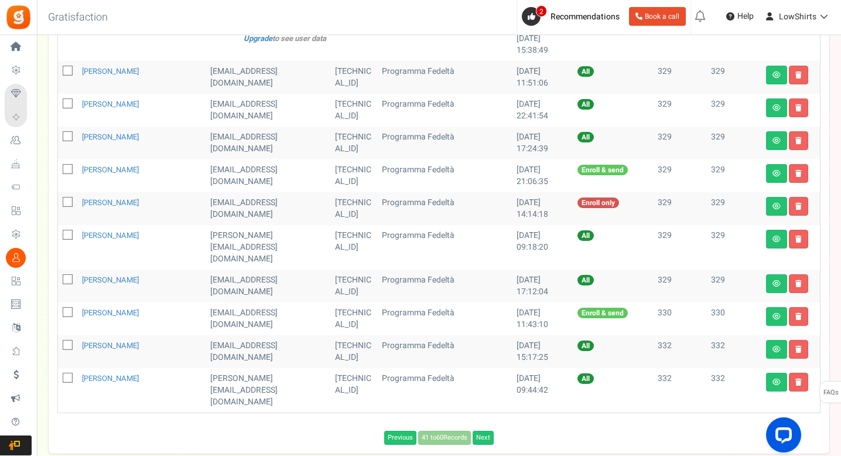
scroll to position [592, 0]
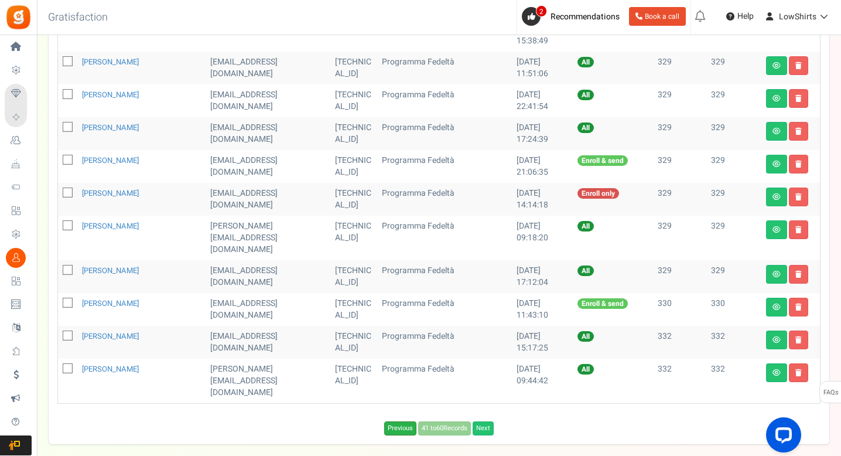
click at [390, 421] on link "Previous" at bounding box center [400, 428] width 32 height 14
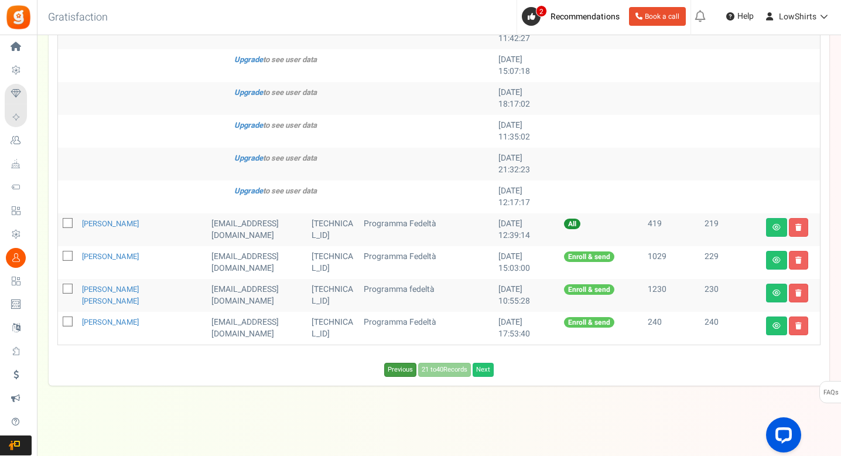
click at [390, 369] on link "Previous" at bounding box center [400, 370] width 32 height 14
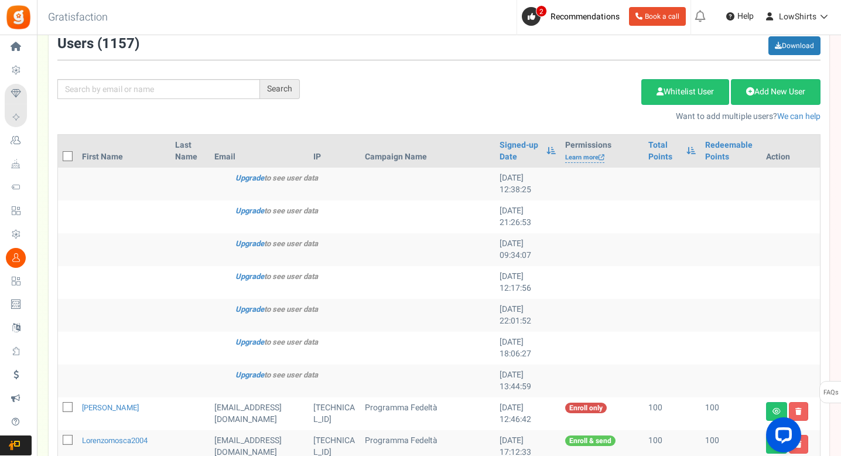
scroll to position [240, 0]
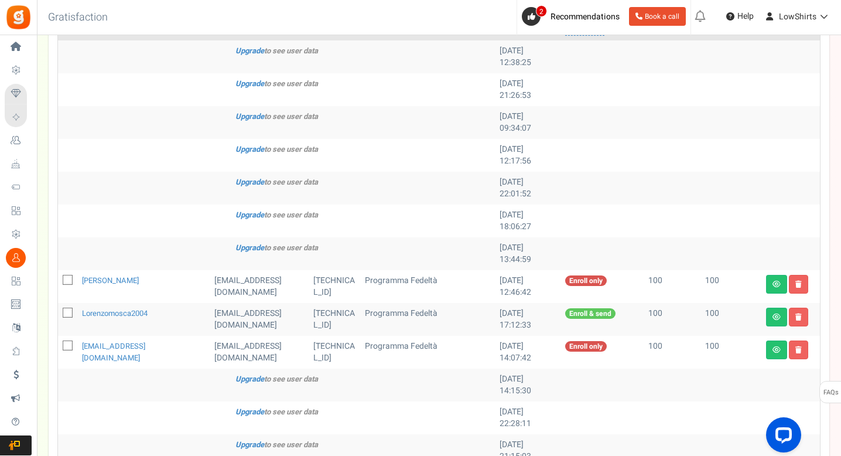
click at [70, 281] on icon at bounding box center [68, 281] width 8 height 8
click at [59, 281] on input "checkbox" at bounding box center [55, 281] width 8 height 8
checkbox input "true"
click at [67, 314] on icon at bounding box center [68, 313] width 8 height 8
click at [59, 314] on input "checkbox" at bounding box center [55, 314] width 8 height 8
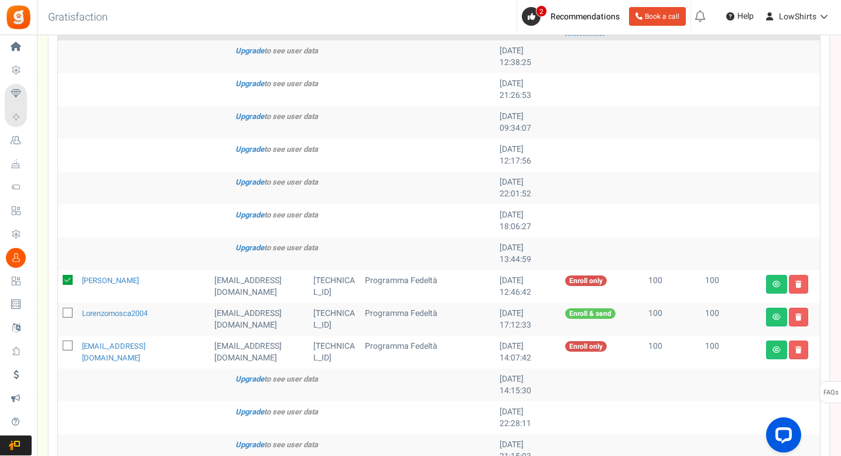
checkbox input "true"
click at [69, 343] on icon at bounding box center [68, 346] width 8 height 8
click at [59, 343] on input "checkbox" at bounding box center [55, 347] width 8 height 8
checkbox input "true"
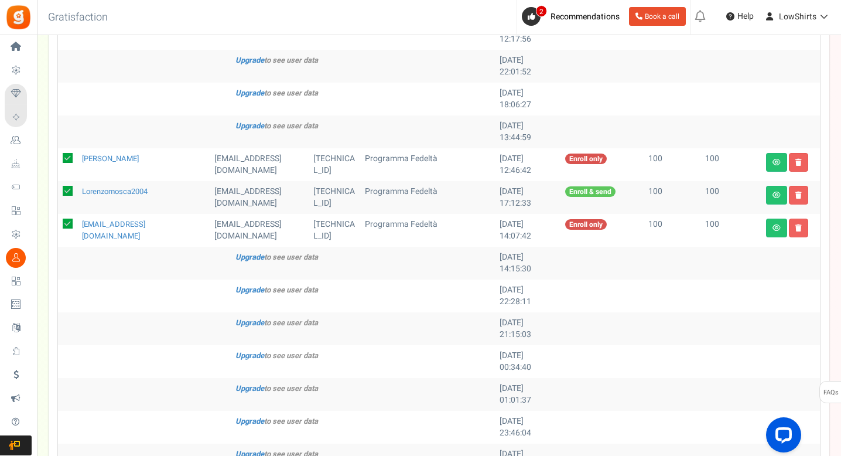
scroll to position [376, 0]
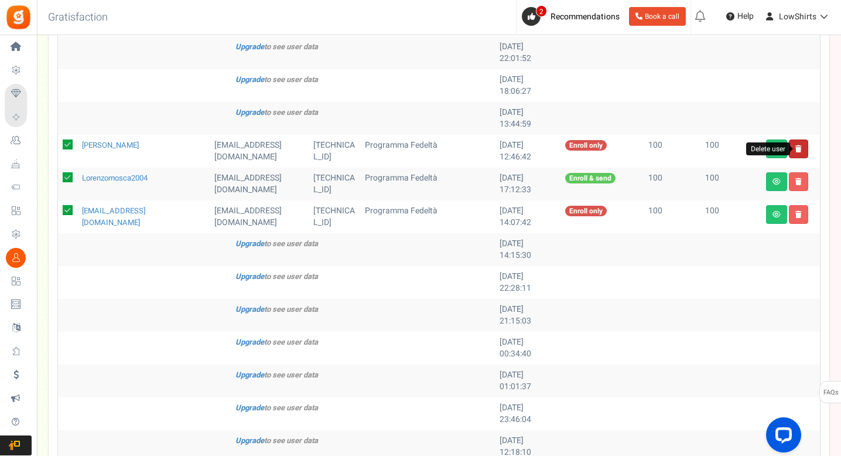
click at [796, 145] on icon at bounding box center [799, 148] width 6 height 7
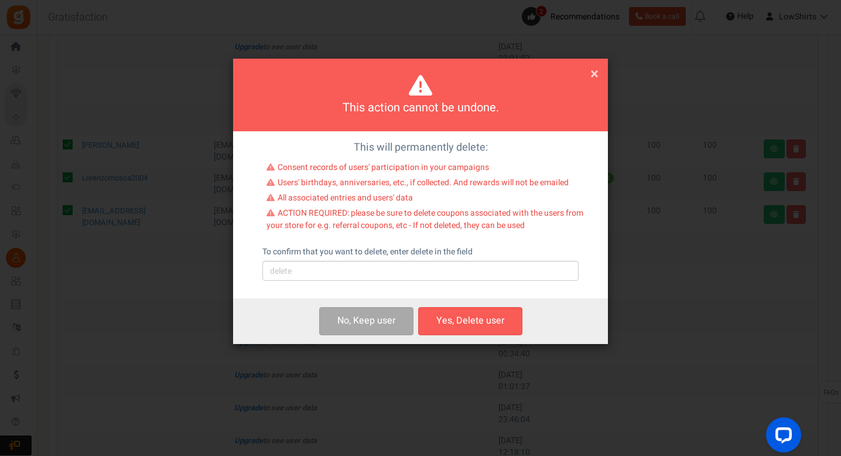
click at [583, 71] on div "This action cannot be undone. × Close" at bounding box center [420, 95] width 375 height 73
click at [591, 73] on span "×" at bounding box center [595, 74] width 8 height 22
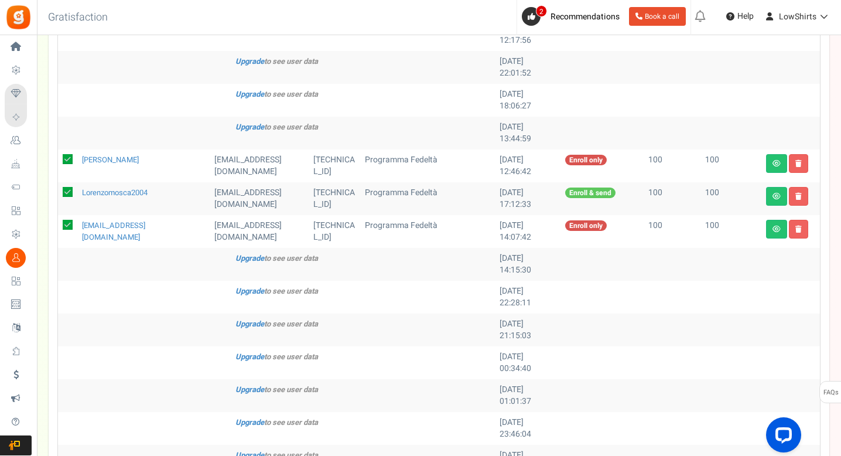
scroll to position [0, 0]
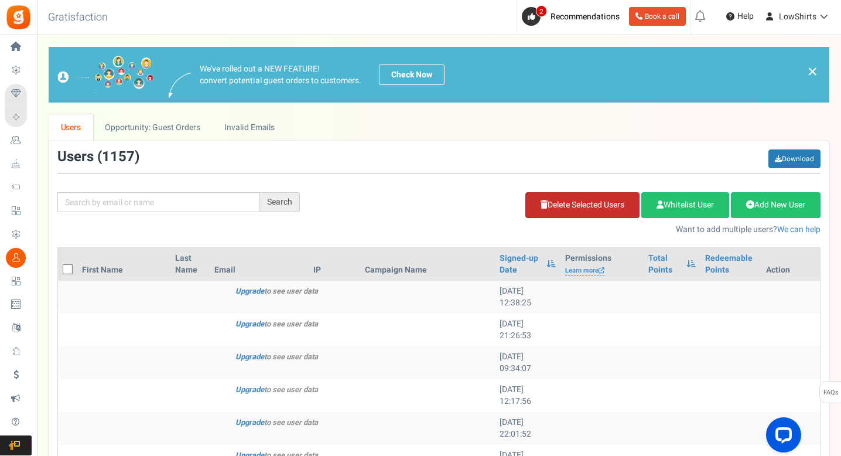
click at [616, 209] on link "Delete Selected Users" at bounding box center [583, 205] width 114 height 26
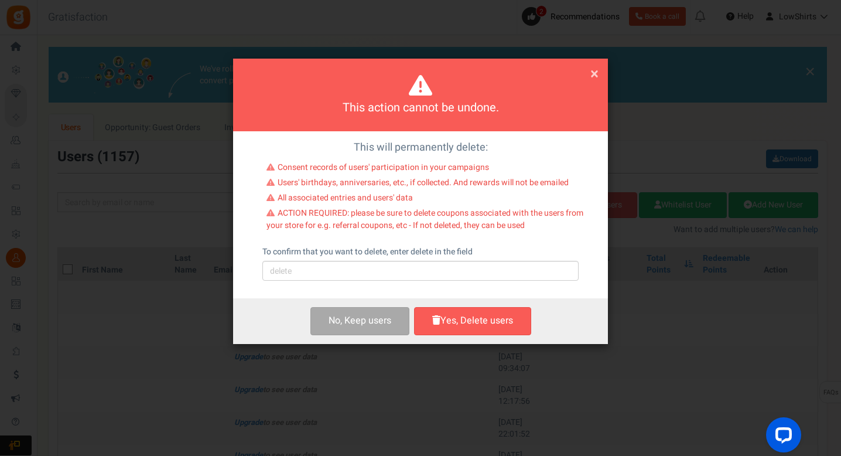
click at [458, 249] on label "To confirm that you want to delete, enter delete in the field" at bounding box center [368, 252] width 210 height 12
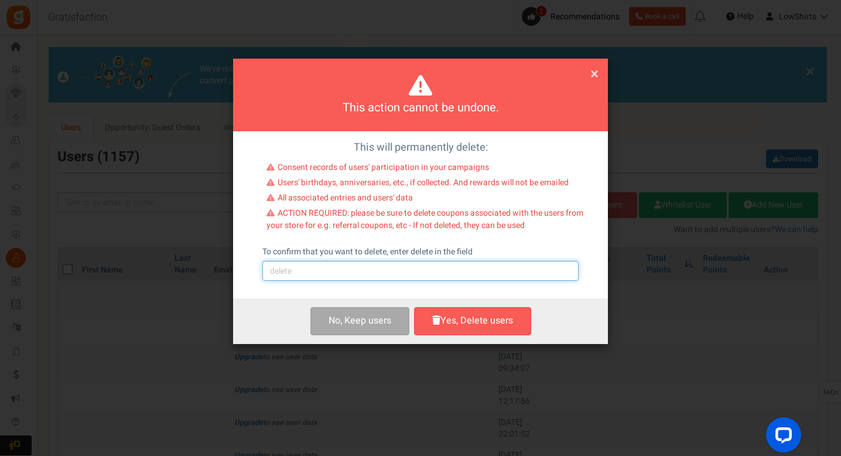
click at [454, 264] on input "text" at bounding box center [421, 271] width 316 height 20
type input "delete"
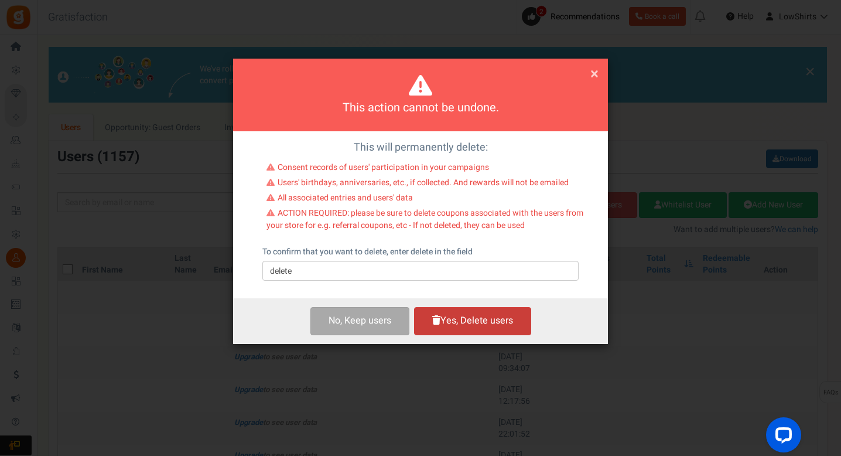
click at [473, 318] on button "Yes, Delete users" at bounding box center [472, 321] width 117 height 28
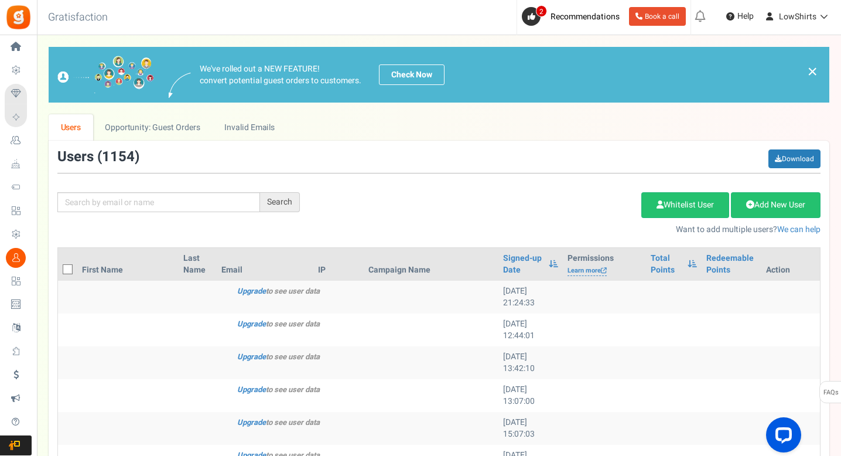
click at [702, 253] on th "Redeemable Points" at bounding box center [732, 264] width 60 height 33
click at [708, 258] on link "Redeemable Points" at bounding box center [732, 264] width 50 height 23
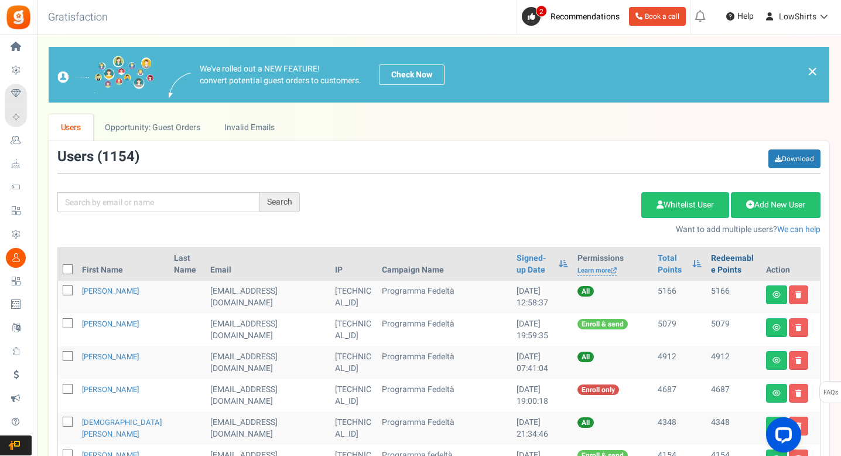
click at [711, 258] on link "Redeemable Points" at bounding box center [734, 264] width 46 height 23
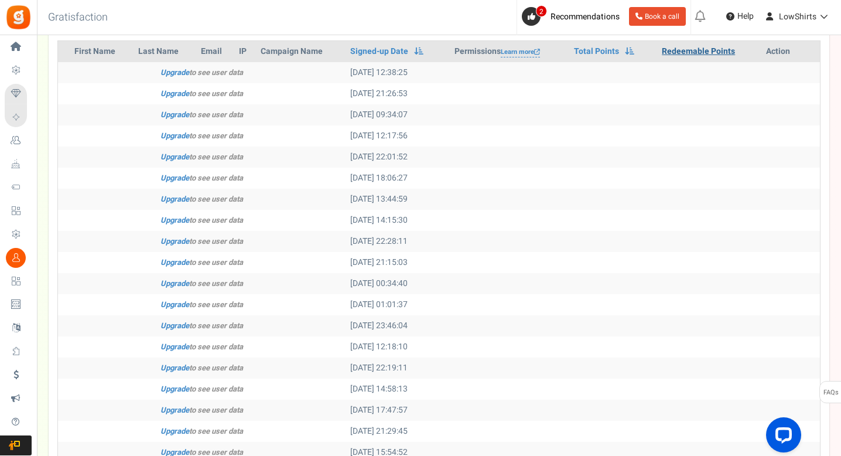
scroll to position [346, 0]
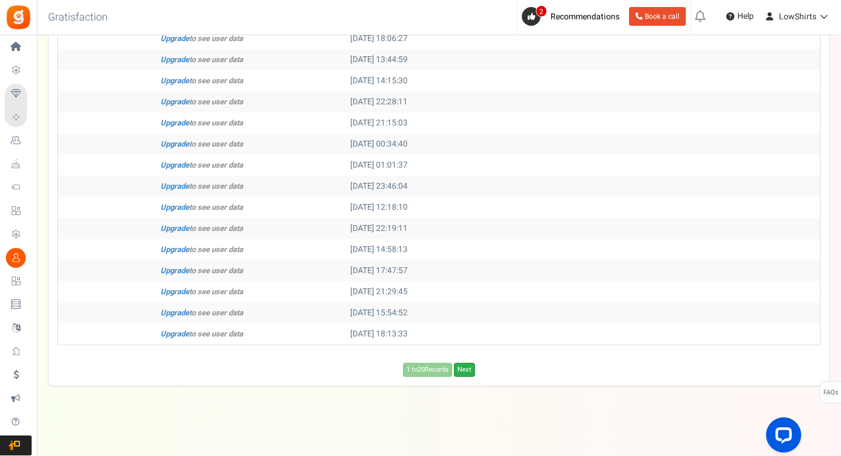
click at [467, 372] on link "Next" at bounding box center [464, 370] width 21 height 14
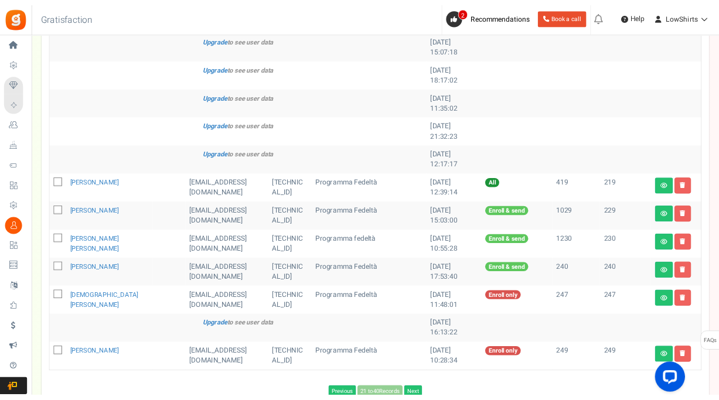
scroll to position [456, 0]
